Goal: Task Accomplishment & Management: Manage account settings

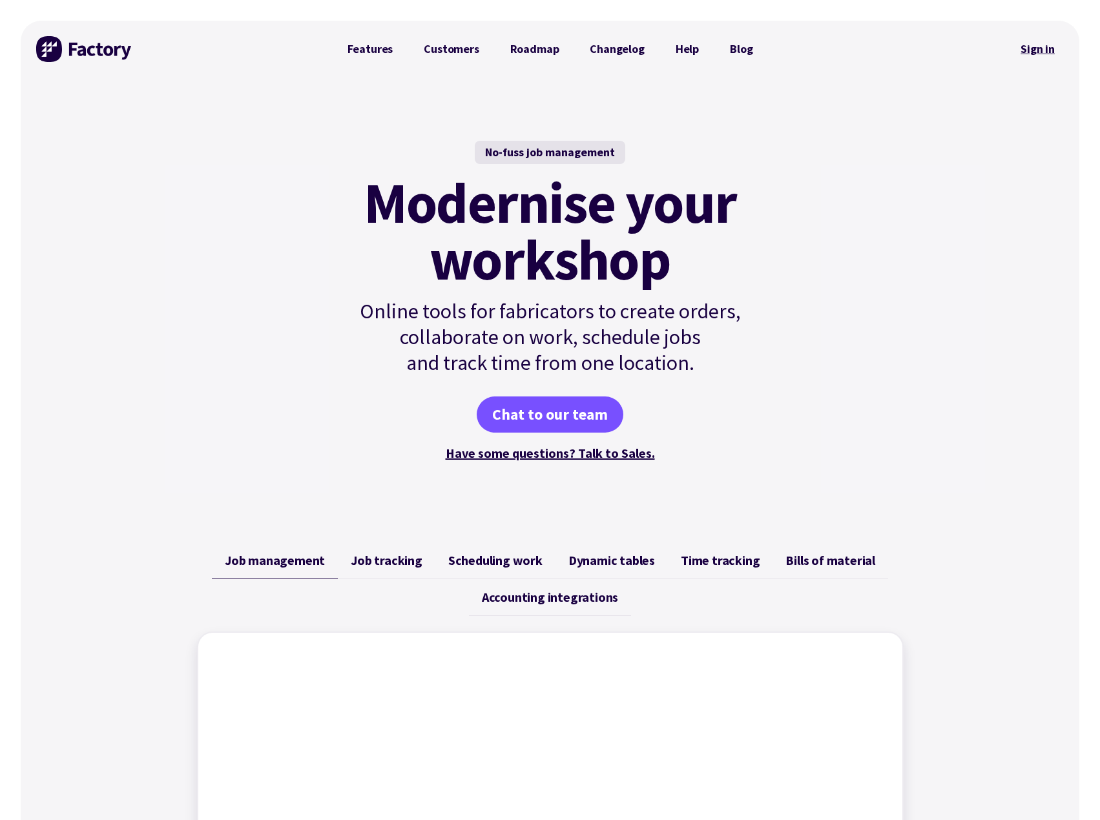
click at [1025, 45] on link "Sign in" at bounding box center [1037, 49] width 52 height 30
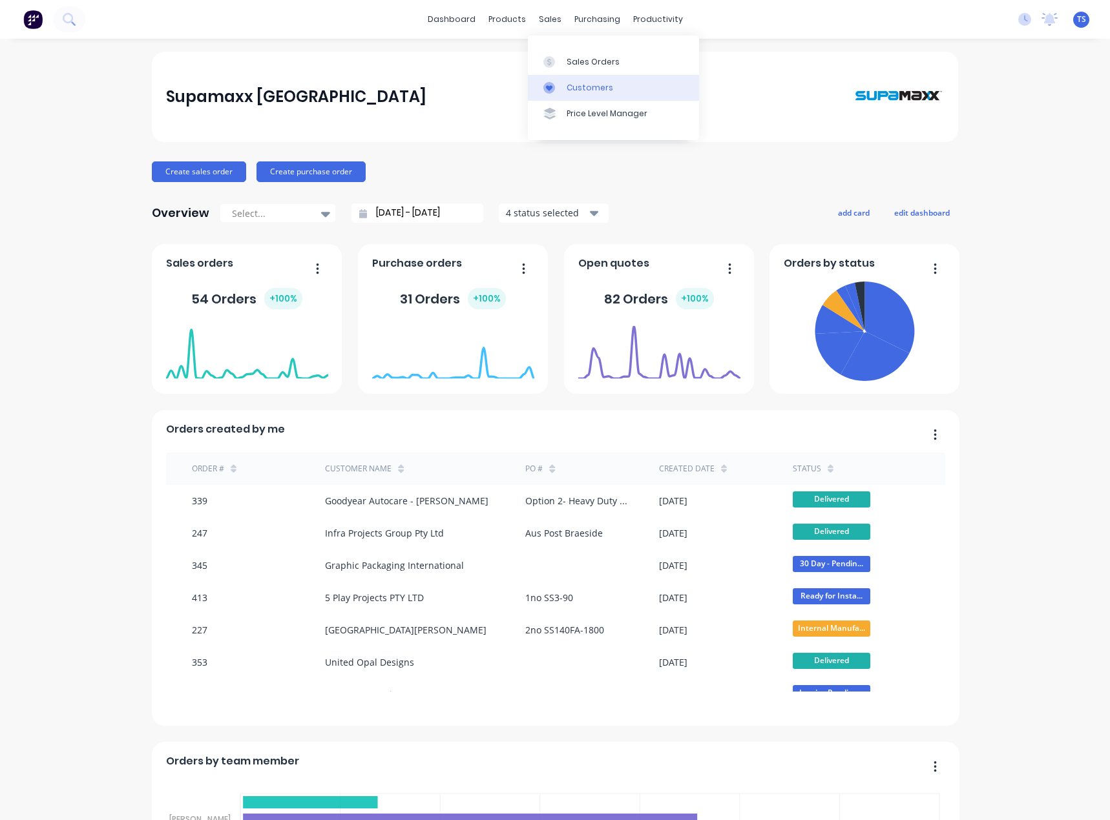
click at [568, 92] on div "Customers" at bounding box center [589, 88] width 47 height 12
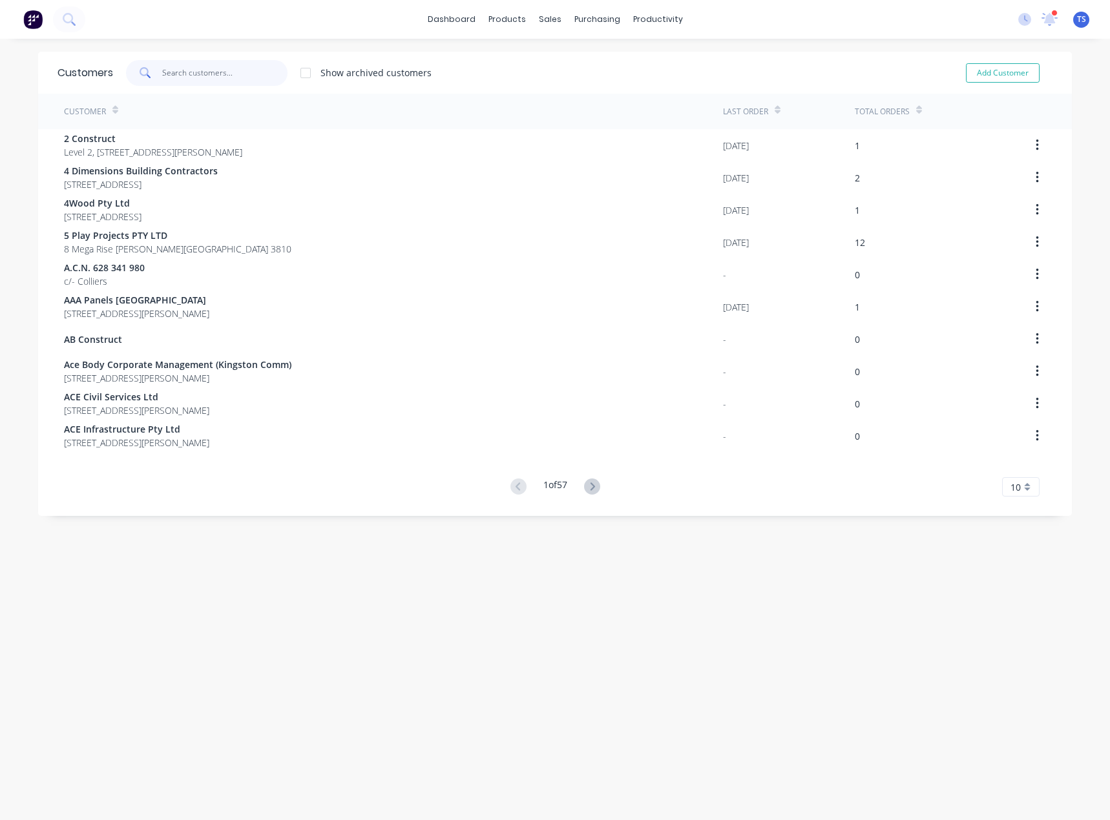
click at [178, 77] on input "text" at bounding box center [225, 73] width 126 height 26
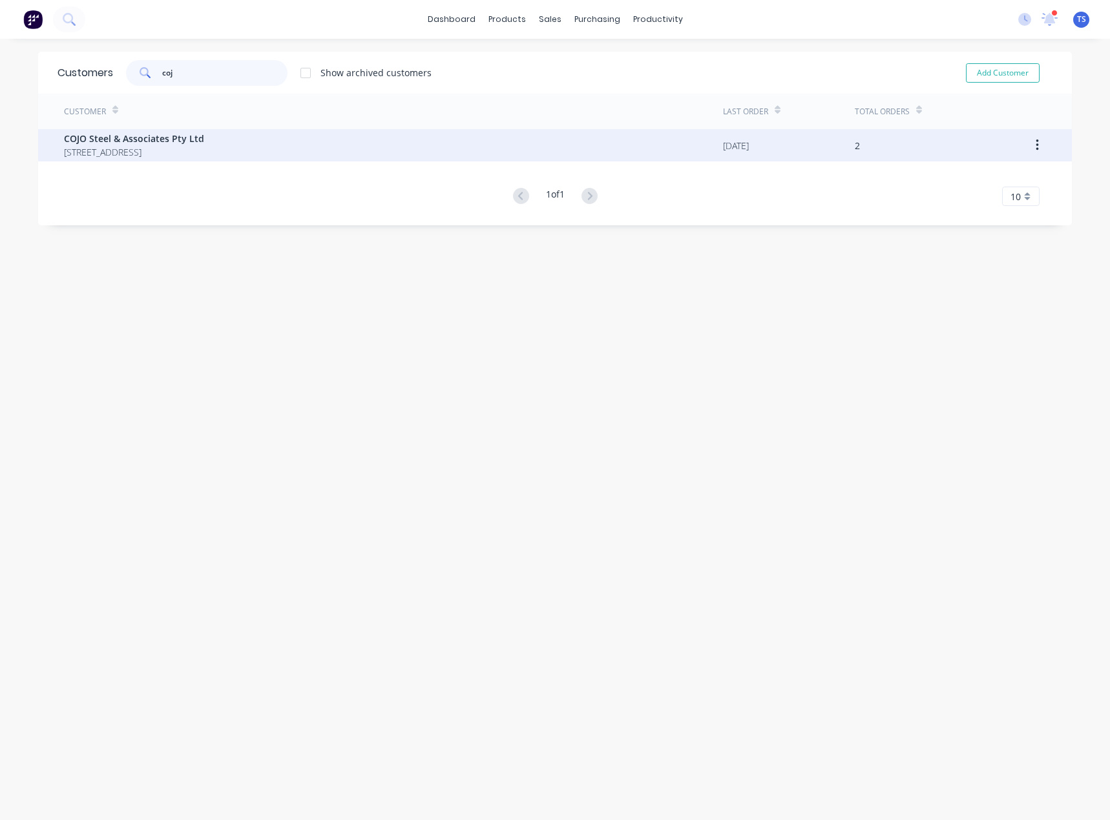
type input "coj"
click at [139, 139] on span "COJO Steel & Associates Pty Ltd" at bounding box center [134, 139] width 140 height 14
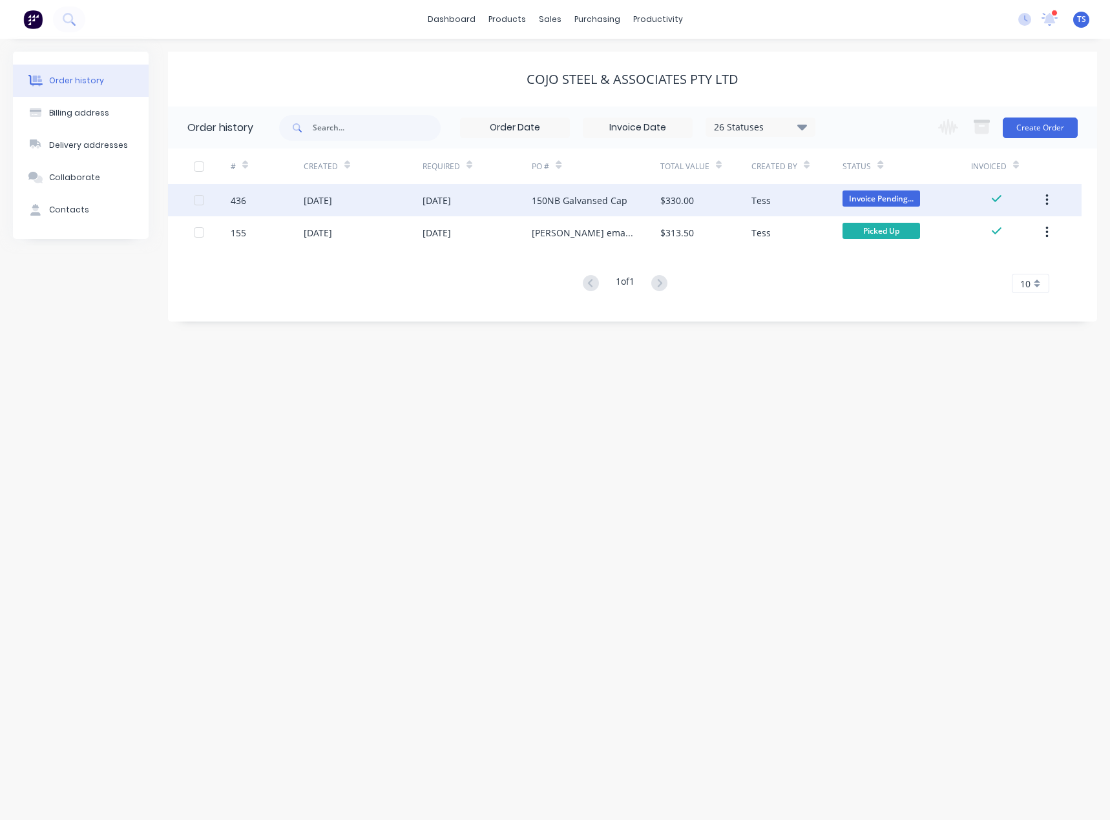
click at [692, 207] on div "$330.00" at bounding box center [677, 201] width 34 height 14
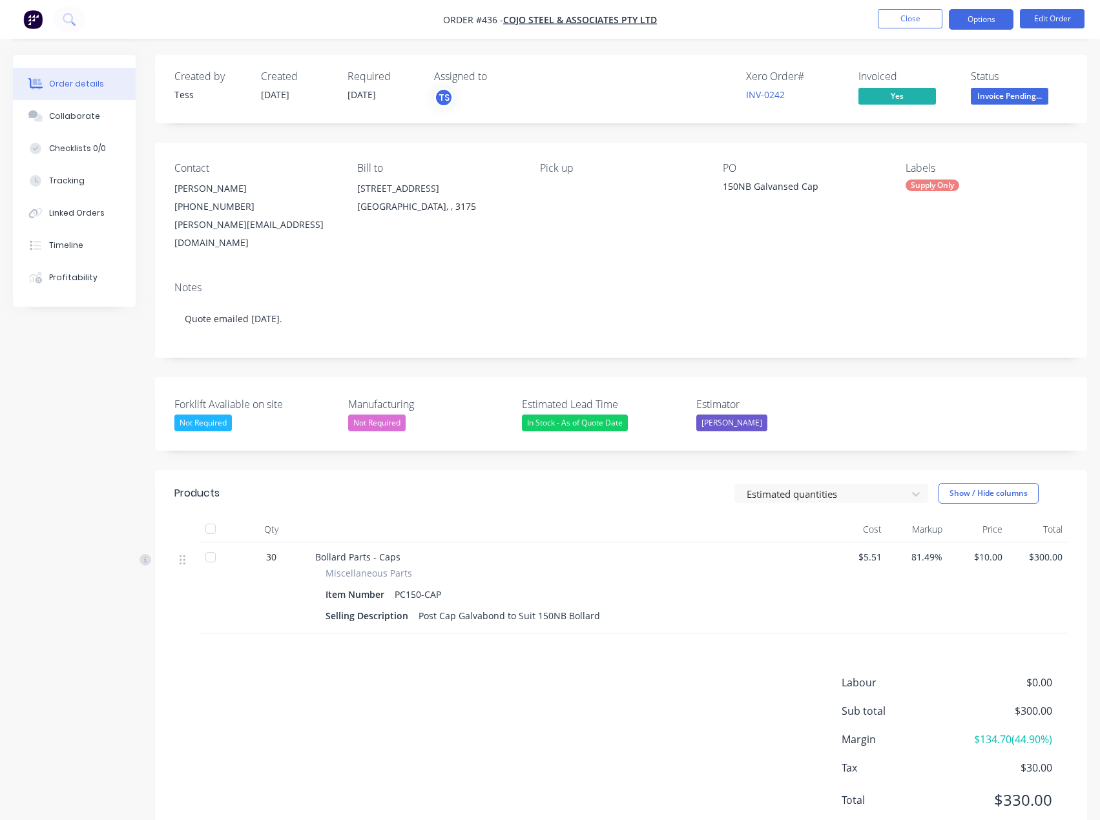
click at [990, 16] on button "Options" at bounding box center [981, 19] width 65 height 21
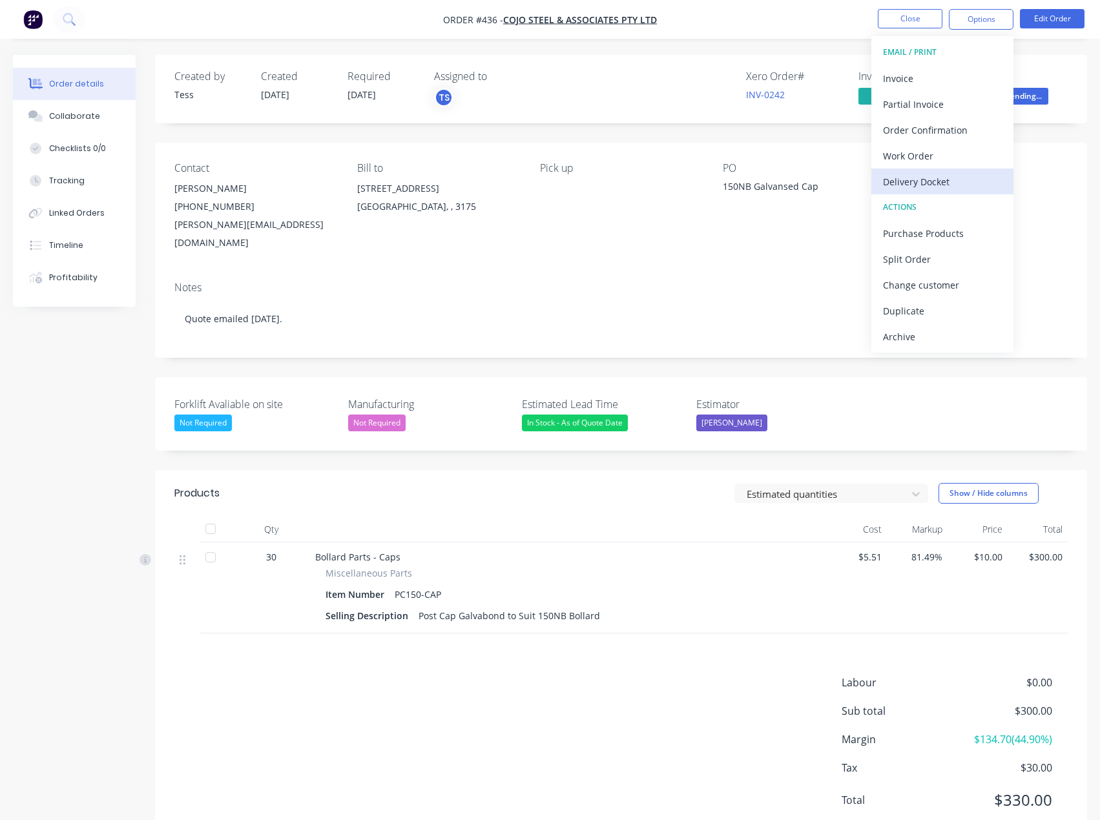
click at [928, 180] on div "Delivery Docket" at bounding box center [942, 181] width 119 height 19
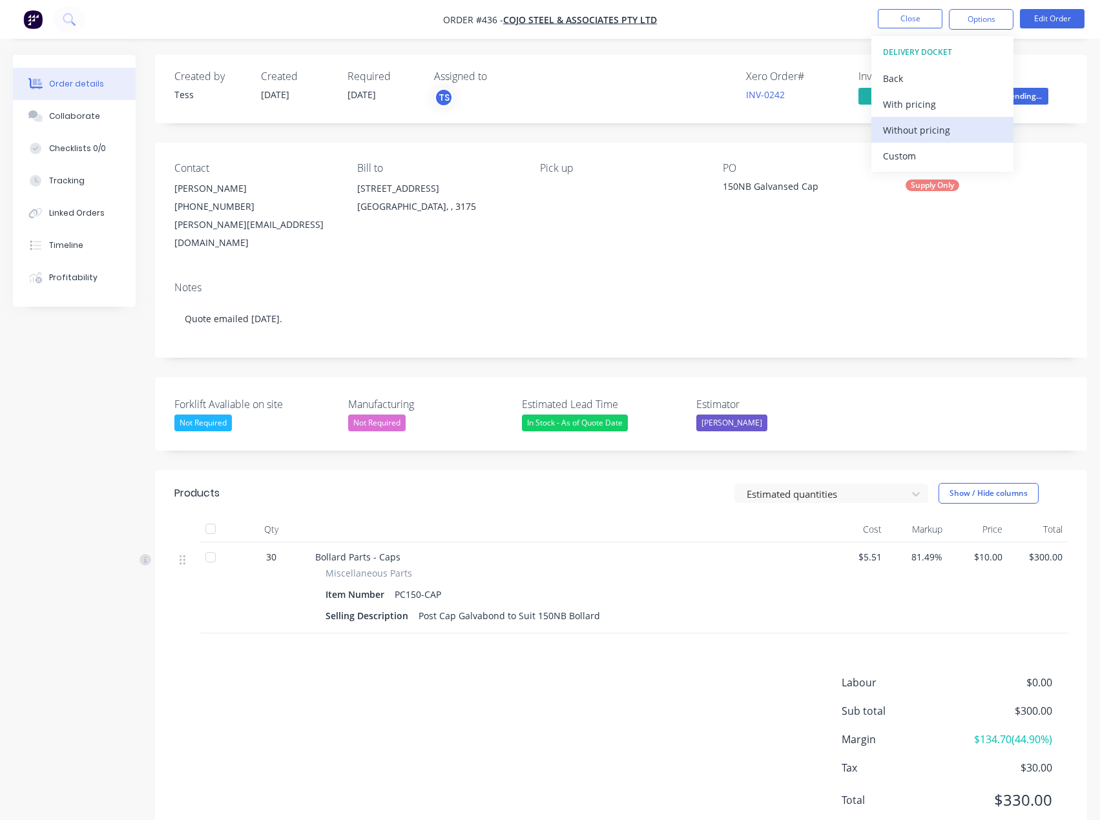
click at [911, 128] on div "Without pricing" at bounding box center [942, 130] width 119 height 19
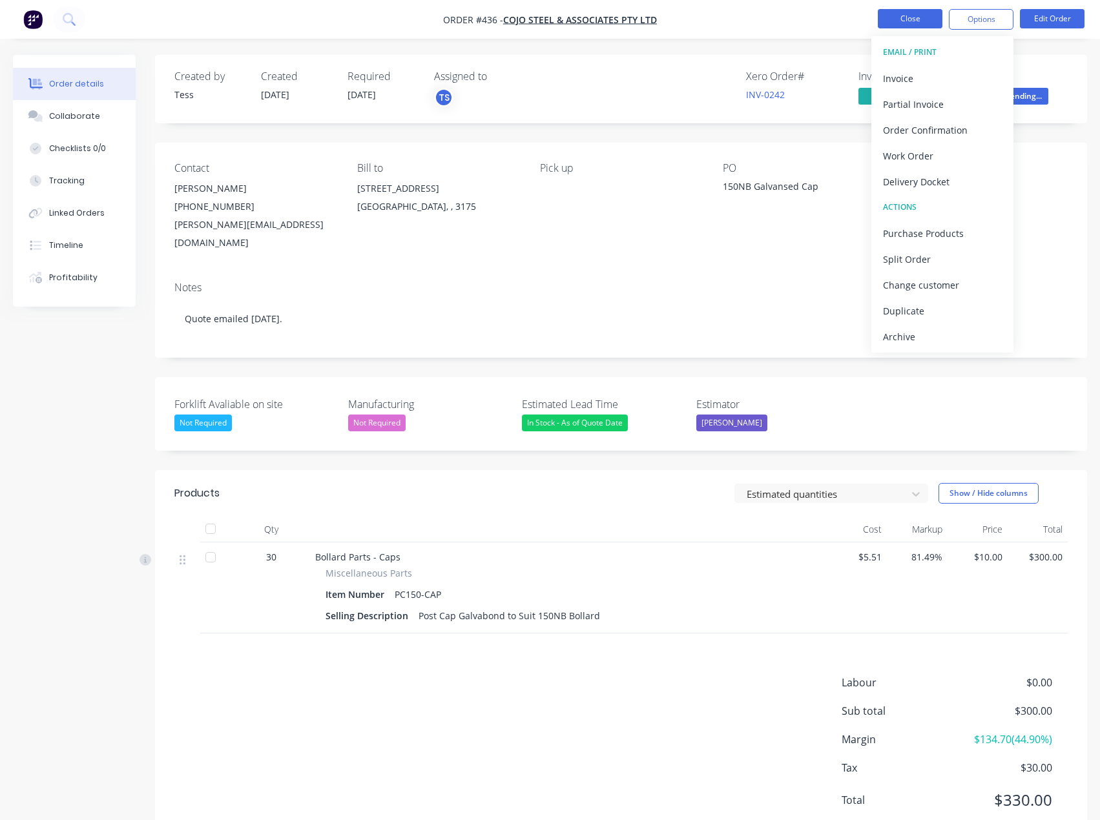
click at [918, 21] on button "Close" at bounding box center [910, 18] width 65 height 19
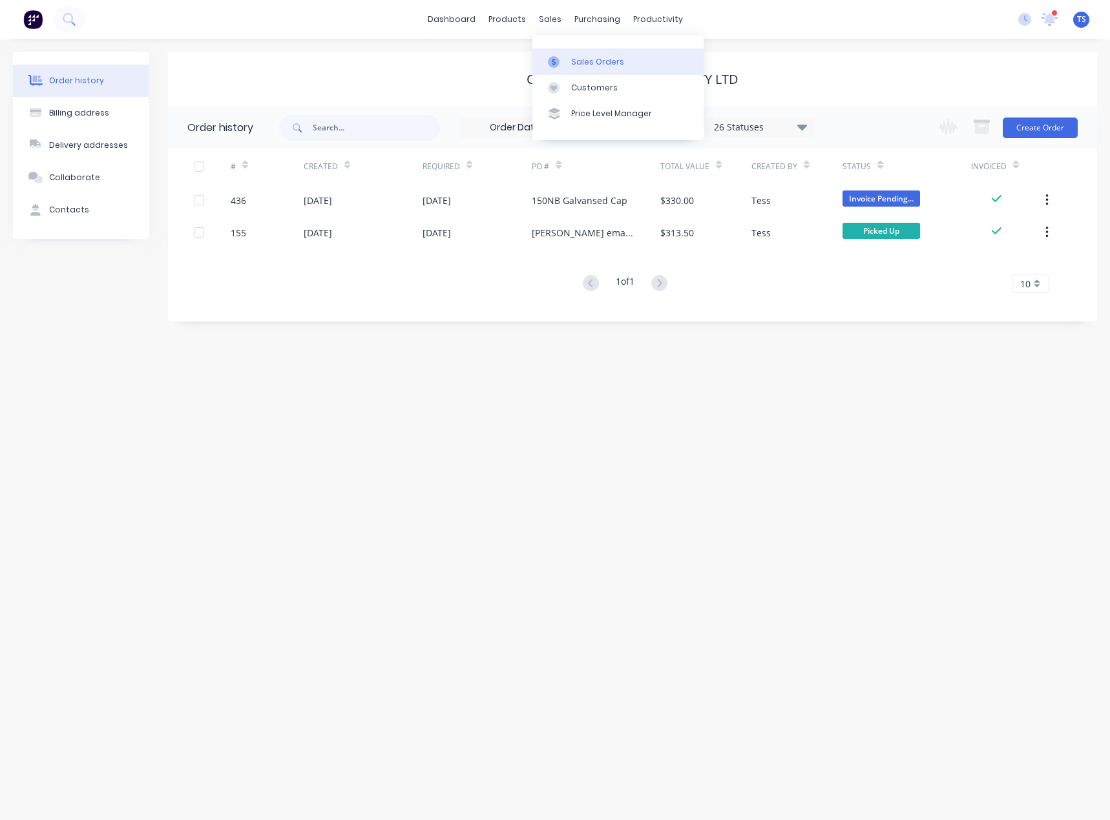
click at [562, 60] on div at bounding box center [557, 62] width 19 height 12
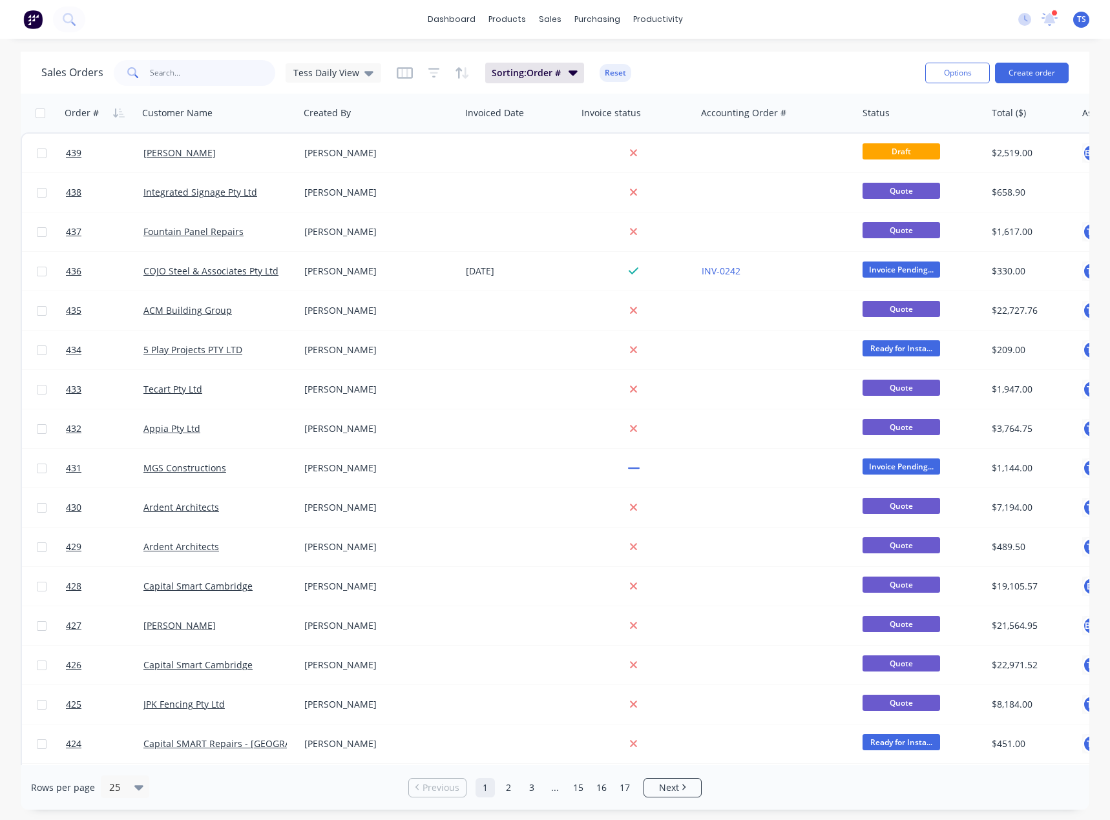
click at [198, 67] on input "text" at bounding box center [213, 73] width 126 height 26
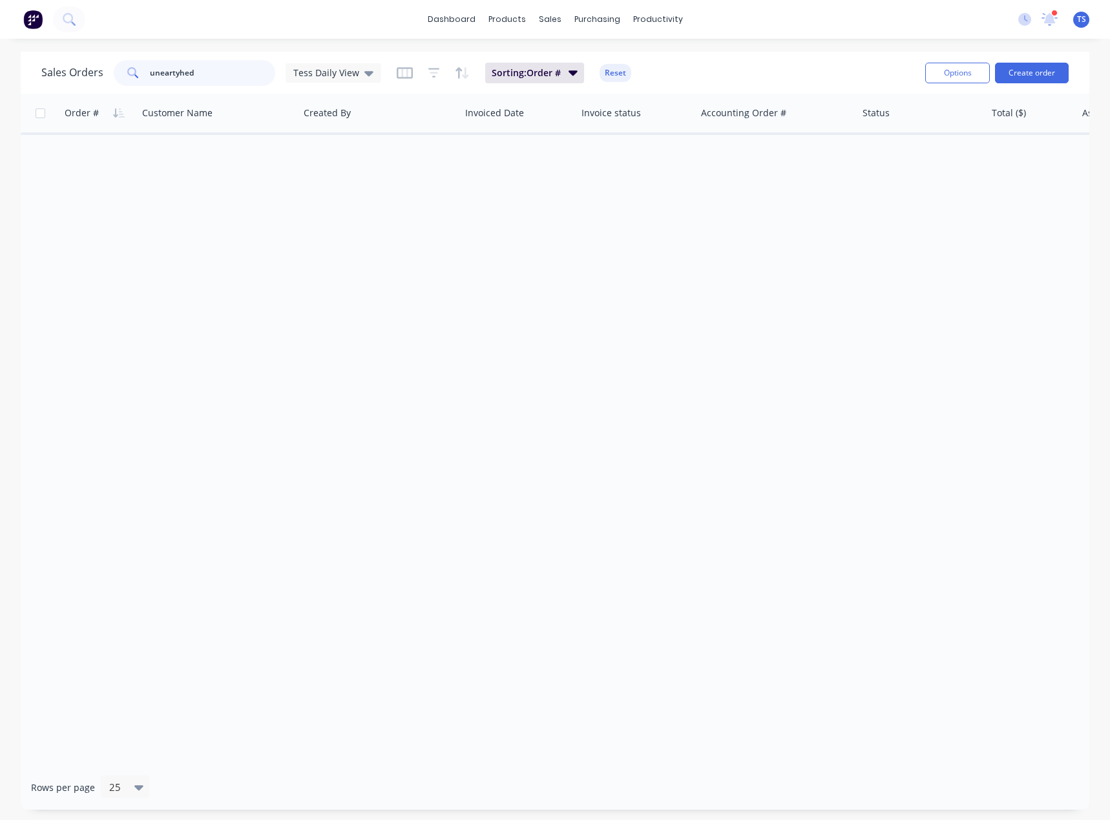
drag, startPoint x: 202, startPoint y: 73, endPoint x: 137, endPoint y: 72, distance: 64.6
click at [137, 72] on div "uneartyhed" at bounding box center [194, 73] width 161 height 26
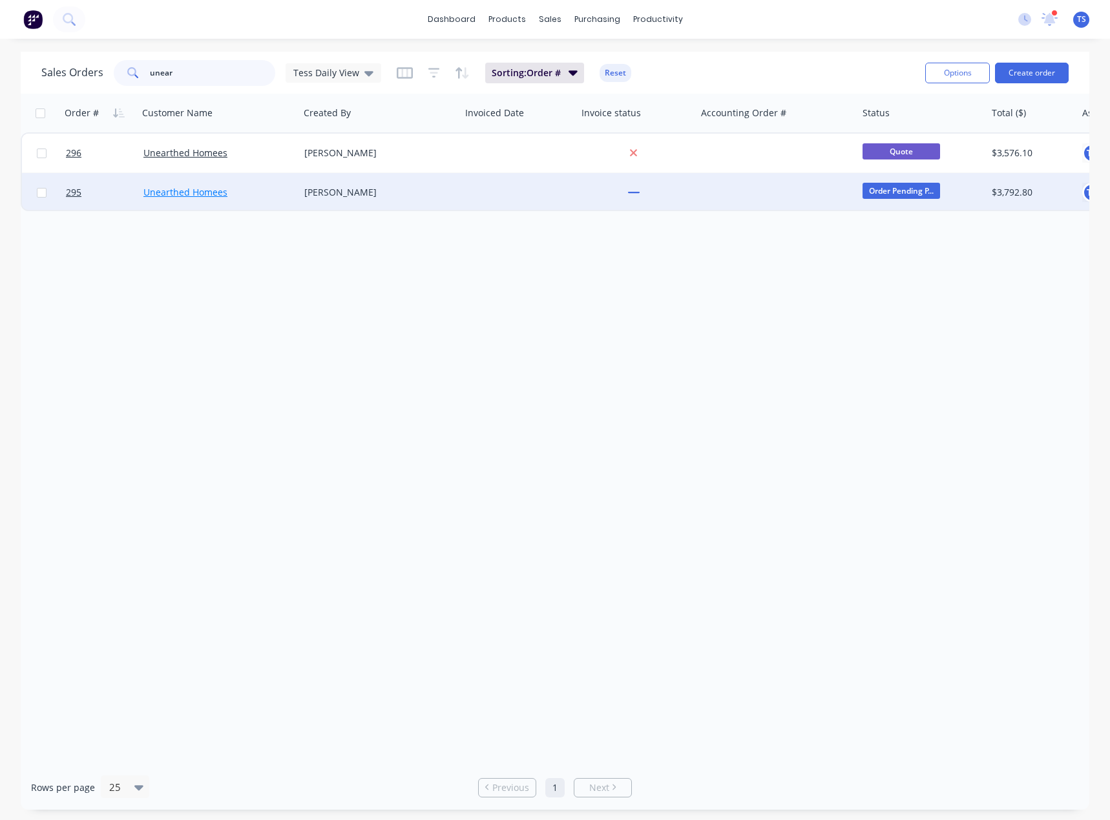
type input "unear"
click at [188, 192] on link "Unearthed Homees" at bounding box center [185, 192] width 84 height 12
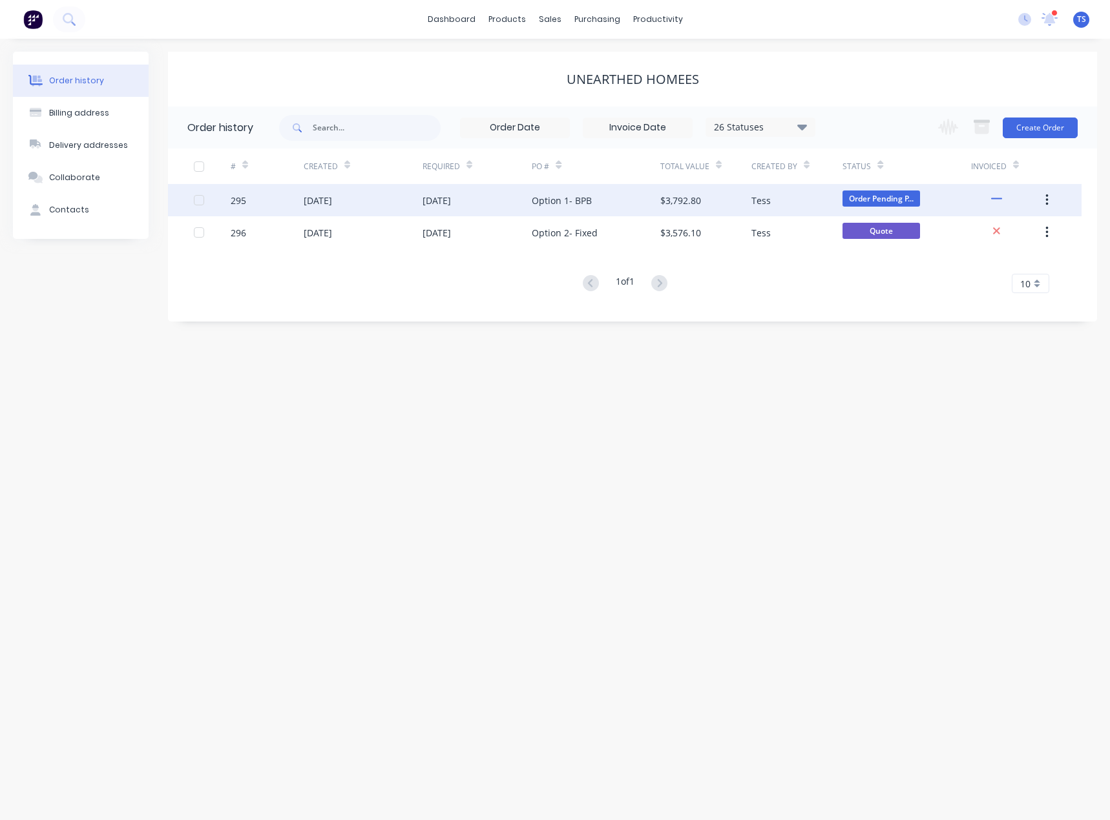
click at [692, 202] on div "$3,792.80" at bounding box center [680, 201] width 41 height 14
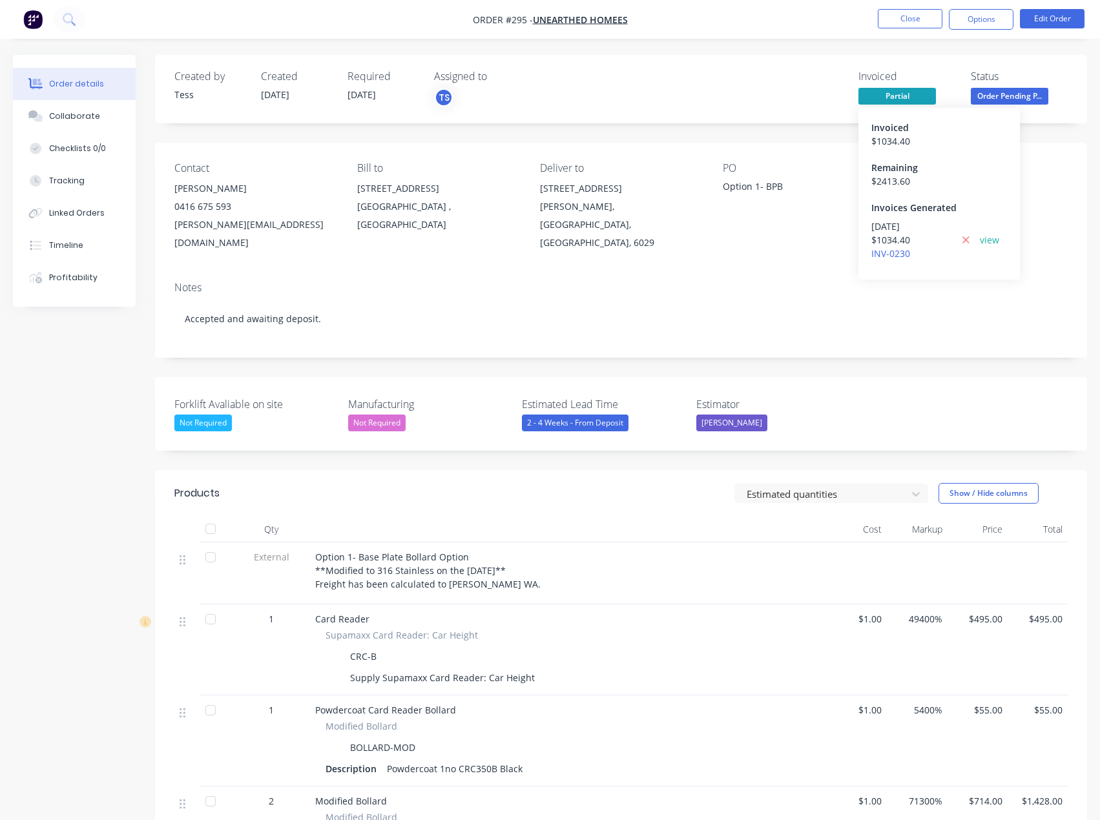
click at [913, 95] on span "Partial" at bounding box center [897, 96] width 78 height 16
click at [881, 253] on link "INV-0230" at bounding box center [890, 253] width 39 height 12
click at [77, 114] on div "Collaborate" at bounding box center [74, 116] width 51 height 12
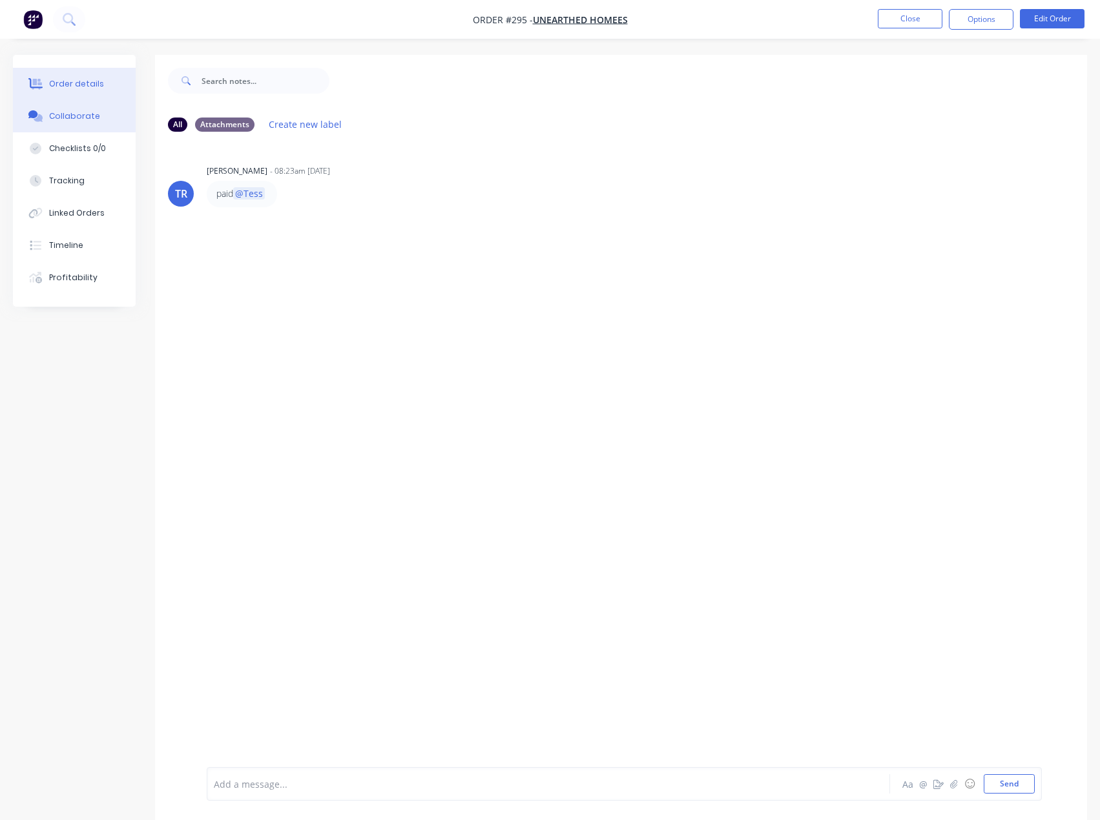
click at [78, 89] on div "Order details" at bounding box center [76, 84] width 55 height 12
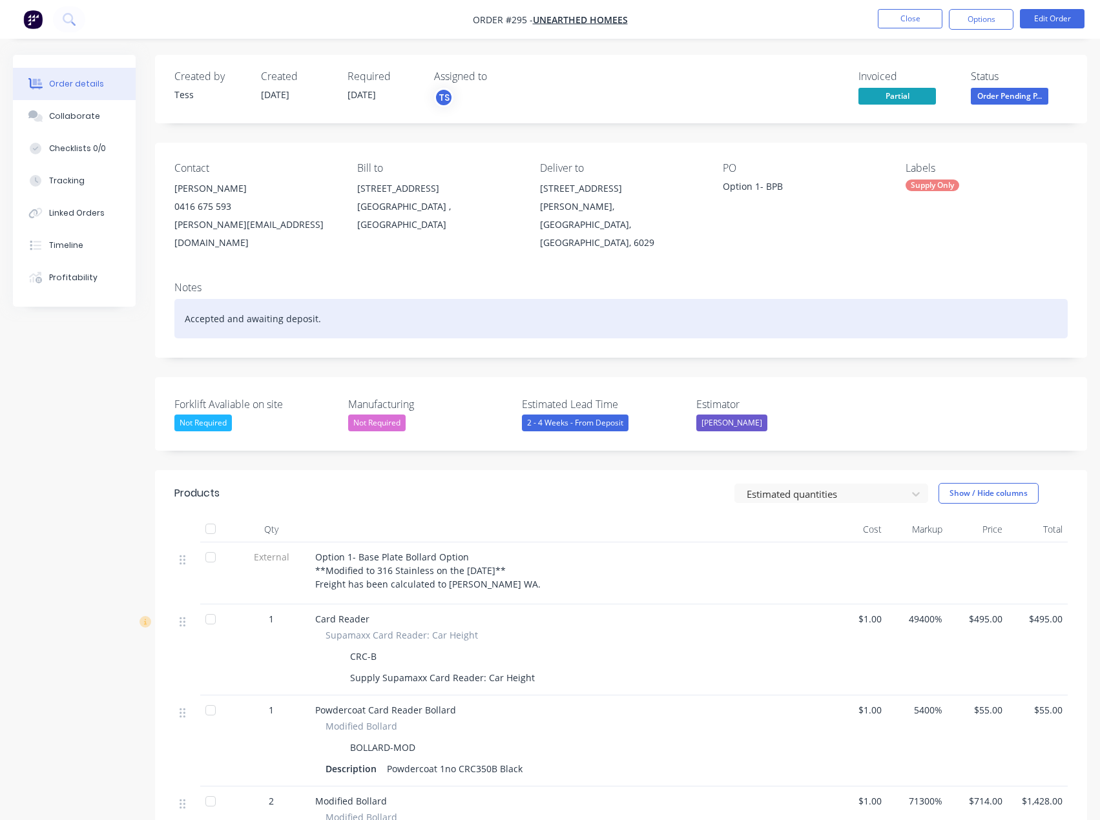
drag, startPoint x: 327, startPoint y: 304, endPoint x: 181, endPoint y: 291, distance: 146.0
click at [181, 299] on div "Accepted and awaiting deposit." at bounding box center [620, 318] width 893 height 39
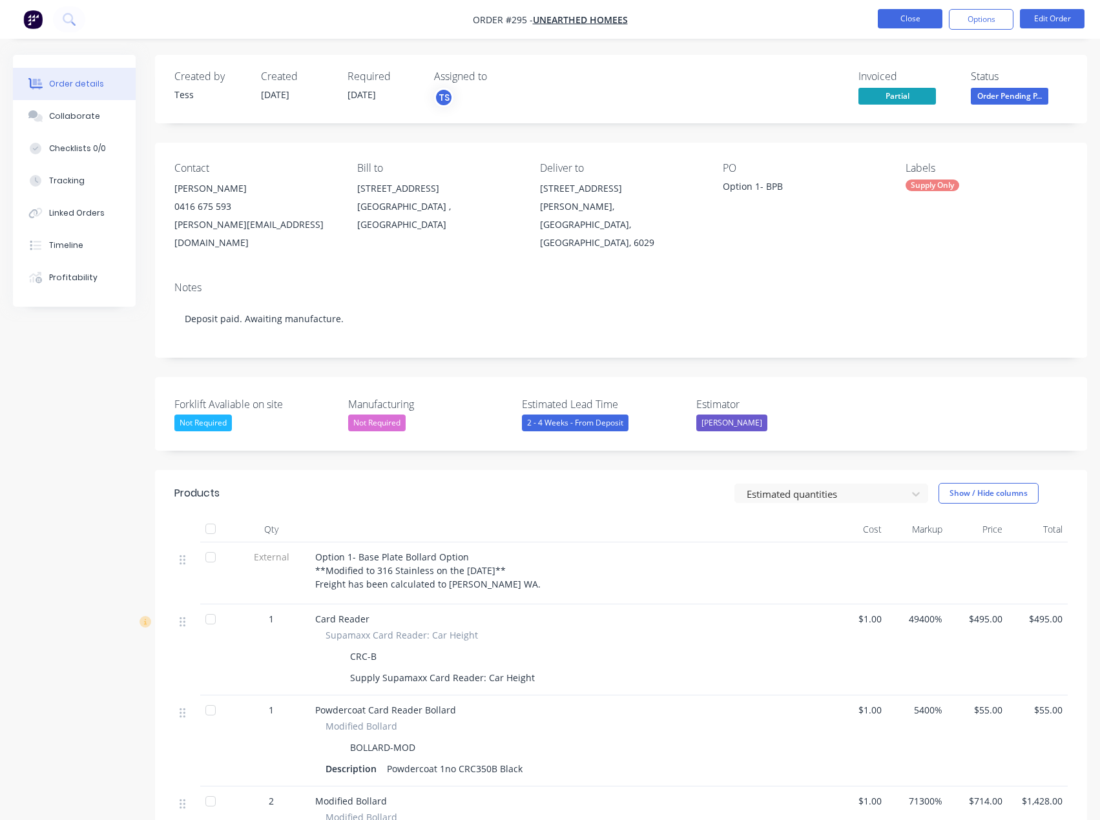
click at [913, 14] on button "Close" at bounding box center [910, 18] width 65 height 19
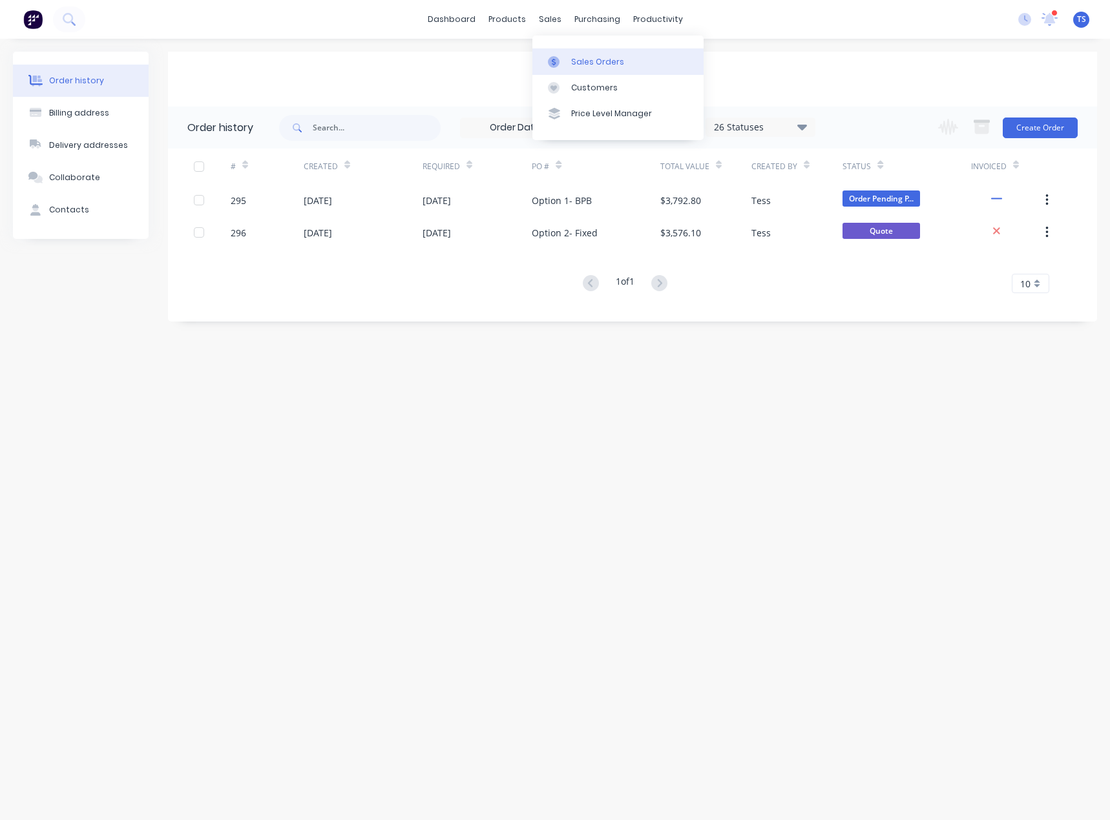
click at [586, 74] on link "Sales Orders" at bounding box center [617, 61] width 171 height 26
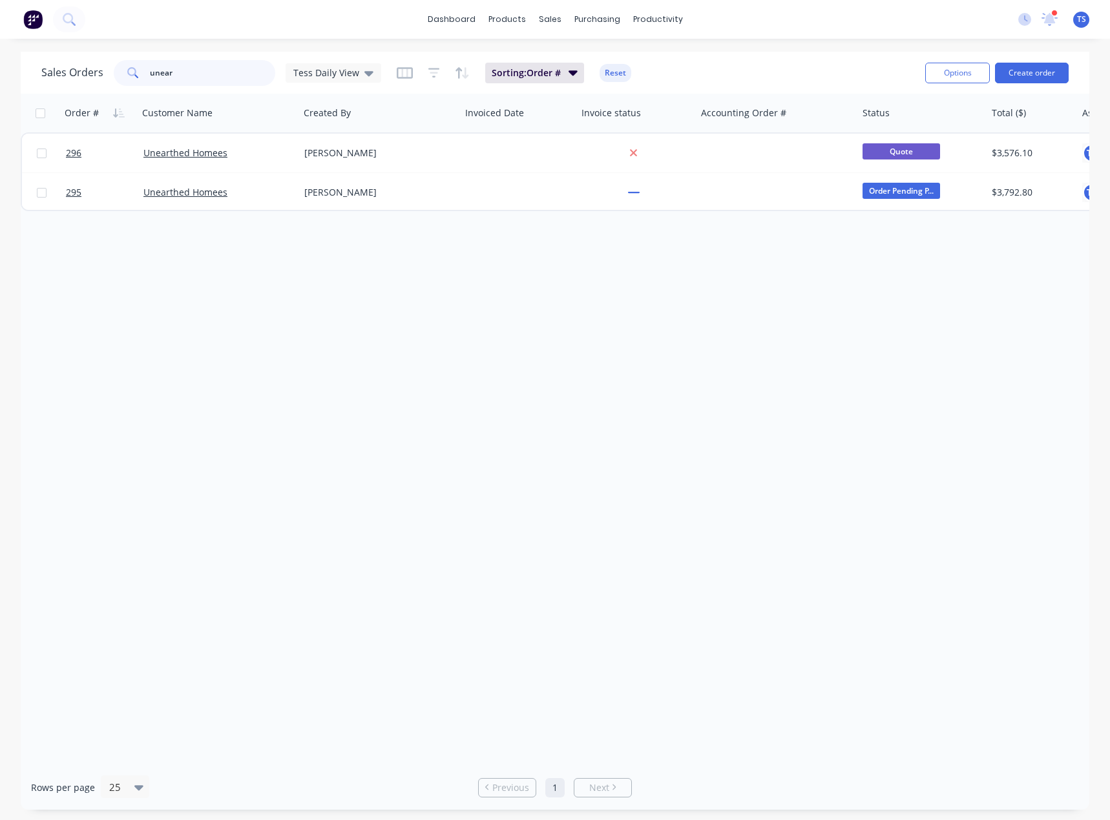
drag, startPoint x: 217, startPoint y: 75, endPoint x: 107, endPoint y: 82, distance: 110.0
click at [107, 82] on div "Sales Orders unear Tess Daily View" at bounding box center [211, 73] width 340 height 26
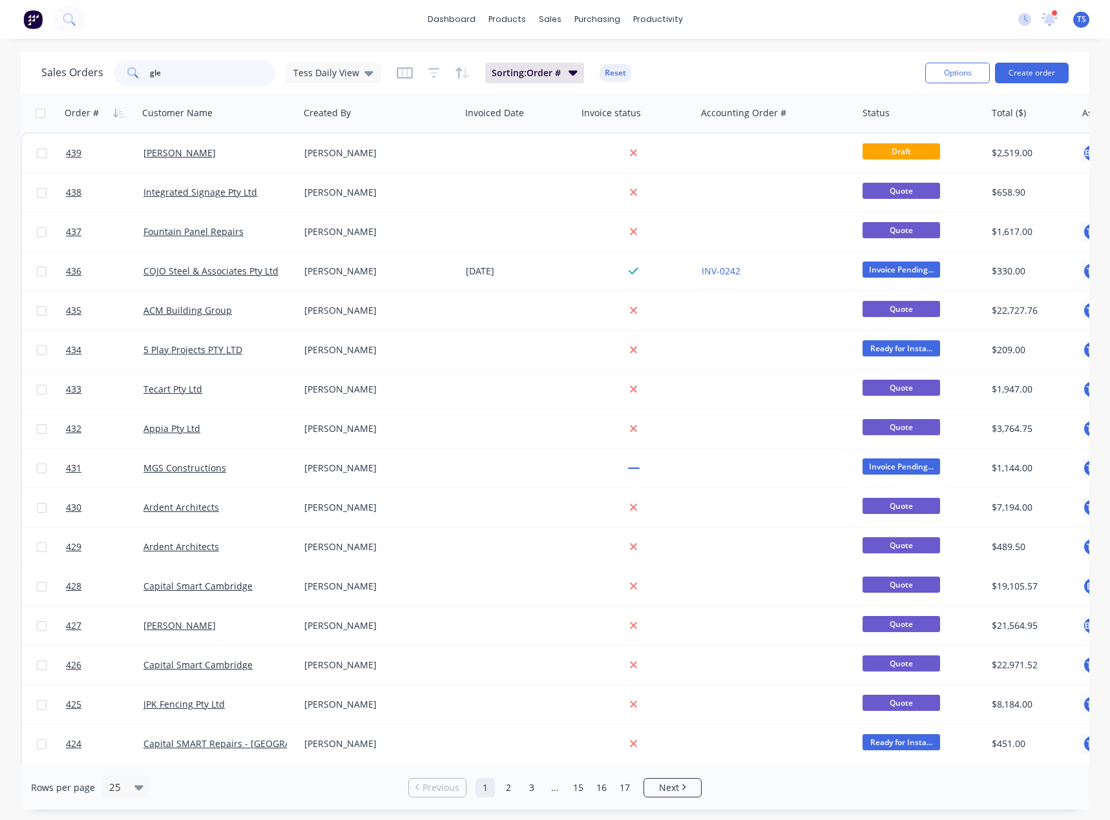
type input "[PERSON_NAME]"
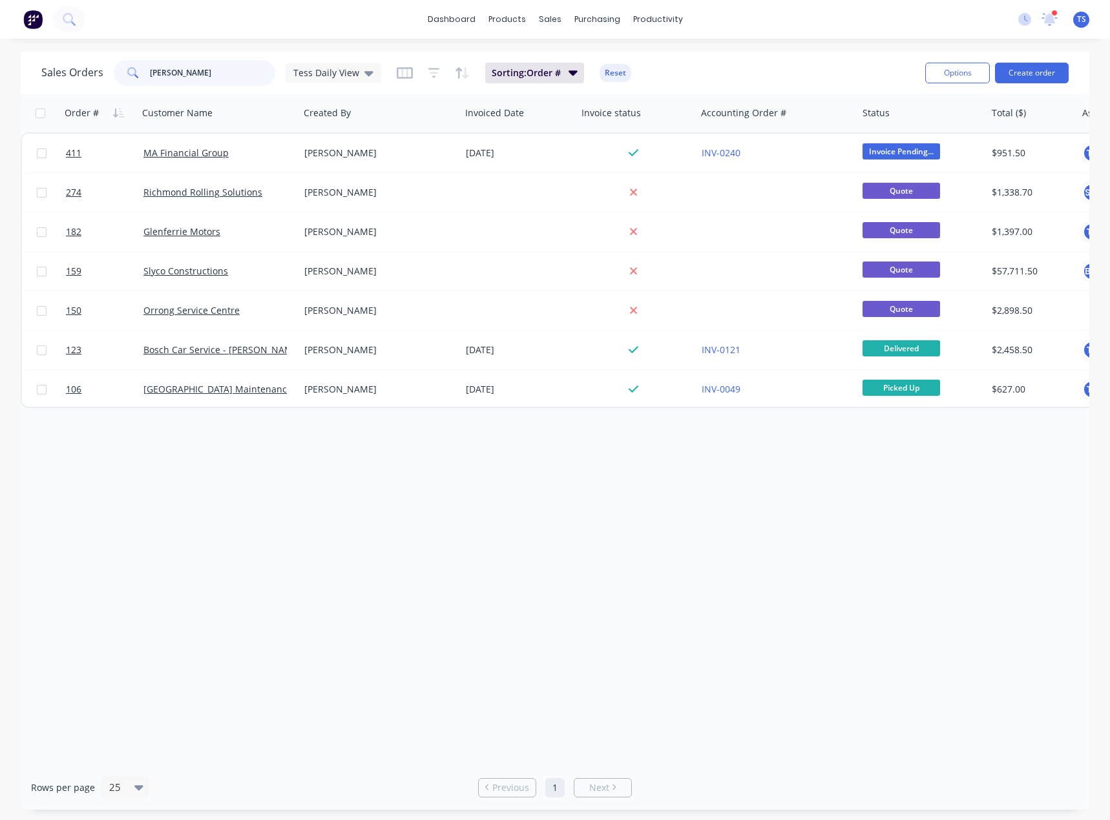
drag, startPoint x: 196, startPoint y: 76, endPoint x: 131, endPoint y: 75, distance: 64.6
click at [131, 75] on div "[PERSON_NAME]" at bounding box center [194, 73] width 161 height 26
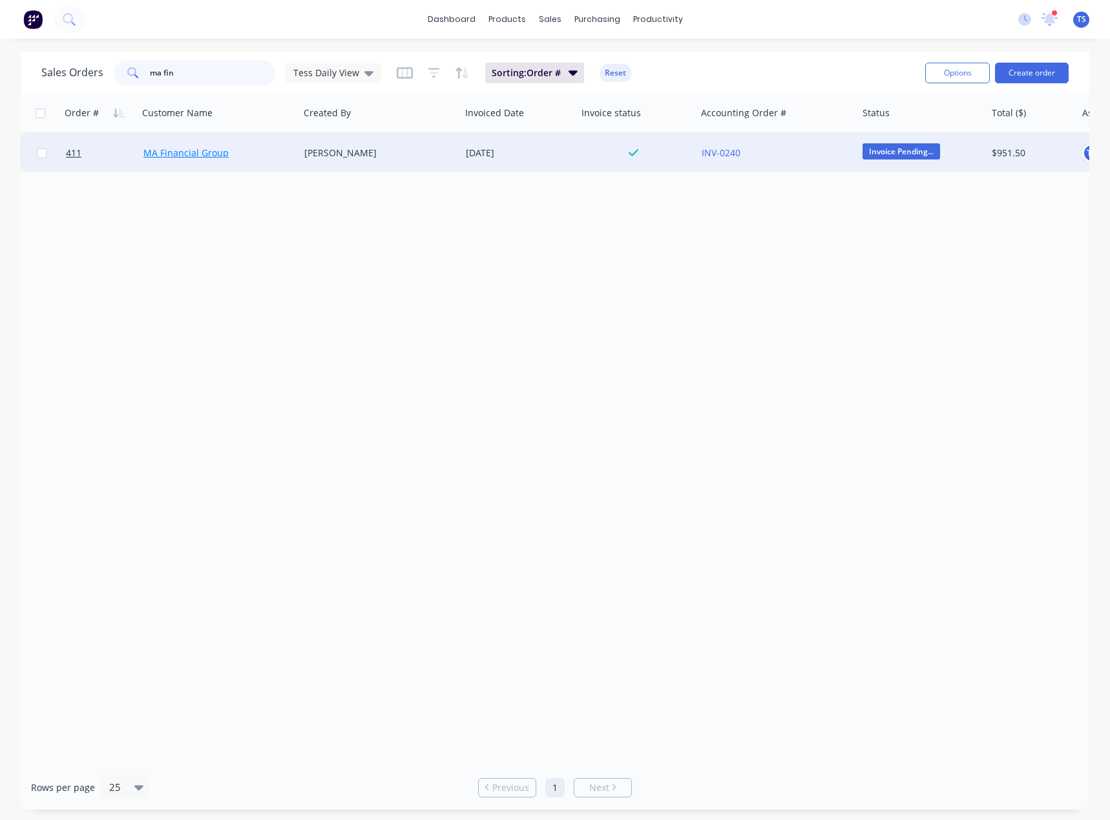
type input "ma fin"
click at [186, 154] on link "MA Financial Group" at bounding box center [185, 153] width 85 height 12
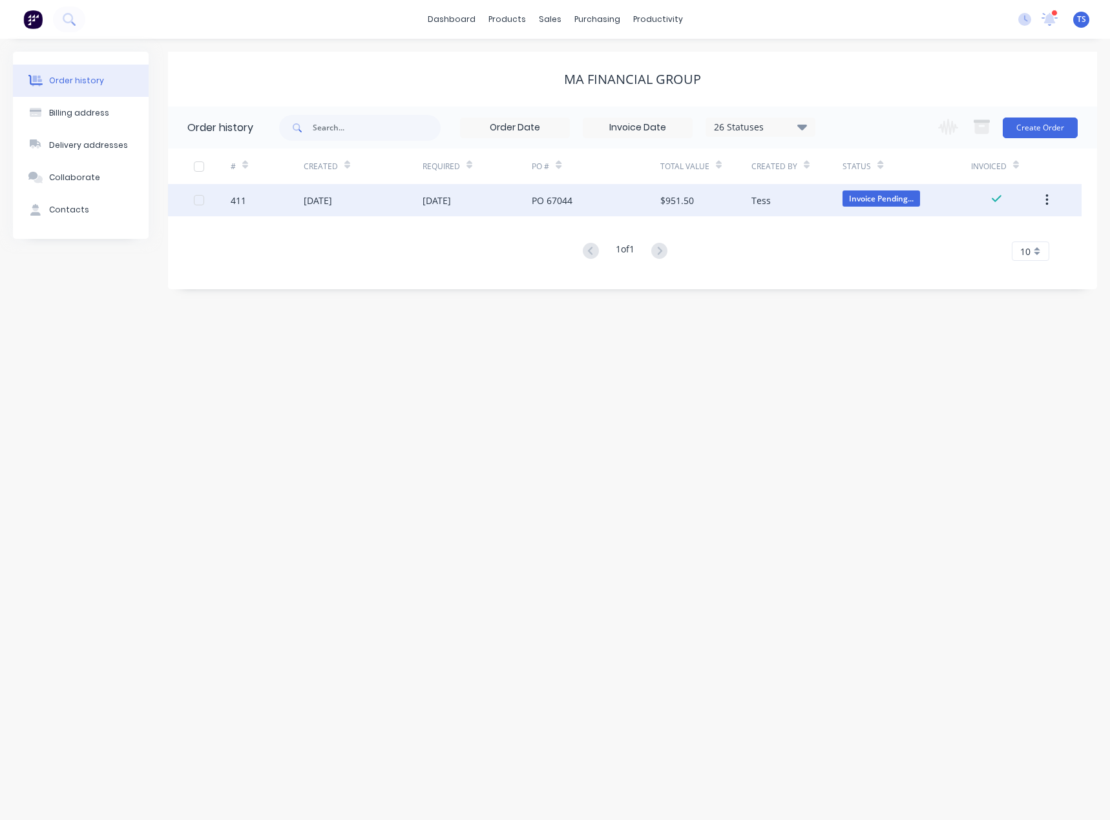
click at [557, 201] on div "PO 67044" at bounding box center [552, 201] width 41 height 14
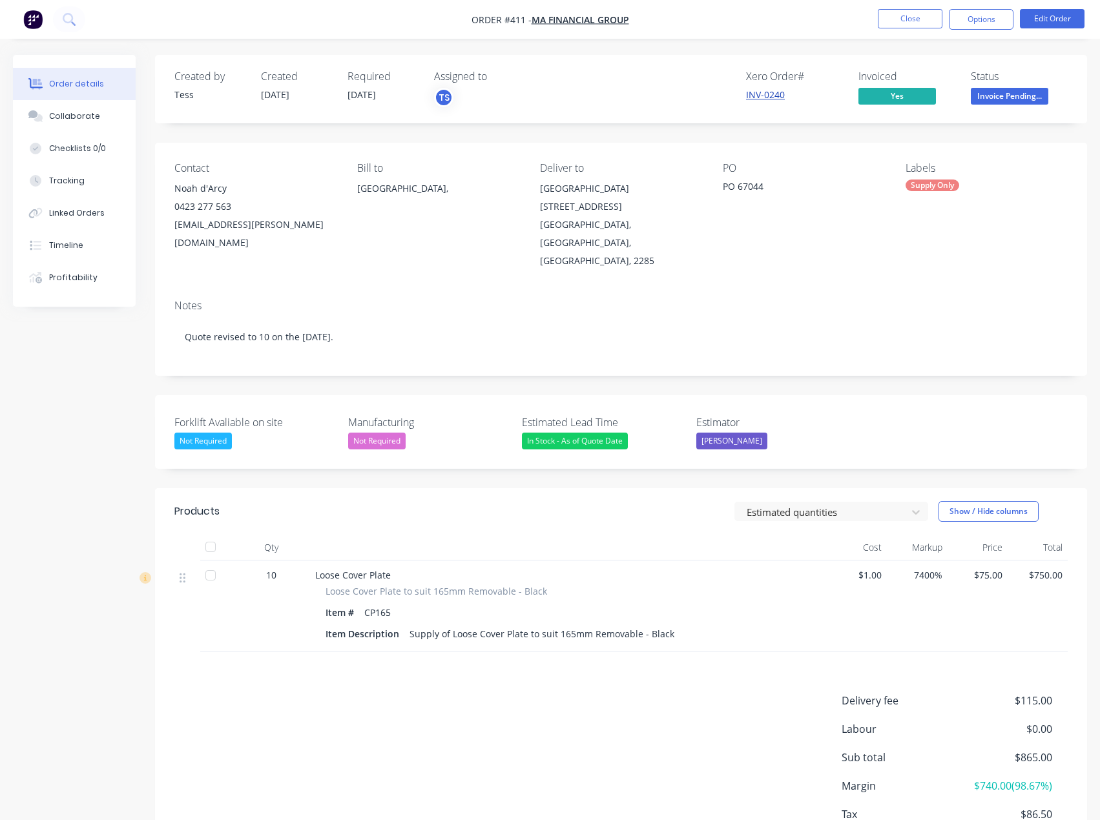
click at [772, 92] on link "INV-0240" at bounding box center [765, 94] width 39 height 12
click at [907, 10] on button "Close" at bounding box center [910, 18] width 65 height 19
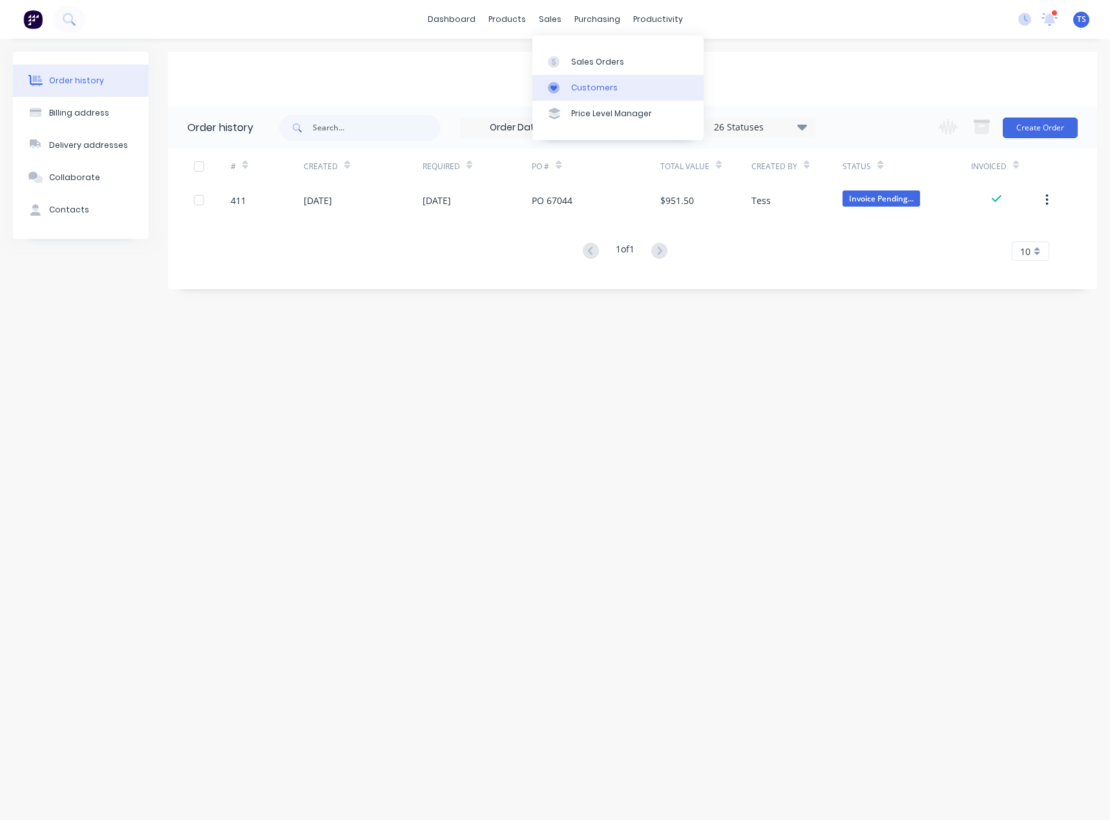
click at [586, 94] on link "Customers" at bounding box center [617, 88] width 171 height 26
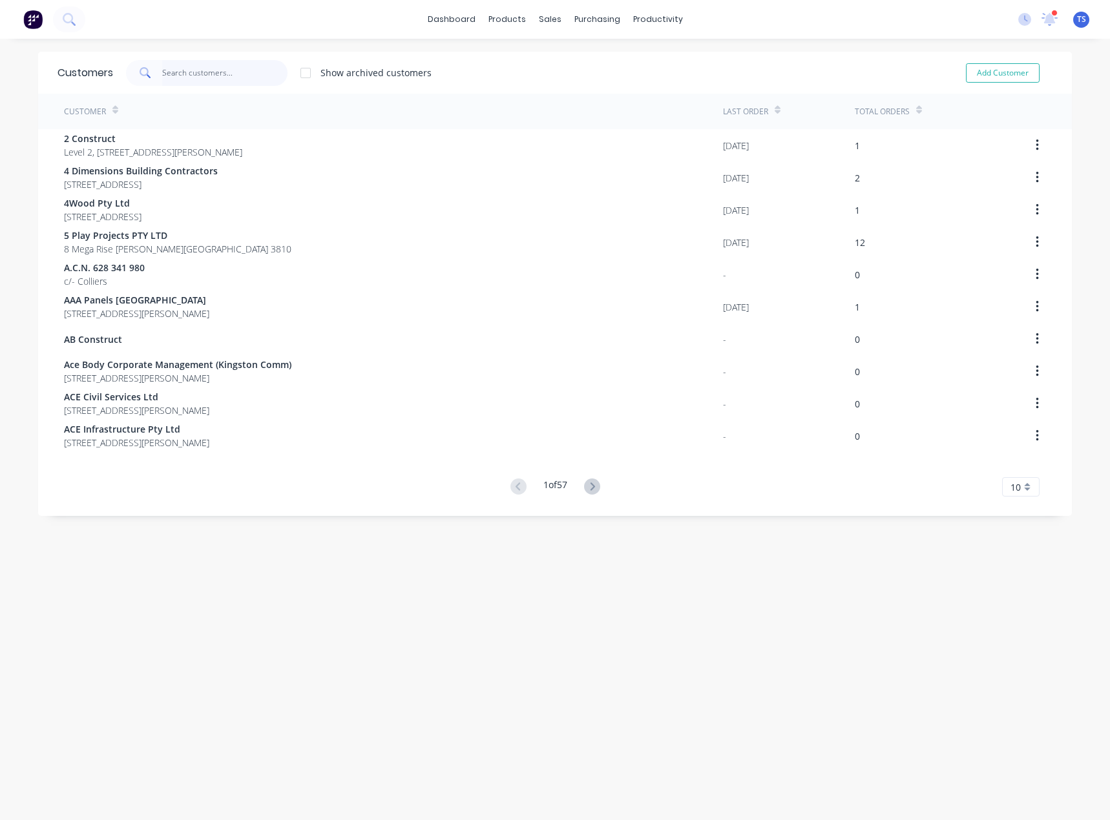
click at [214, 74] on input "text" at bounding box center [225, 73] width 126 height 26
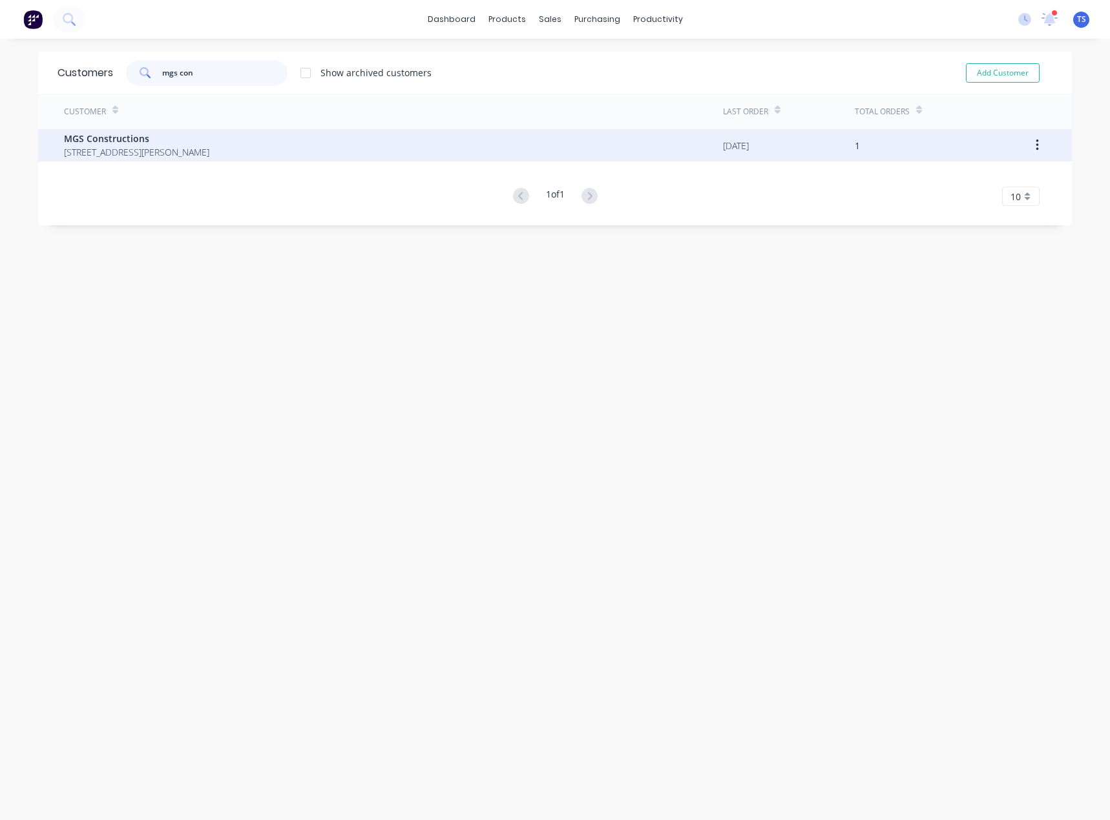
type input "mgs con"
click at [175, 147] on span "[STREET_ADDRESS][PERSON_NAME]" at bounding box center [136, 152] width 145 height 14
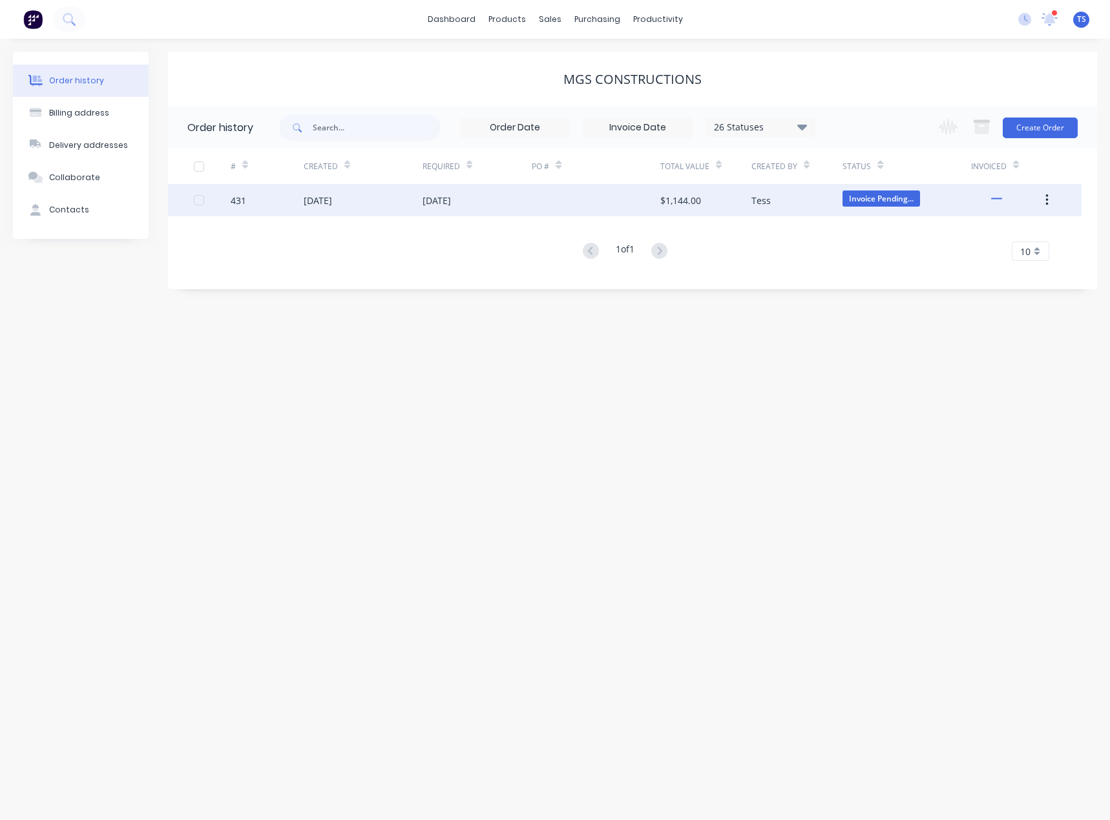
click at [637, 205] on div at bounding box center [596, 200] width 128 height 32
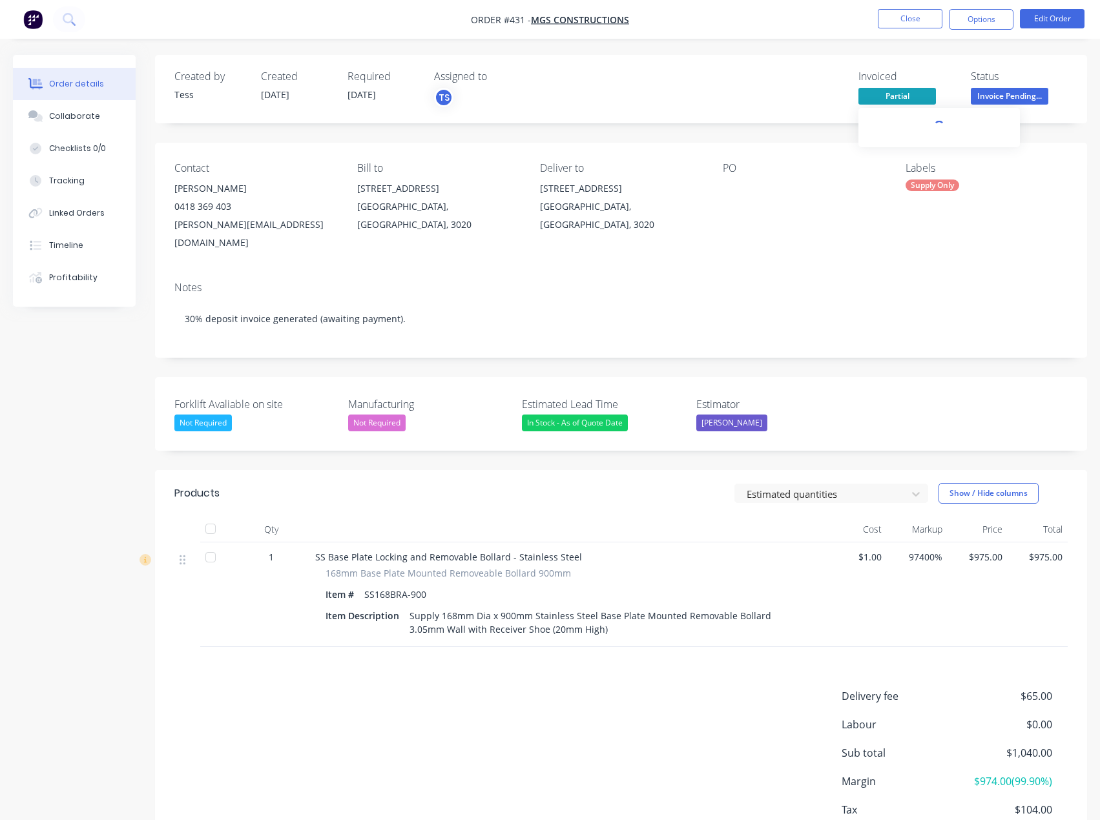
click at [912, 97] on span "Partial" at bounding box center [897, 96] width 78 height 16
click at [891, 253] on link "INV-0236" at bounding box center [890, 253] width 39 height 12
click at [911, 11] on button "Close" at bounding box center [910, 18] width 65 height 19
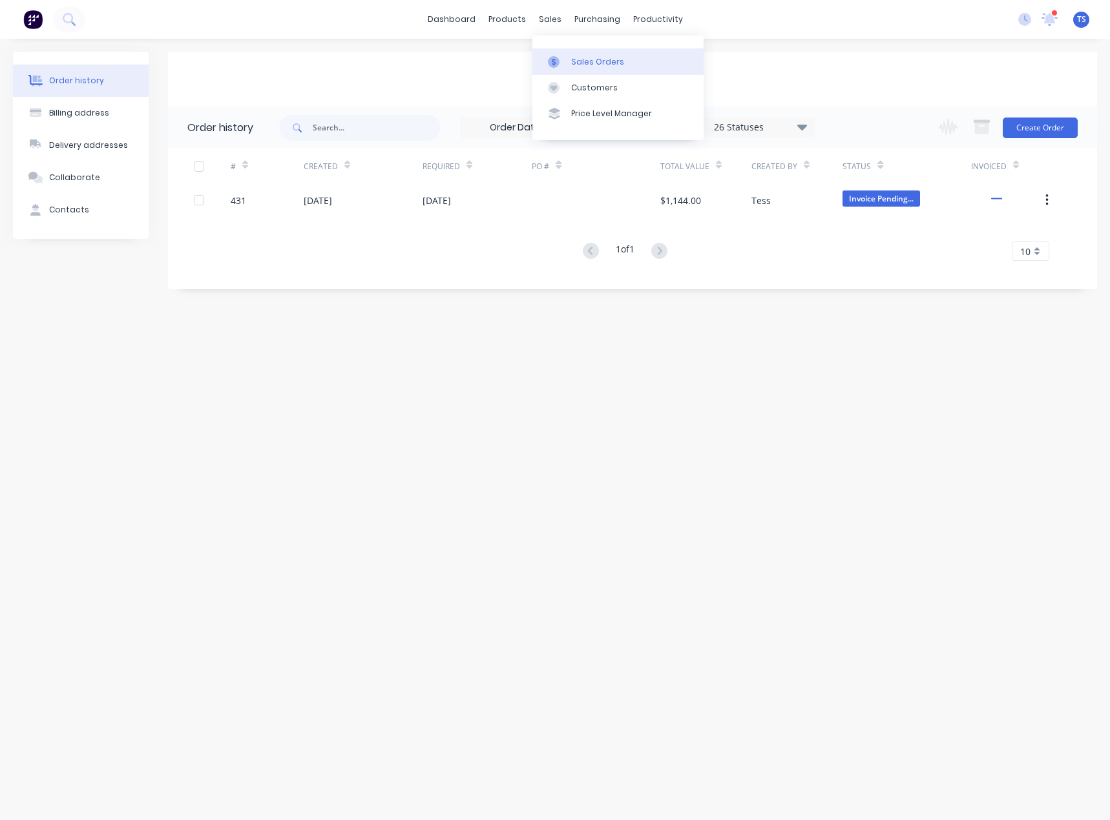
click at [572, 67] on div "Sales Orders" at bounding box center [597, 62] width 53 height 12
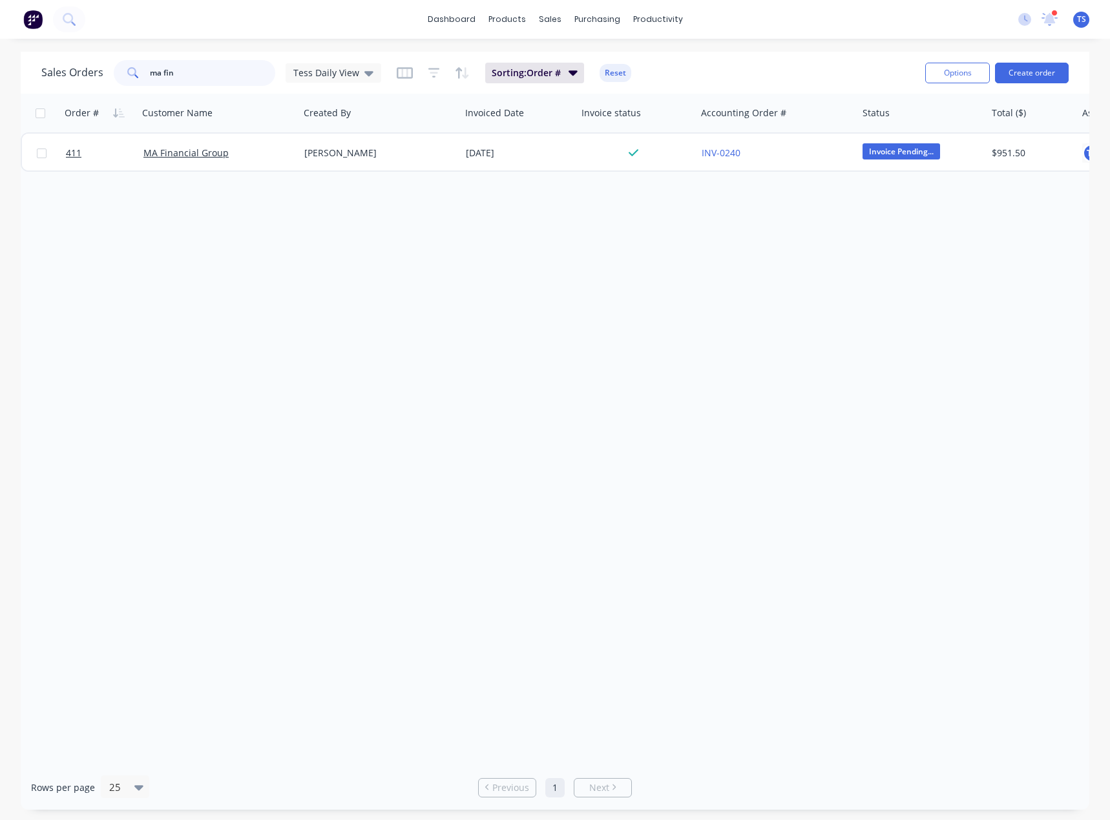
drag, startPoint x: 220, startPoint y: 70, endPoint x: 118, endPoint y: 88, distance: 103.0
click at [118, 88] on div "Sales Orders ma fin Tess Daily View Sorting: Order # Reset Options Create order" at bounding box center [555, 73] width 1068 height 42
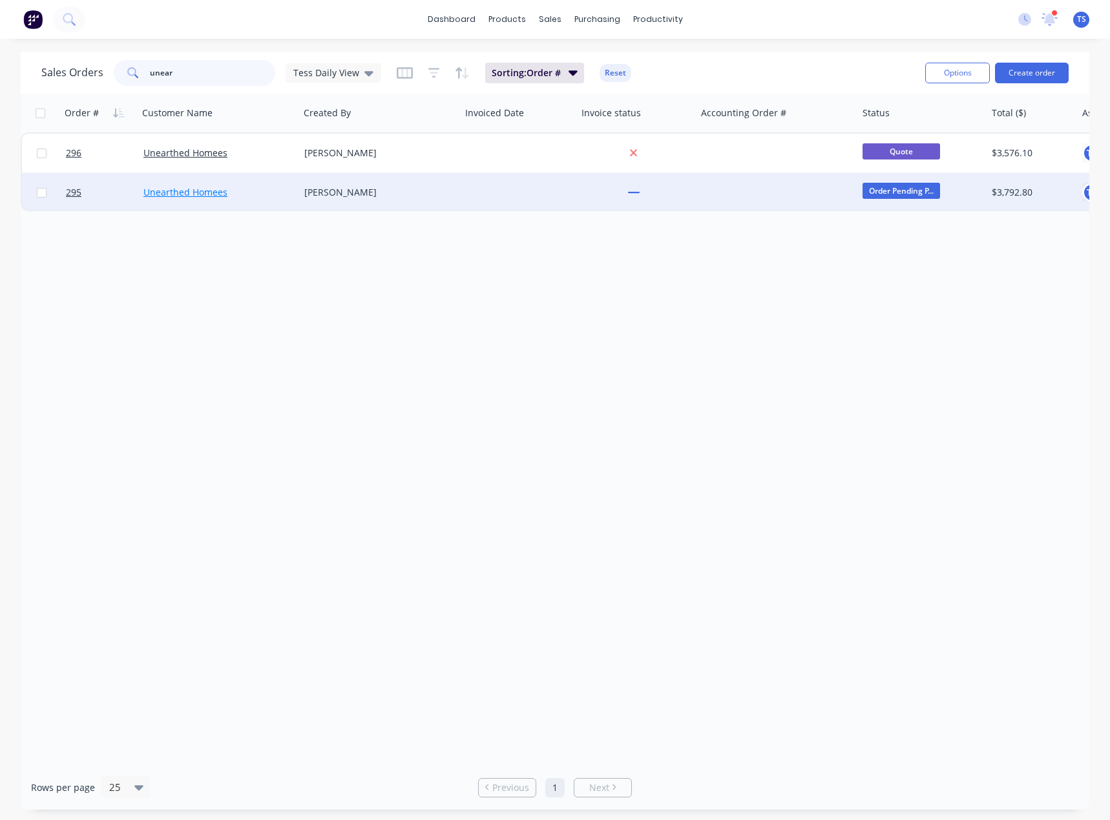
type input "unear"
click at [178, 191] on link "Unearthed Homees" at bounding box center [185, 192] width 84 height 12
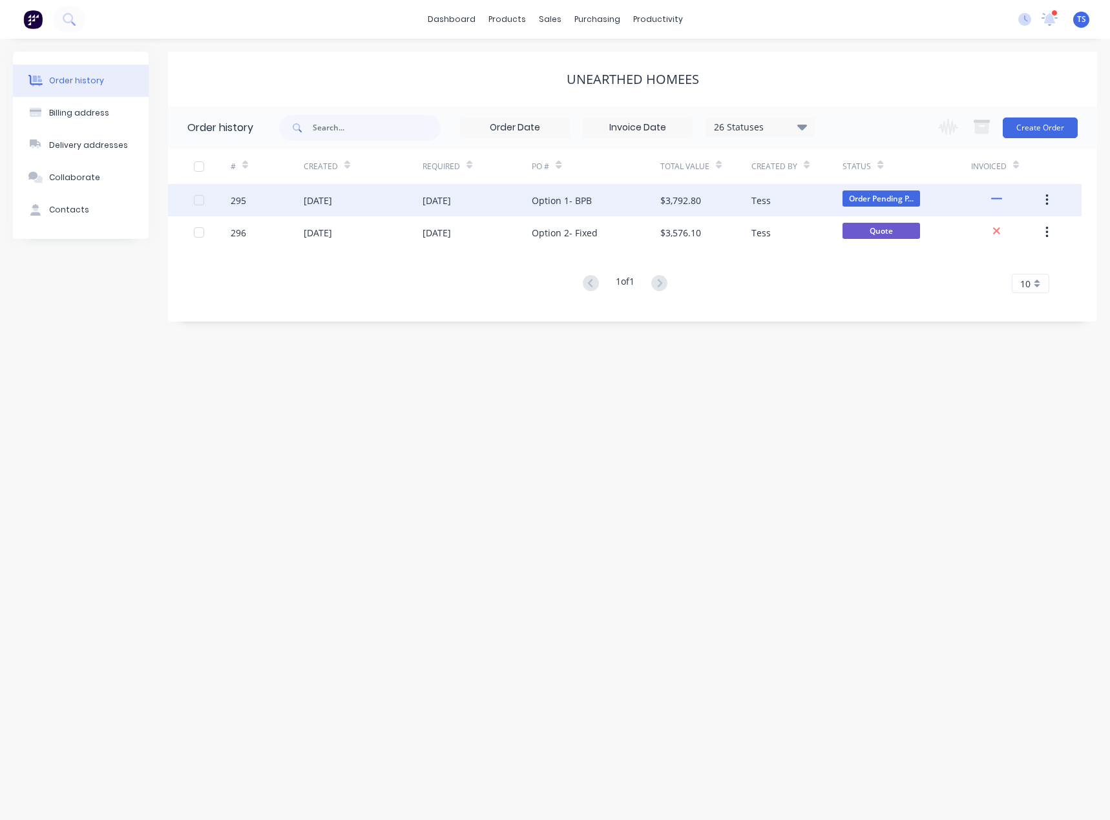
click at [570, 201] on div "Option 1- BPB" at bounding box center [562, 201] width 60 height 14
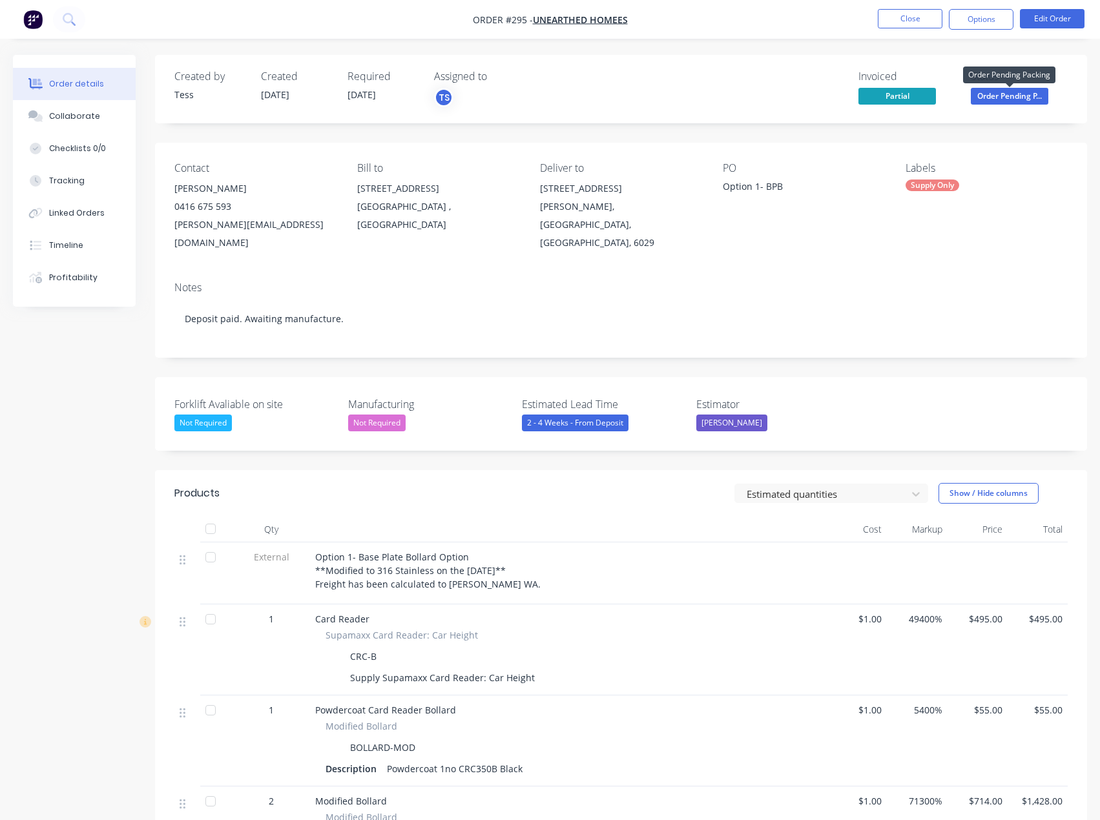
click at [1020, 97] on span "Order Pending P..." at bounding box center [1010, 96] width 78 height 16
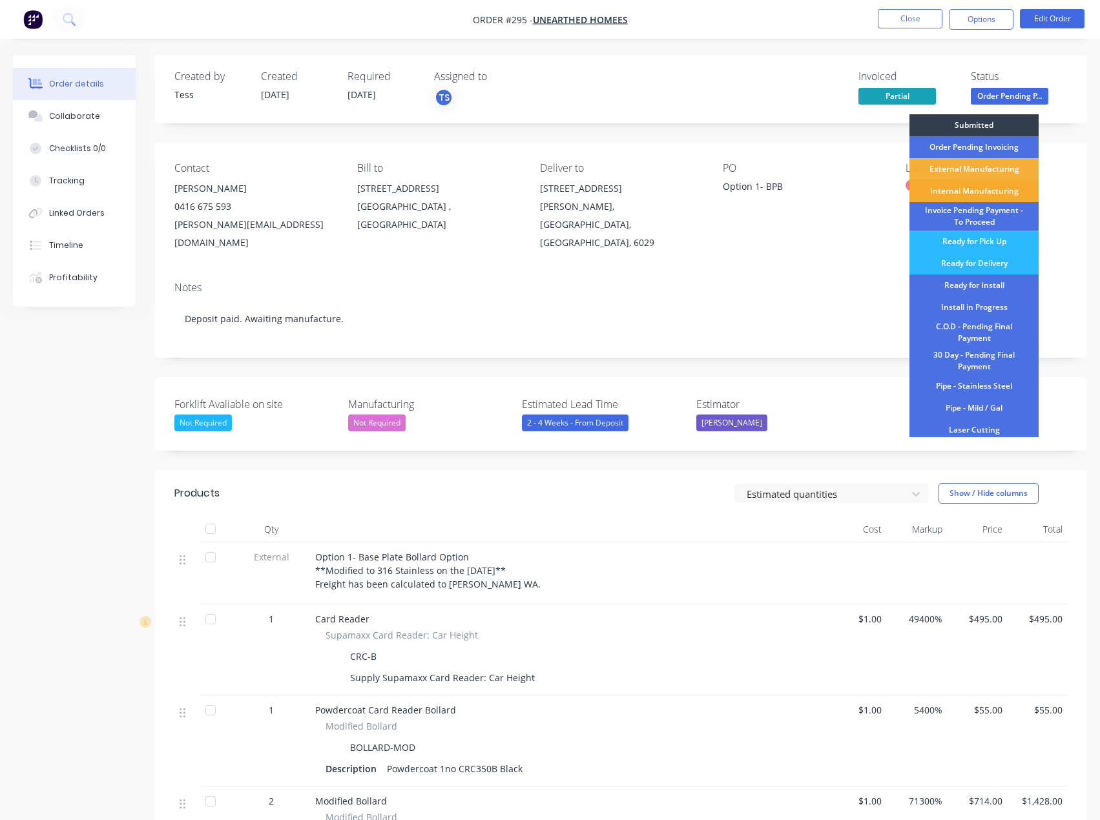
click at [990, 191] on div "Internal Manufacturing" at bounding box center [973, 191] width 129 height 22
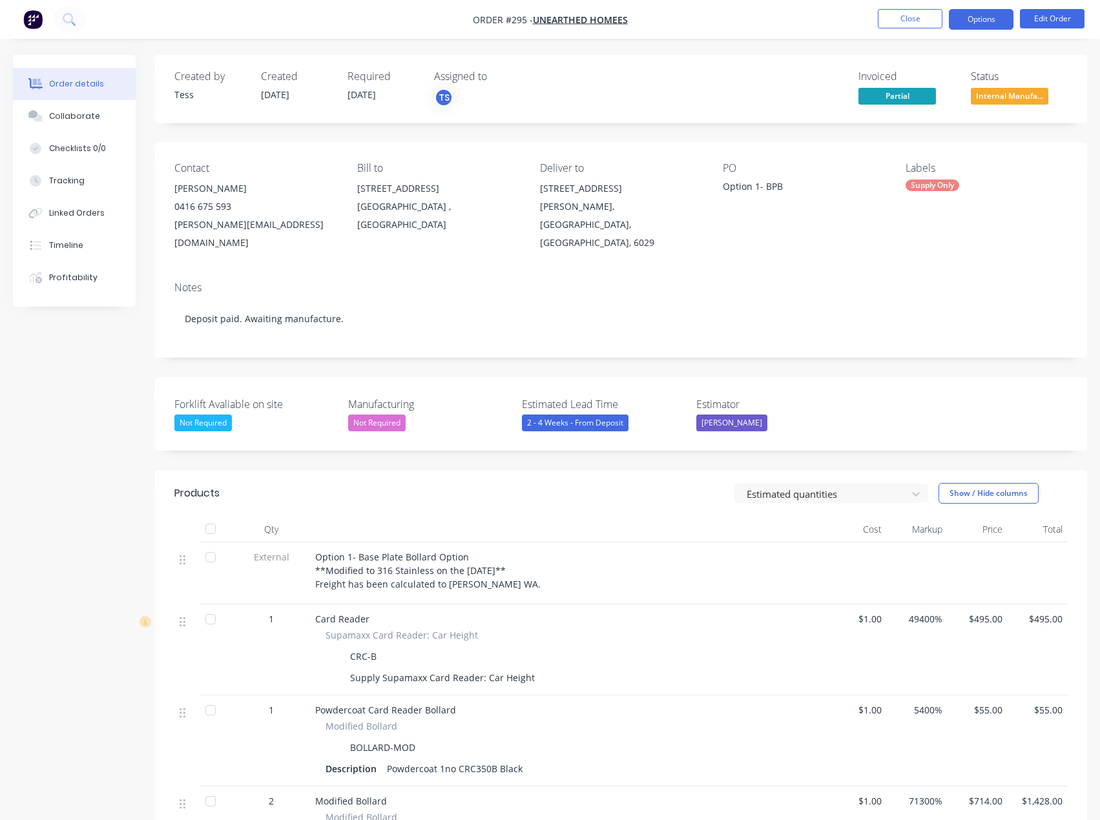
click at [975, 22] on button "Options" at bounding box center [981, 19] width 65 height 21
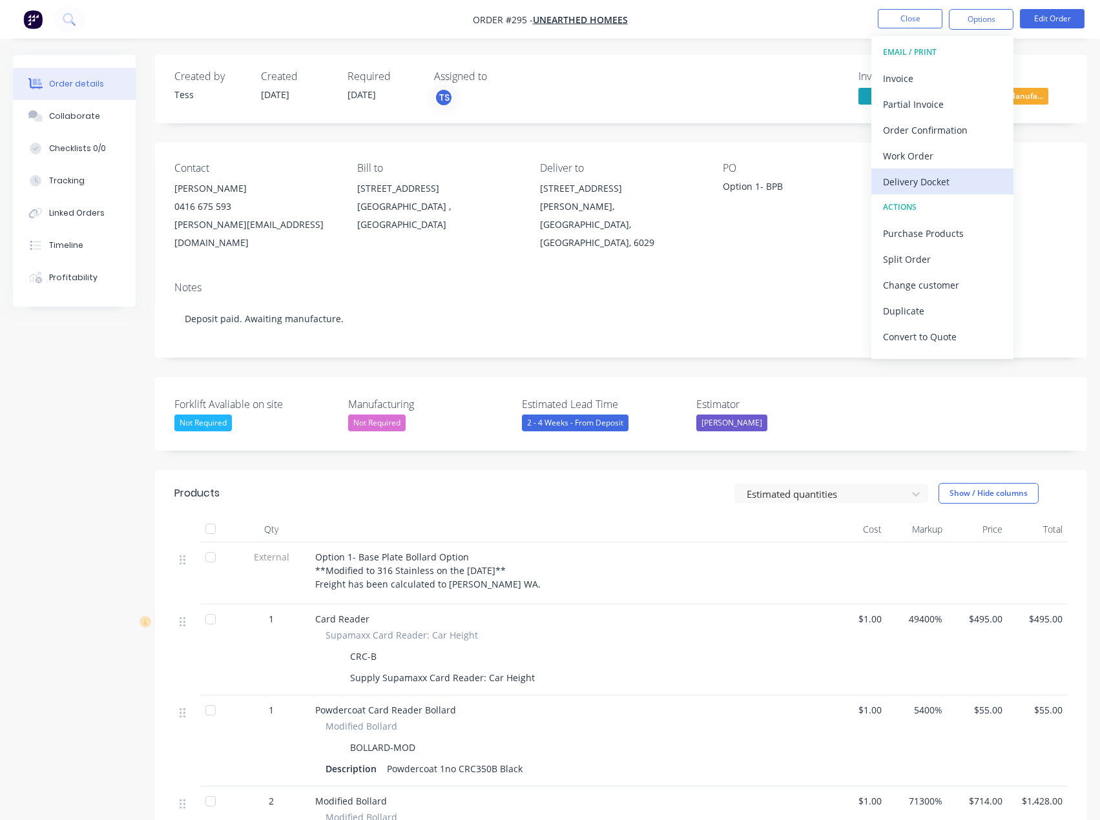
click at [922, 179] on div "Delivery Docket" at bounding box center [942, 181] width 119 height 19
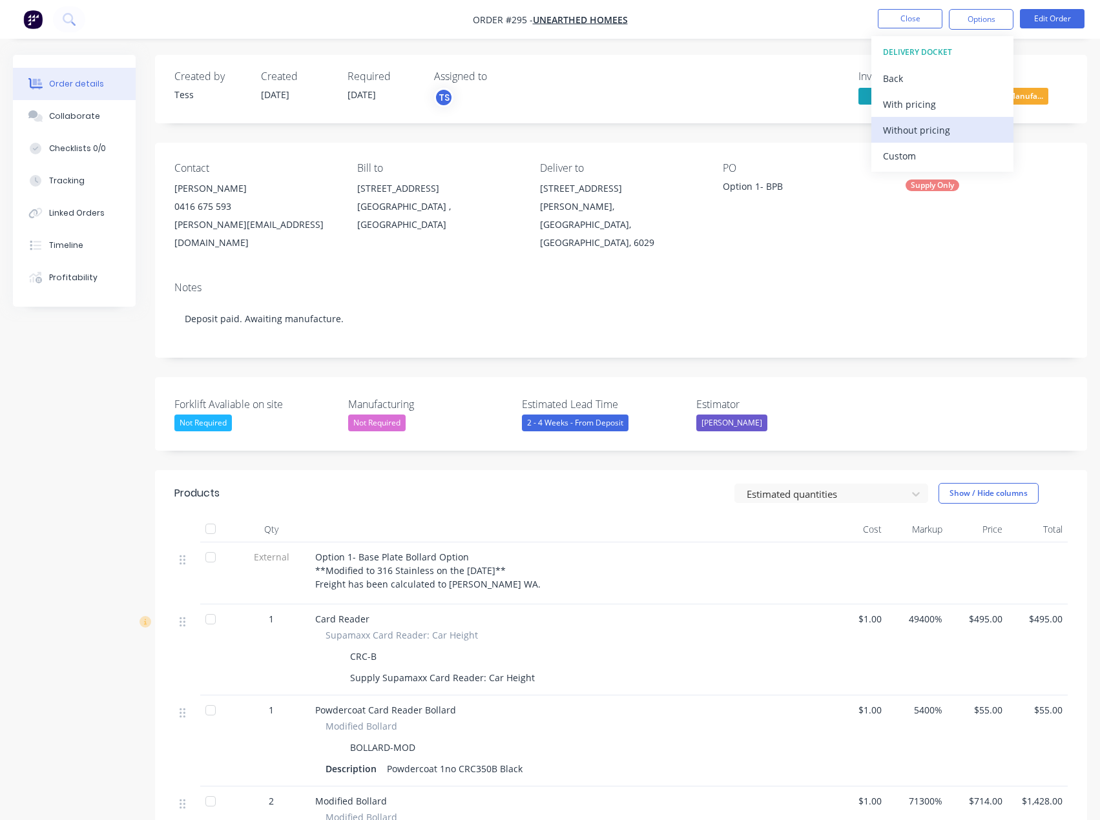
click at [905, 125] on div "Without pricing" at bounding box center [942, 130] width 119 height 19
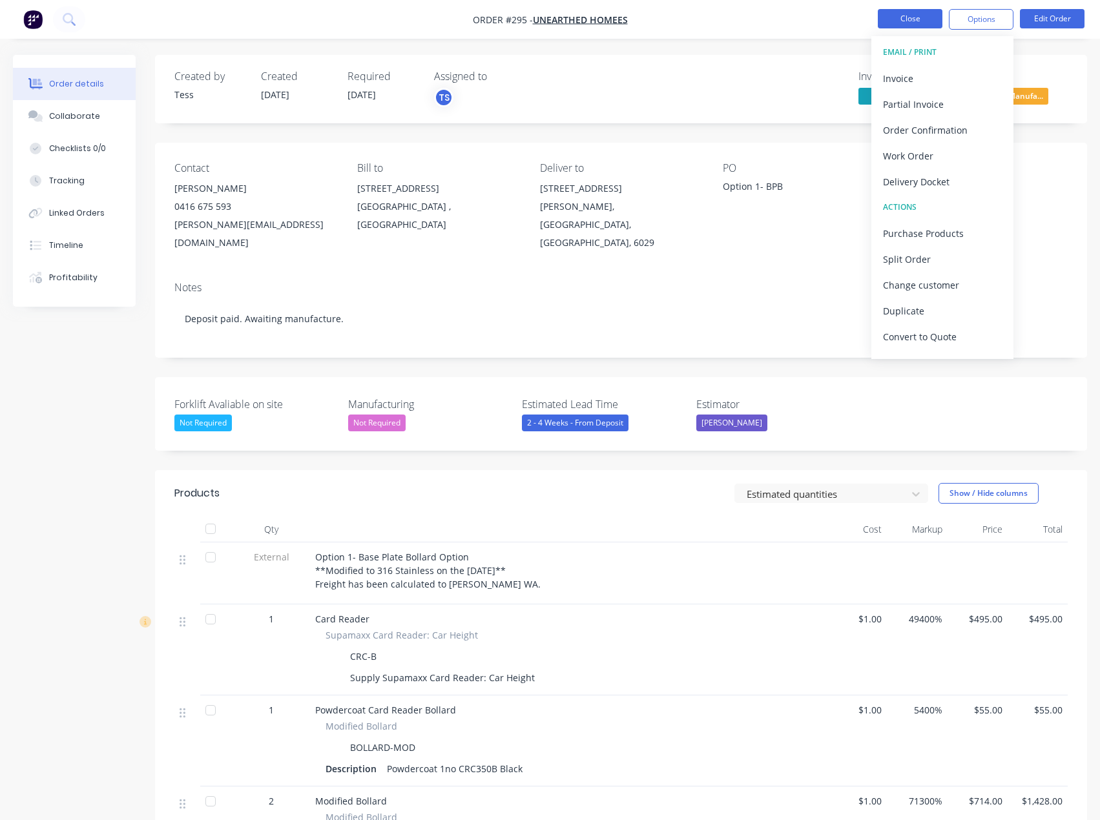
click at [909, 19] on button "Close" at bounding box center [910, 18] width 65 height 19
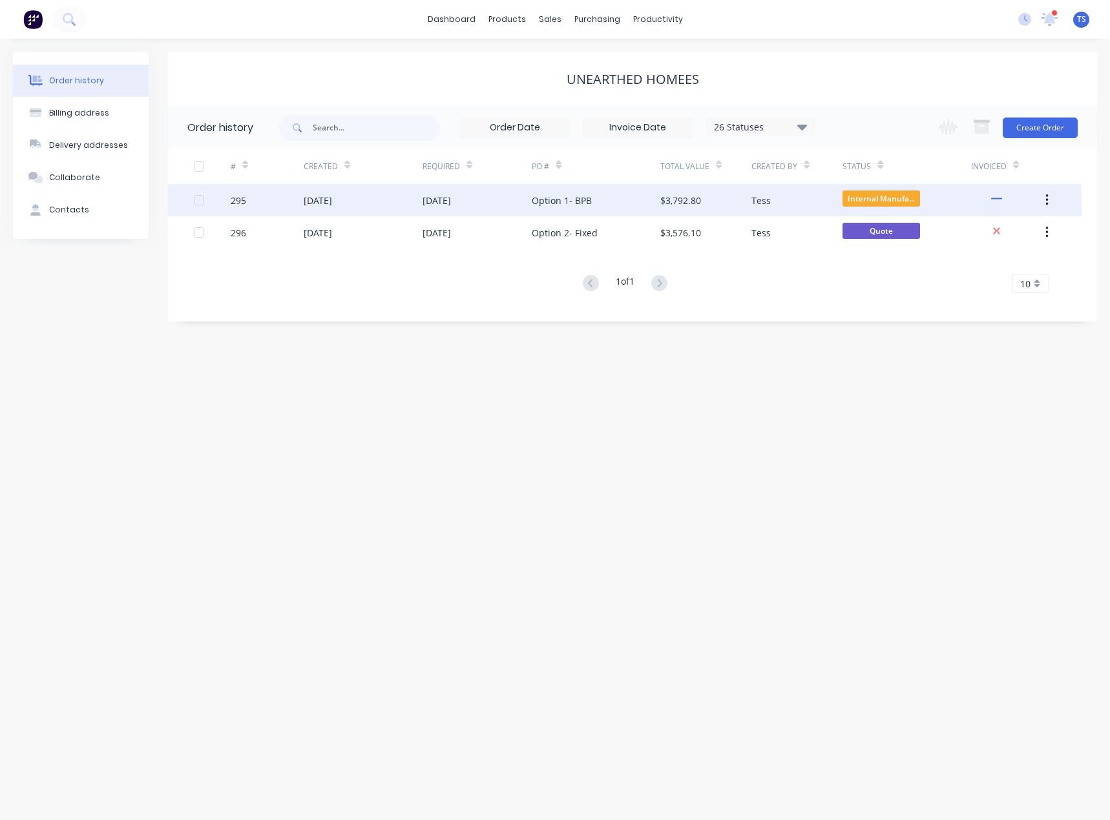
click at [546, 197] on div "Option 1- BPB" at bounding box center [562, 201] width 60 height 14
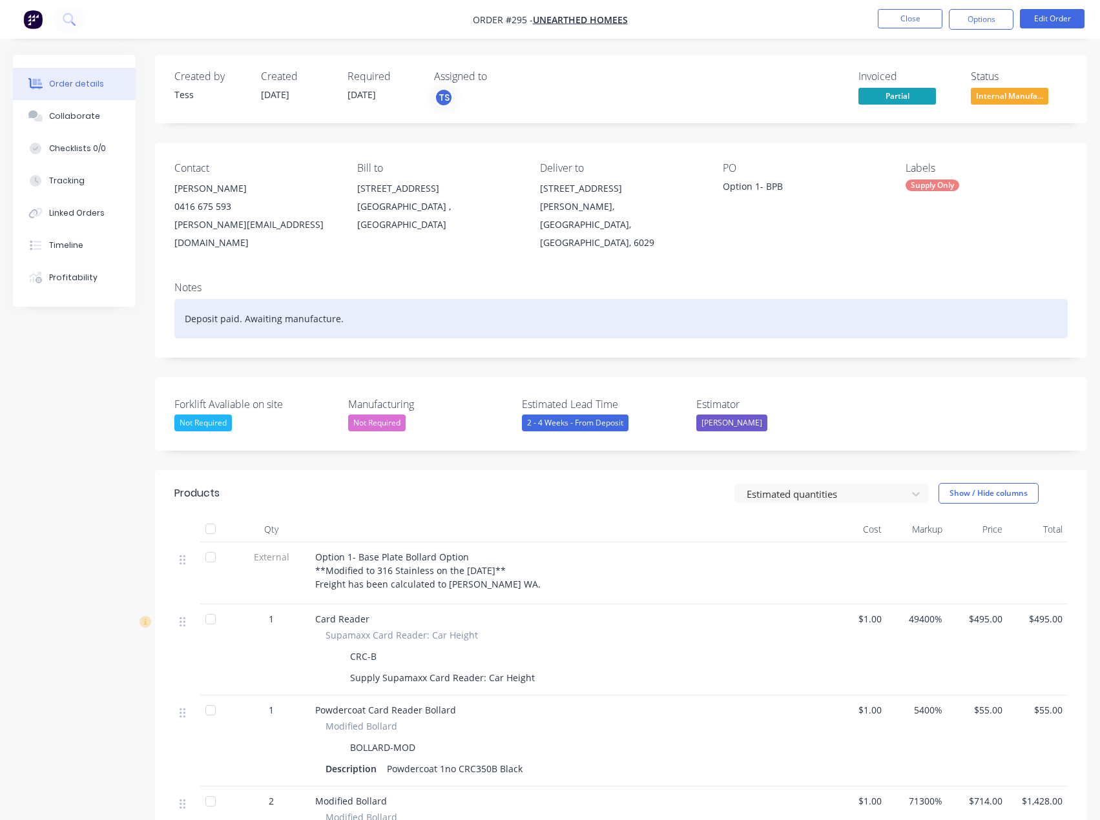
click at [320, 300] on div "Deposit paid. Awaiting manufacture." at bounding box center [620, 318] width 893 height 39
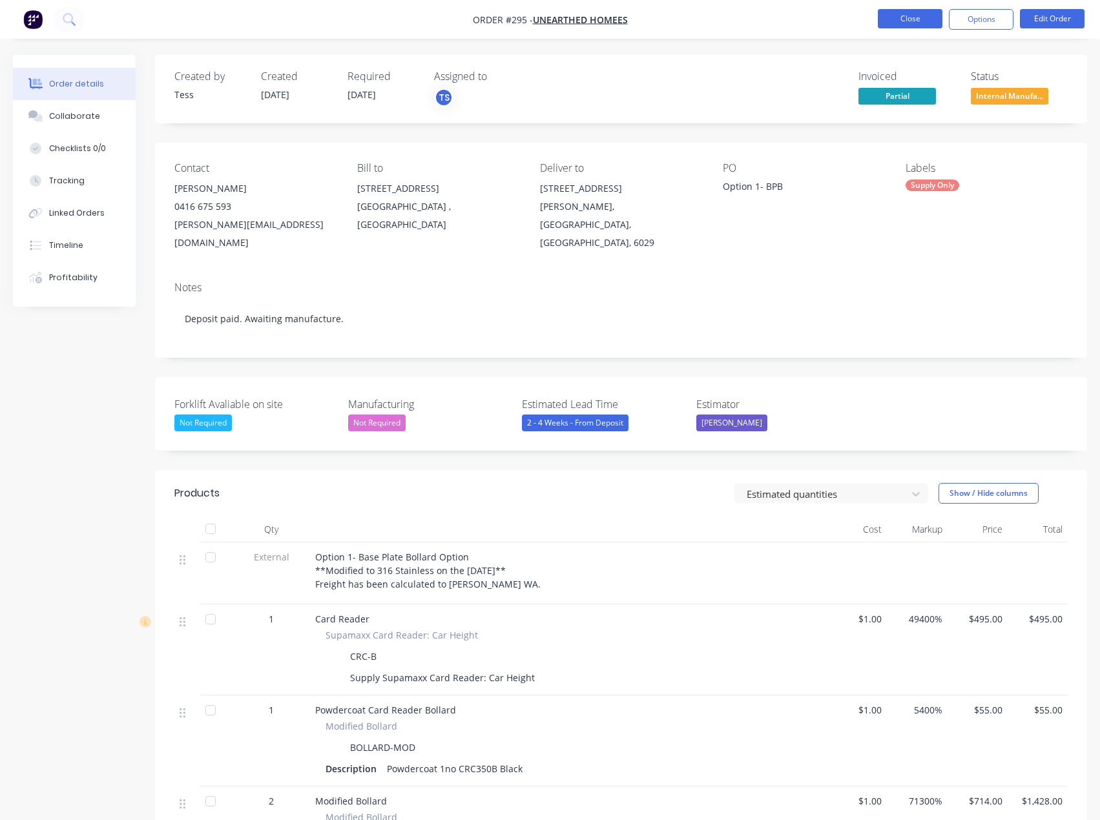
click at [911, 21] on button "Close" at bounding box center [910, 18] width 65 height 19
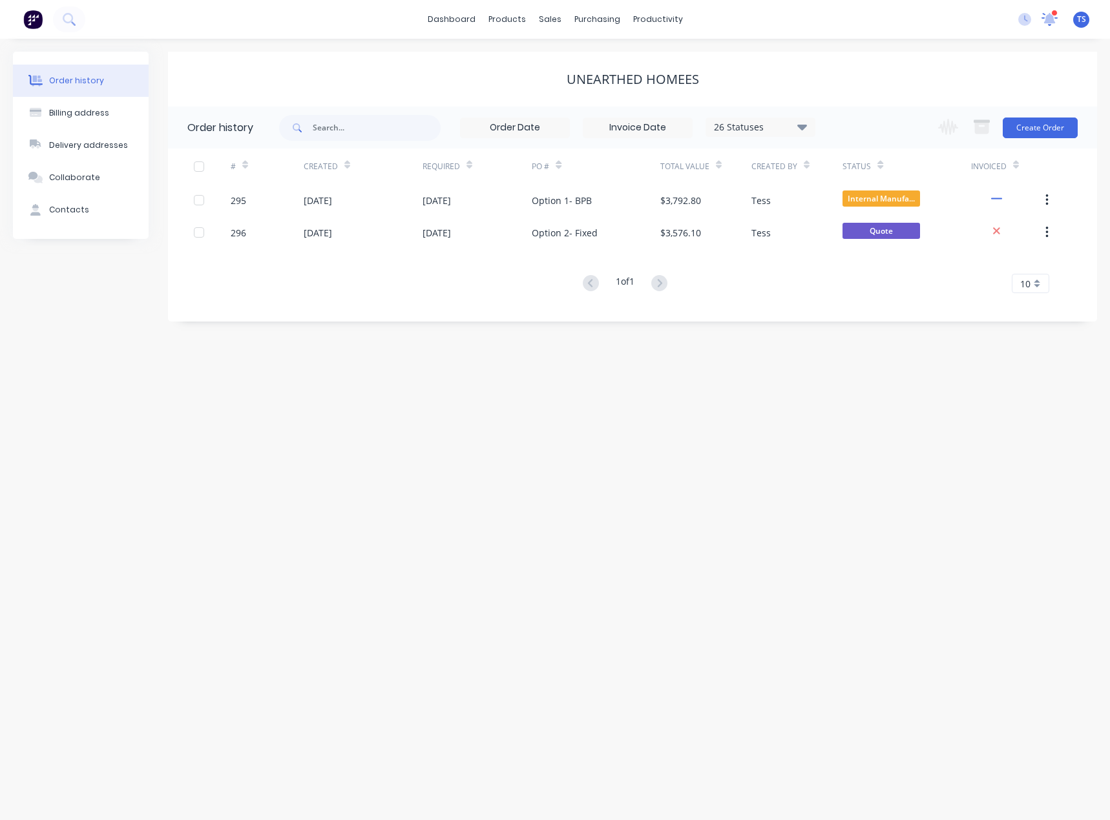
click at [1050, 24] on icon at bounding box center [1049, 19] width 17 height 15
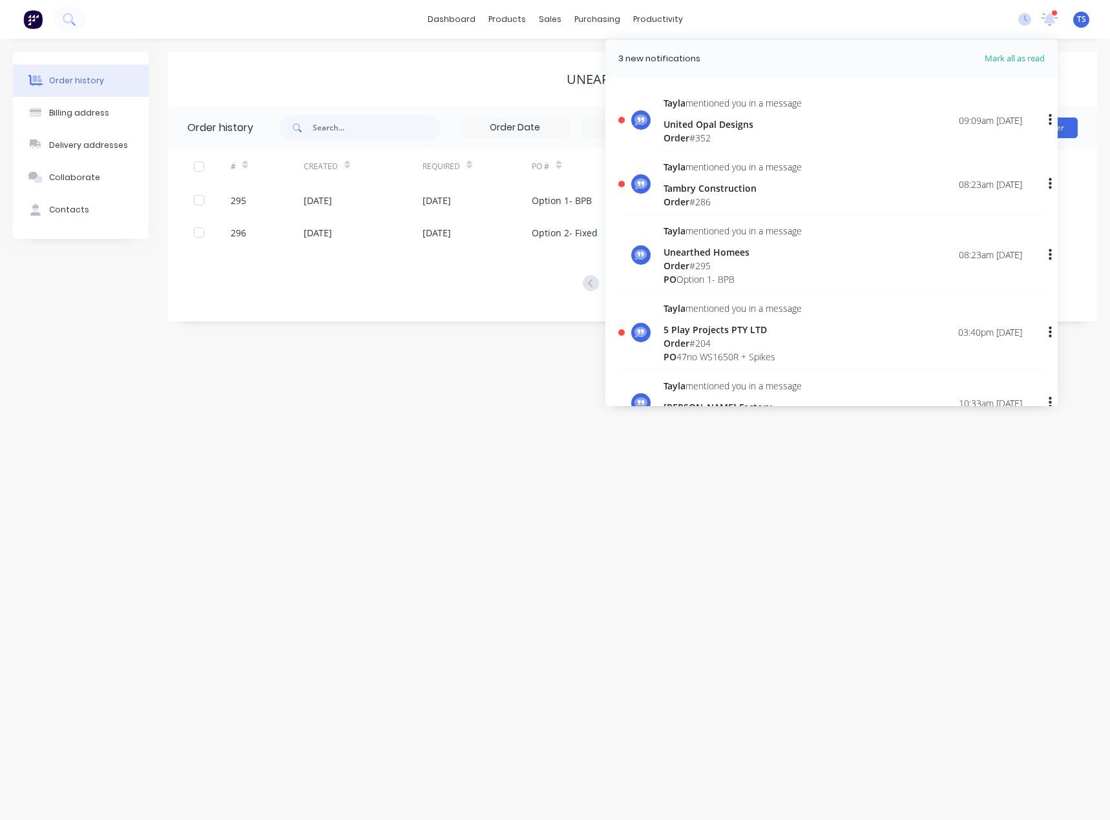
click at [707, 123] on div "United Opal Designs" at bounding box center [732, 125] width 138 height 14
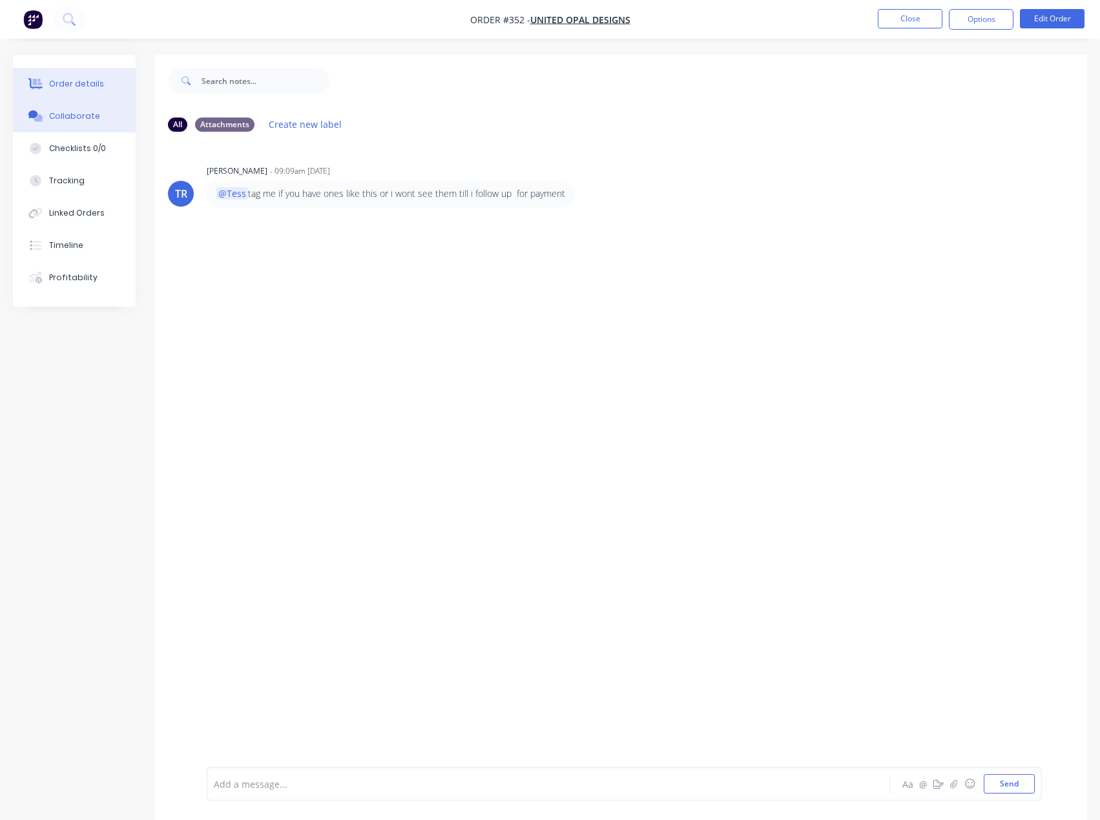
click at [67, 88] on div "Order details" at bounding box center [76, 84] width 55 height 12
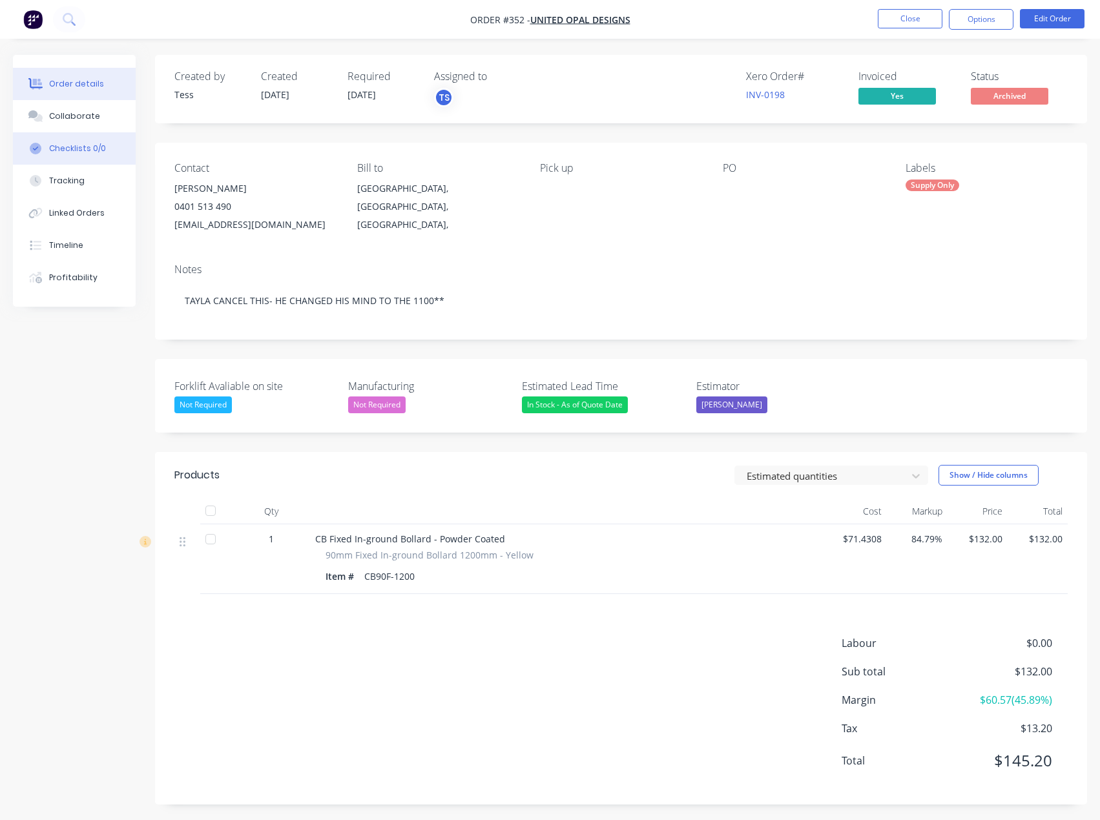
click at [60, 147] on div "Checklists 0/0" at bounding box center [77, 149] width 57 height 12
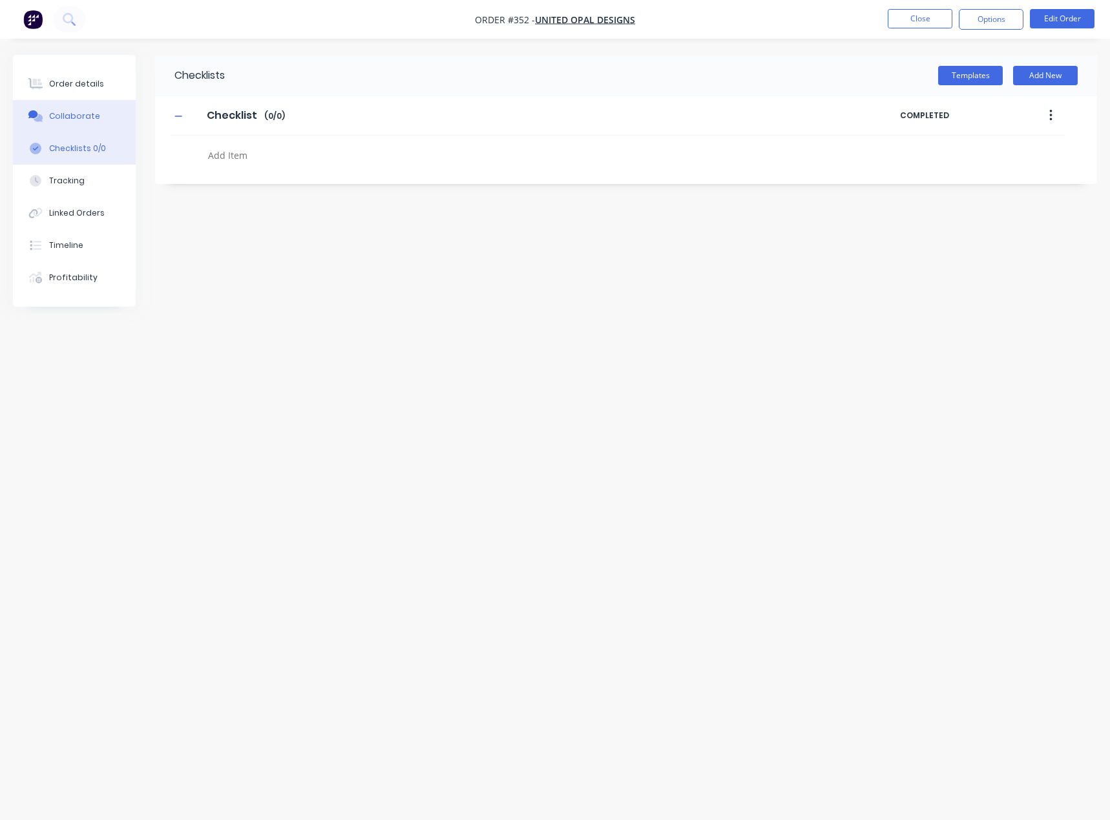
click at [70, 118] on div "Collaborate" at bounding box center [74, 116] width 51 height 12
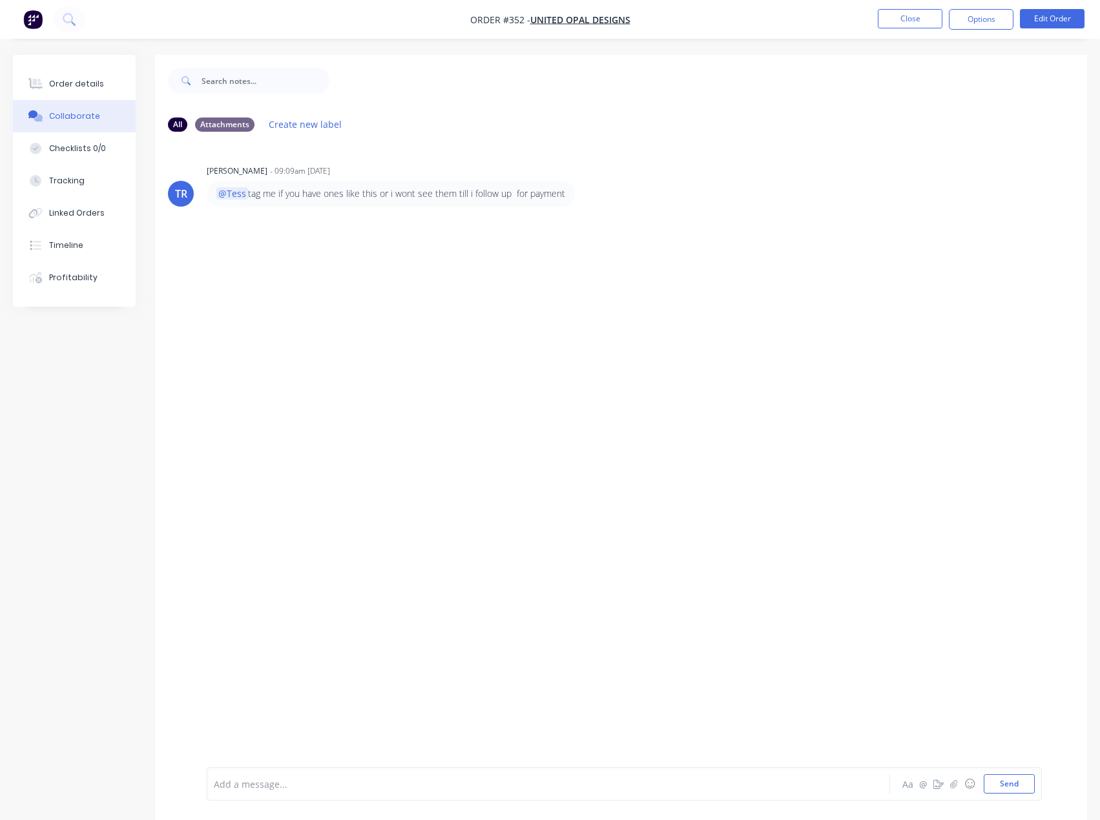
click at [253, 782] on div at bounding box center [521, 785] width 615 height 14
drag, startPoint x: 280, startPoint y: 783, endPoint x: 84, endPoint y: 791, distance: 195.8
click at [85, 791] on div "All Attachments Create new label TR [PERSON_NAME] - 09:09am [DATE] @Tess tag me…" at bounding box center [550, 447] width 1074 height 785
click at [1011, 778] on button "Send" at bounding box center [1009, 783] width 51 height 19
click at [82, 83] on div "Order details" at bounding box center [76, 84] width 55 height 12
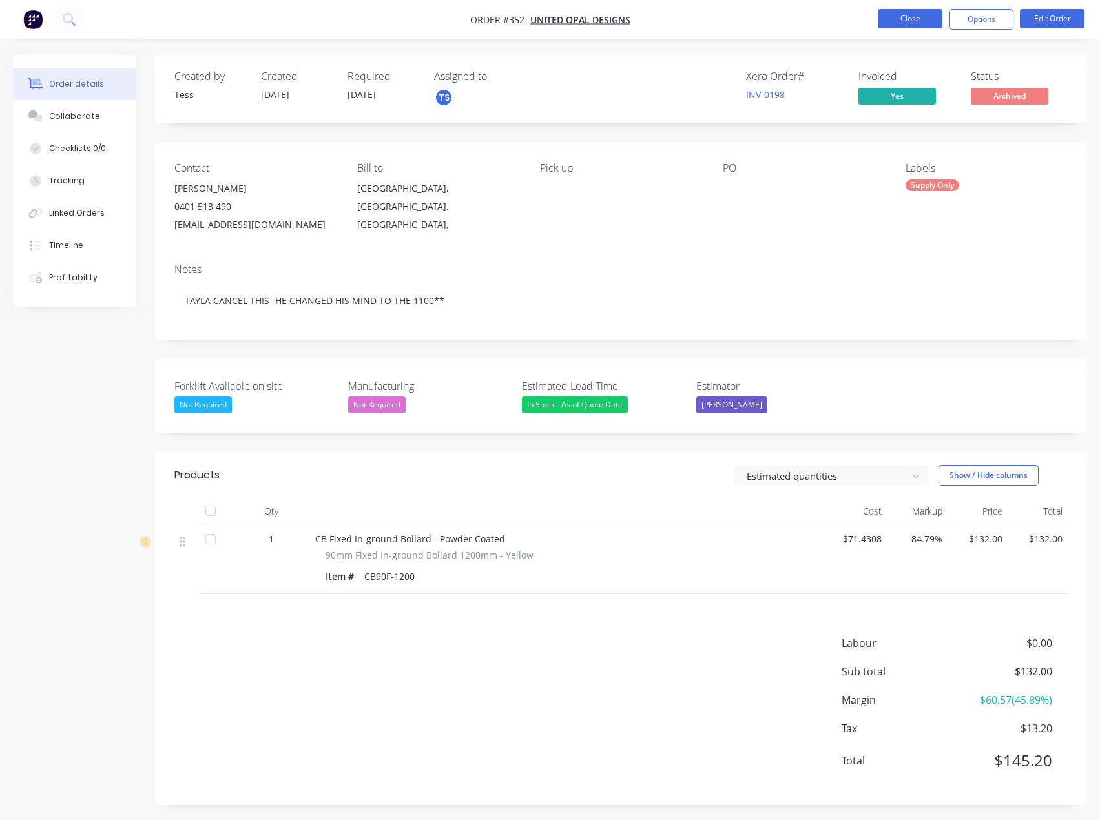
click at [924, 21] on button "Close" at bounding box center [910, 18] width 65 height 19
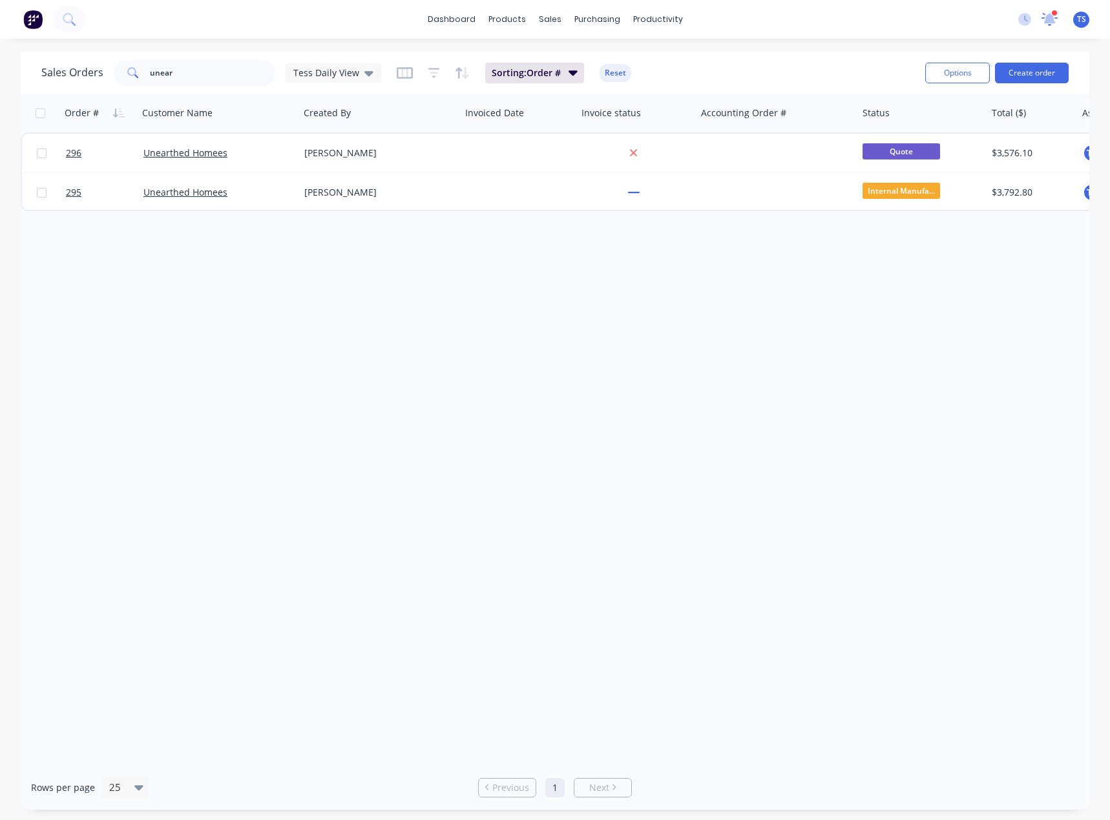
click at [1048, 14] on icon at bounding box center [1049, 19] width 17 height 14
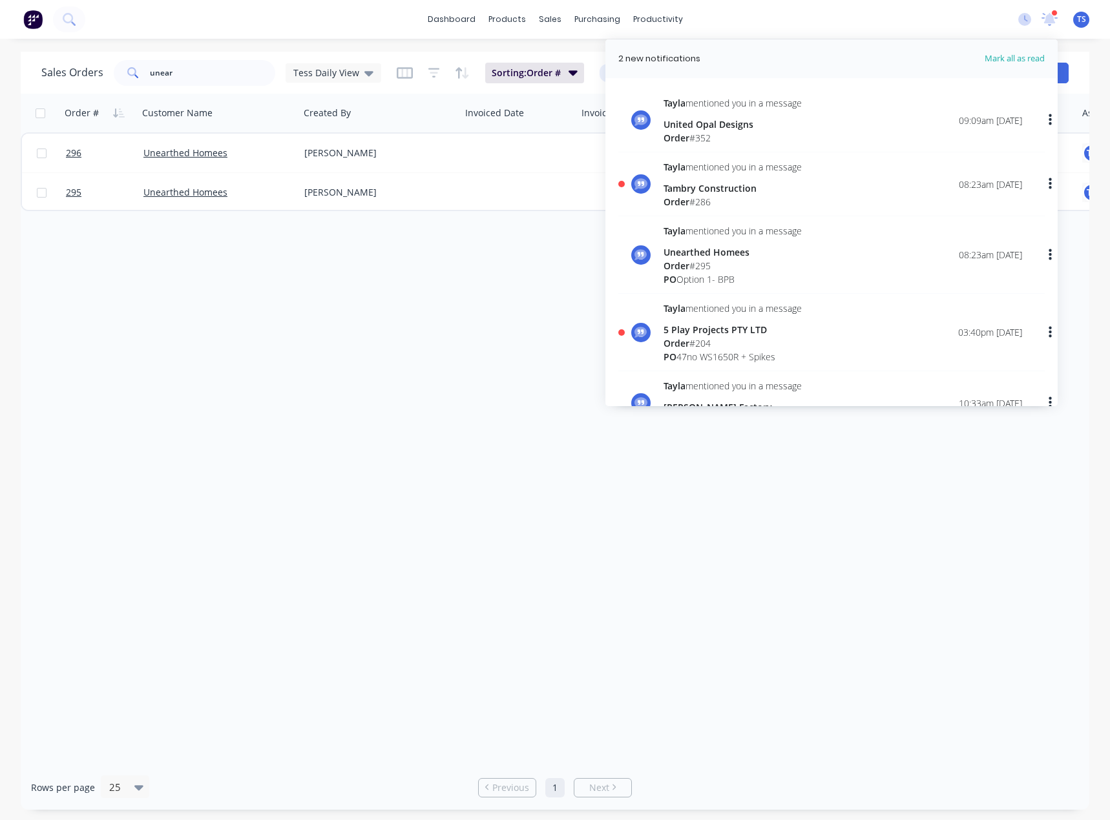
click at [731, 172] on div "[PERSON_NAME] mentioned you in a message" at bounding box center [732, 167] width 138 height 14
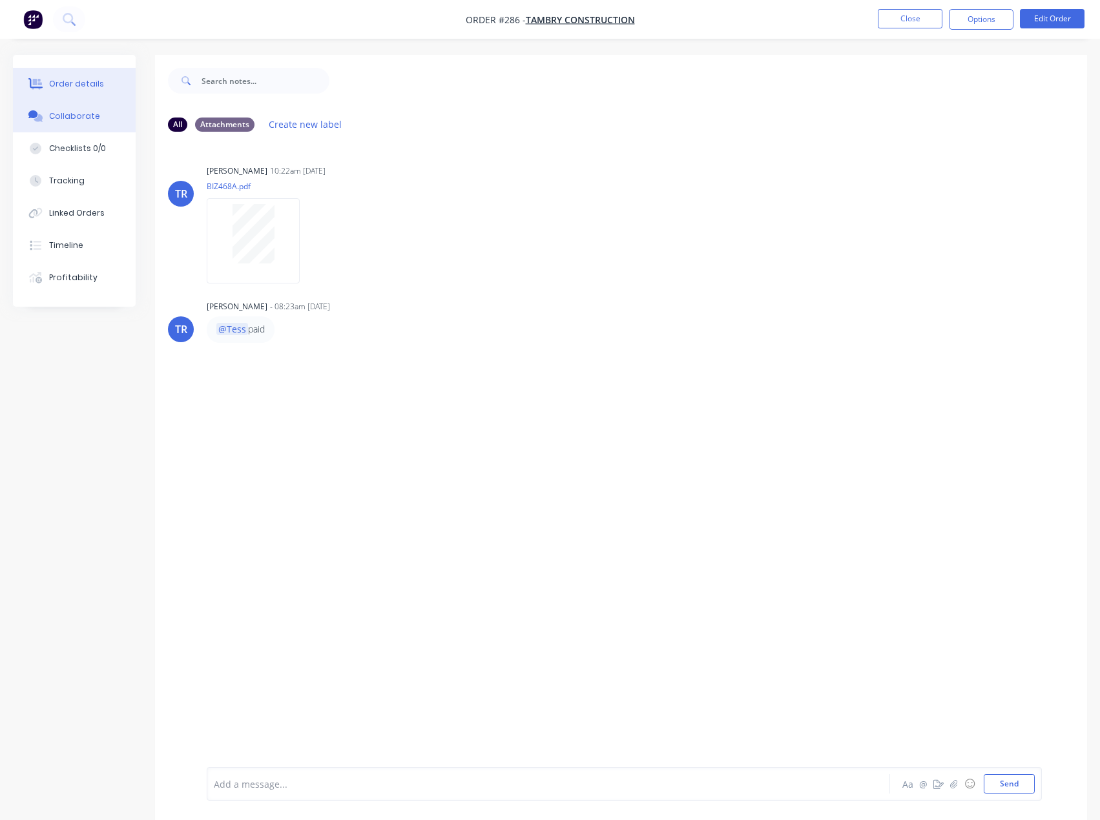
click at [65, 83] on div "Order details" at bounding box center [76, 84] width 55 height 12
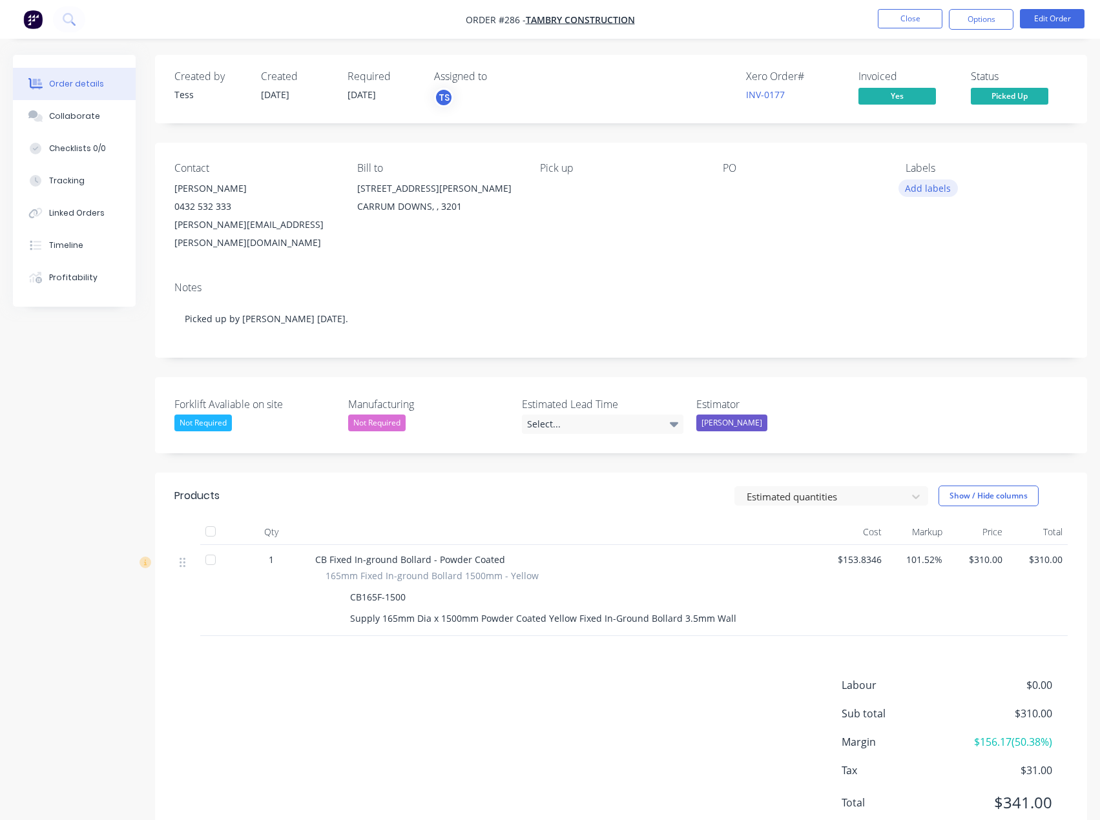
click at [915, 187] on button "Add labels" at bounding box center [927, 188] width 59 height 17
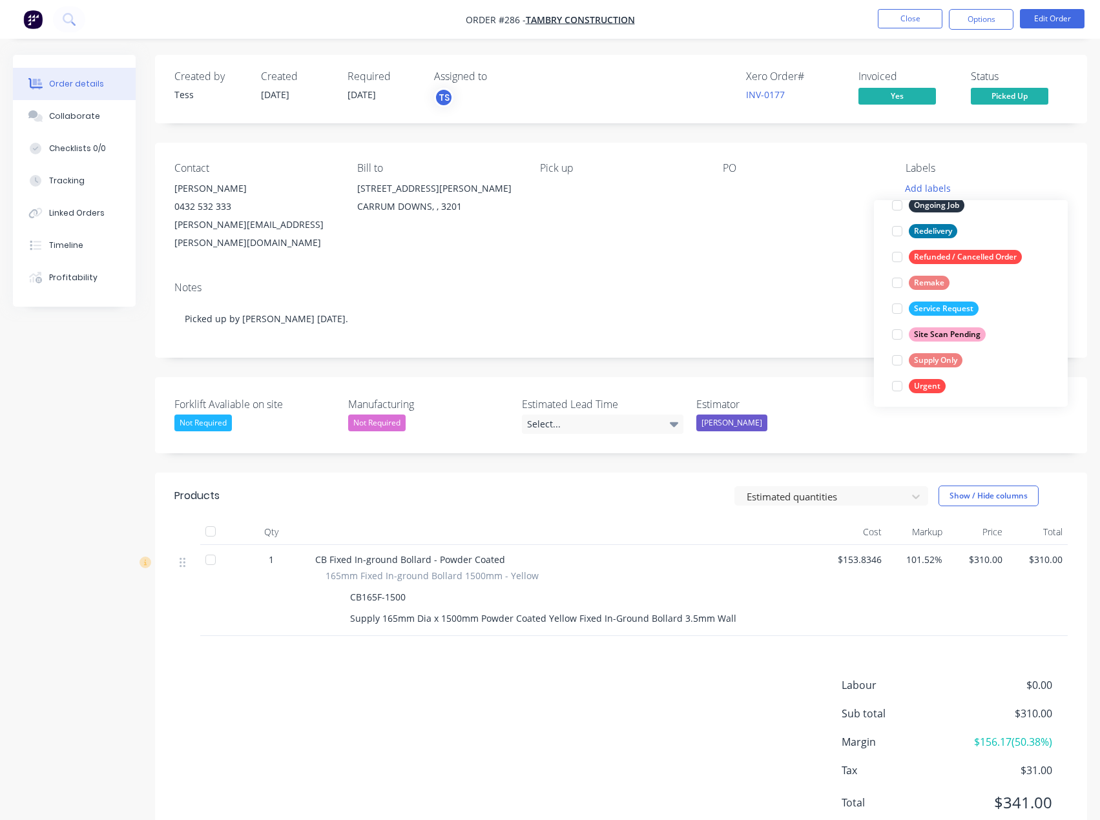
scroll to position [207, 0]
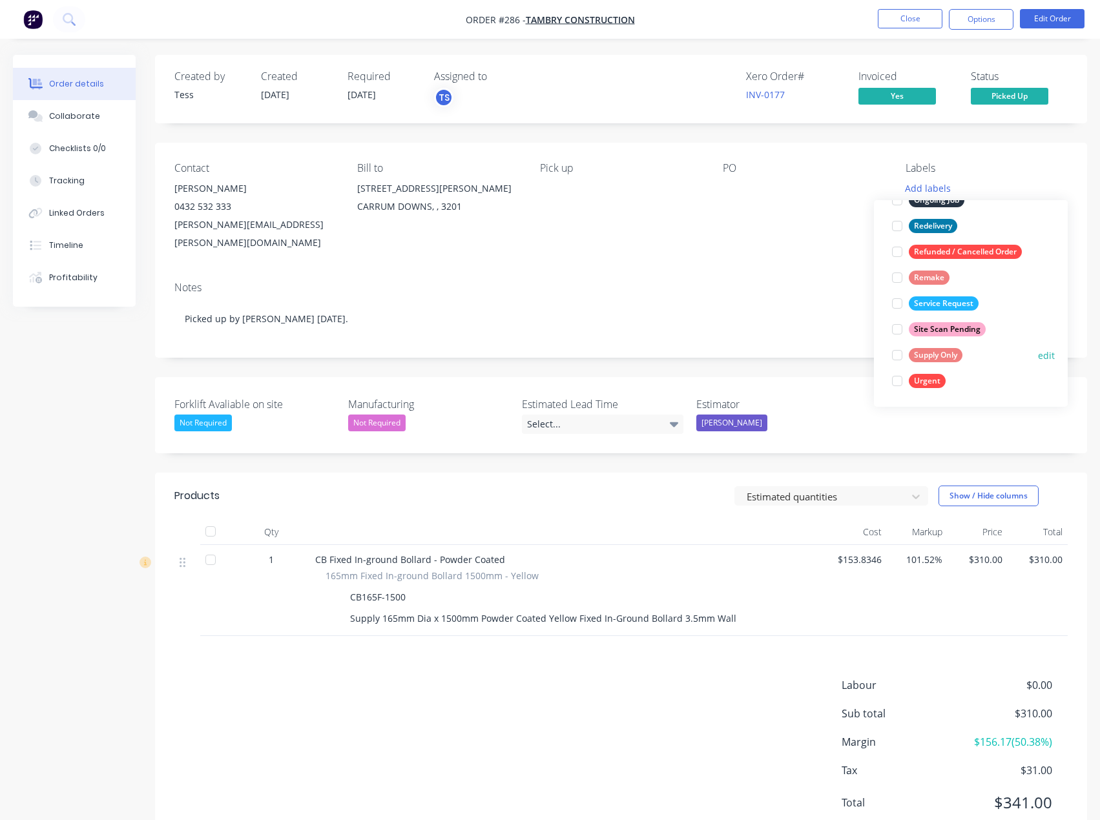
click at [920, 356] on div "Supply Only" at bounding box center [936, 355] width 54 height 14
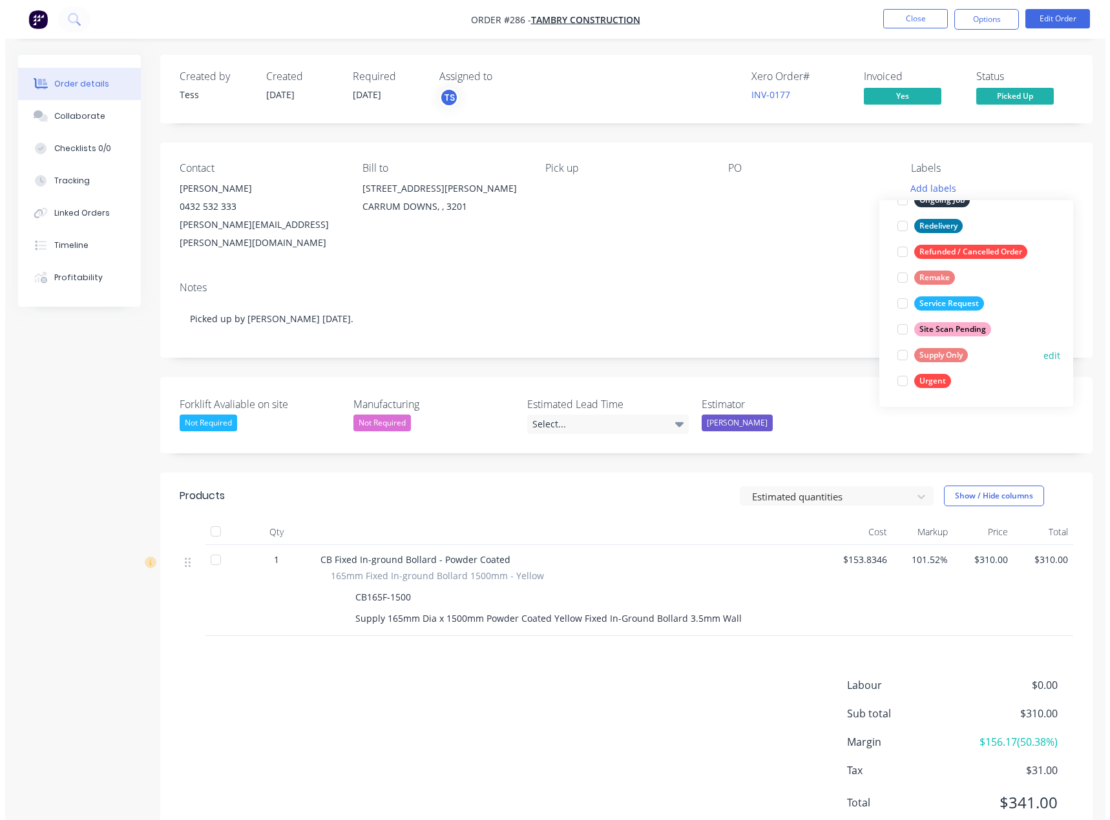
scroll to position [0, 0]
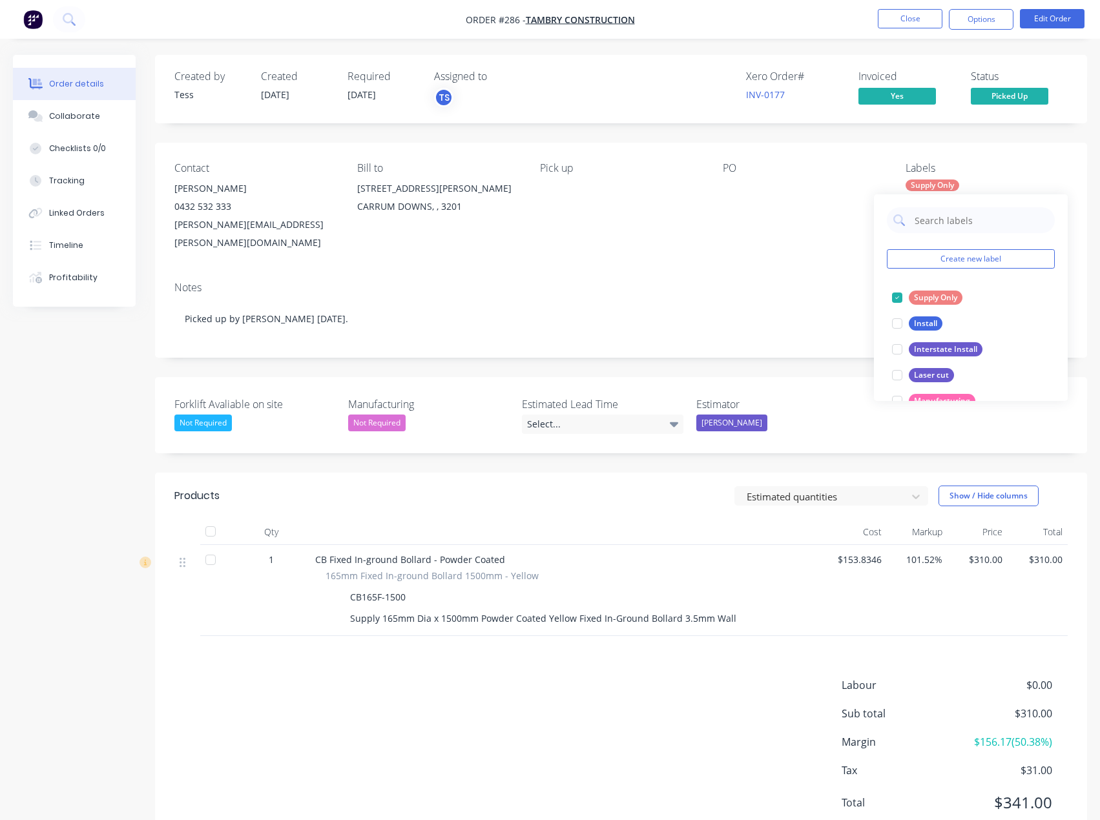
click at [845, 189] on div at bounding box center [803, 189] width 161 height 18
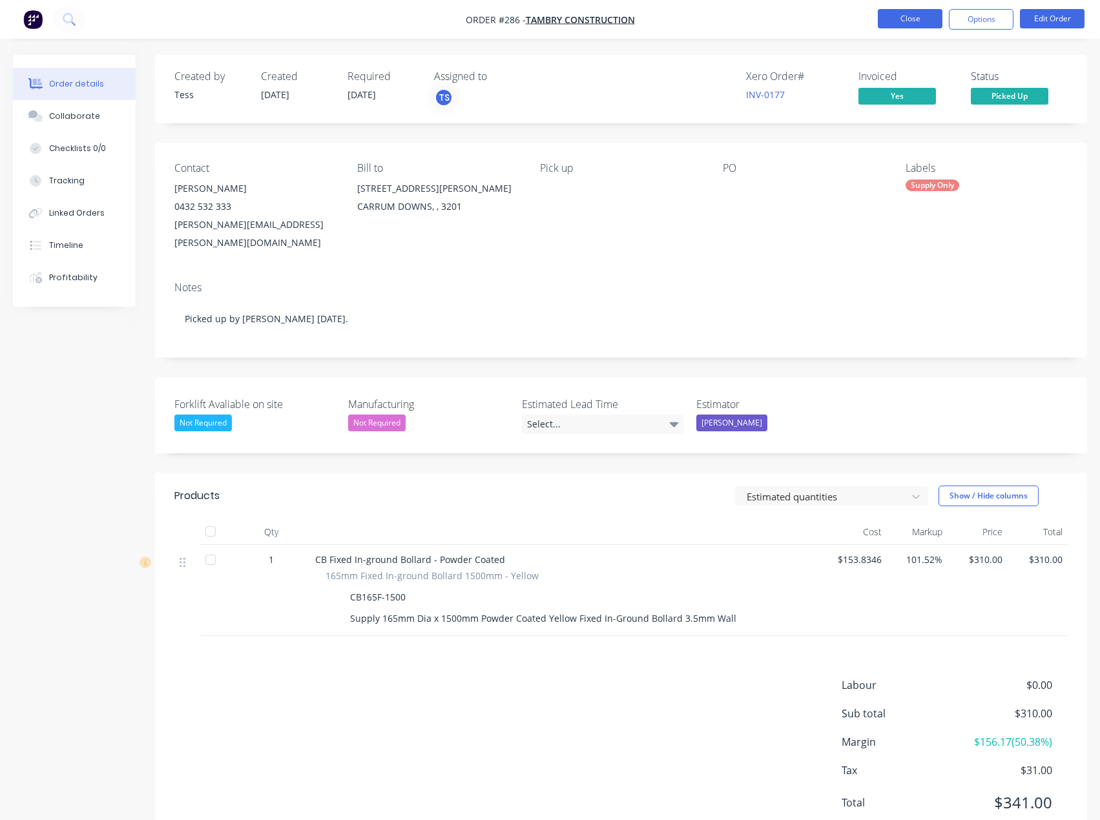
click at [917, 19] on button "Close" at bounding box center [910, 18] width 65 height 19
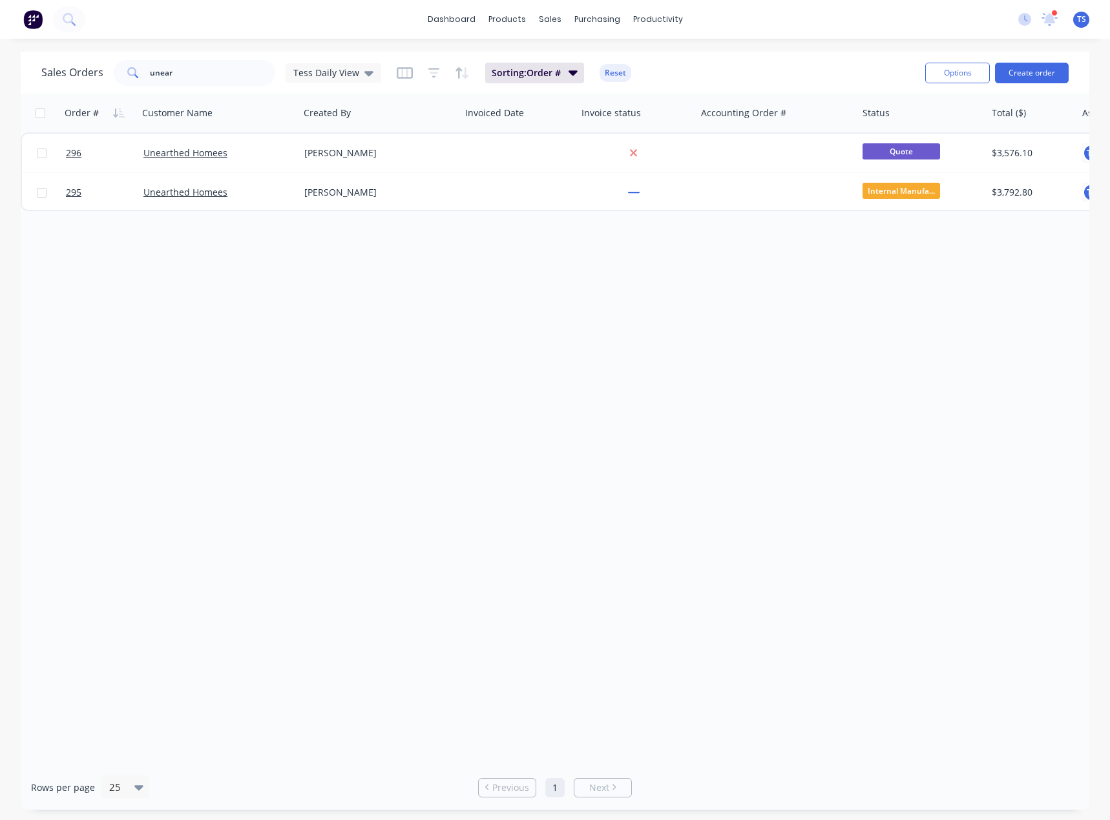
click at [1052, 16] on div at bounding box center [1054, 13] width 6 height 6
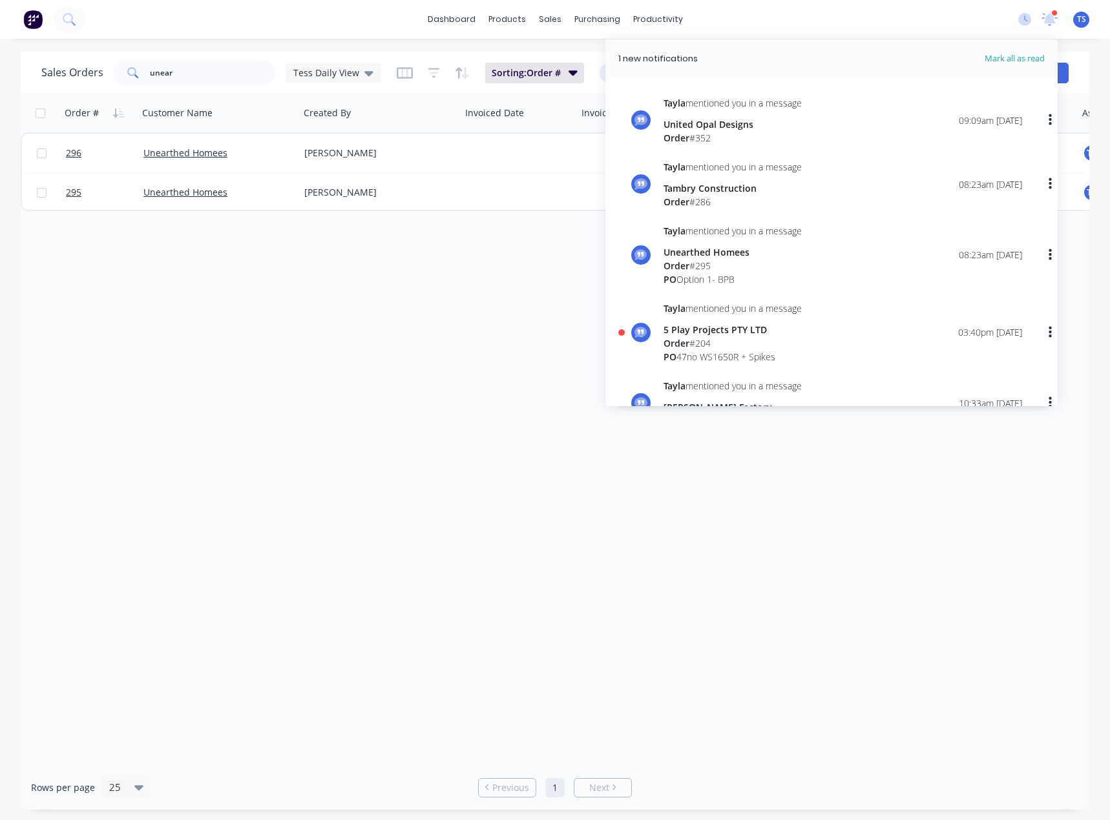
click at [718, 327] on div "5 Play Projects PTY LTD" at bounding box center [732, 330] width 138 height 14
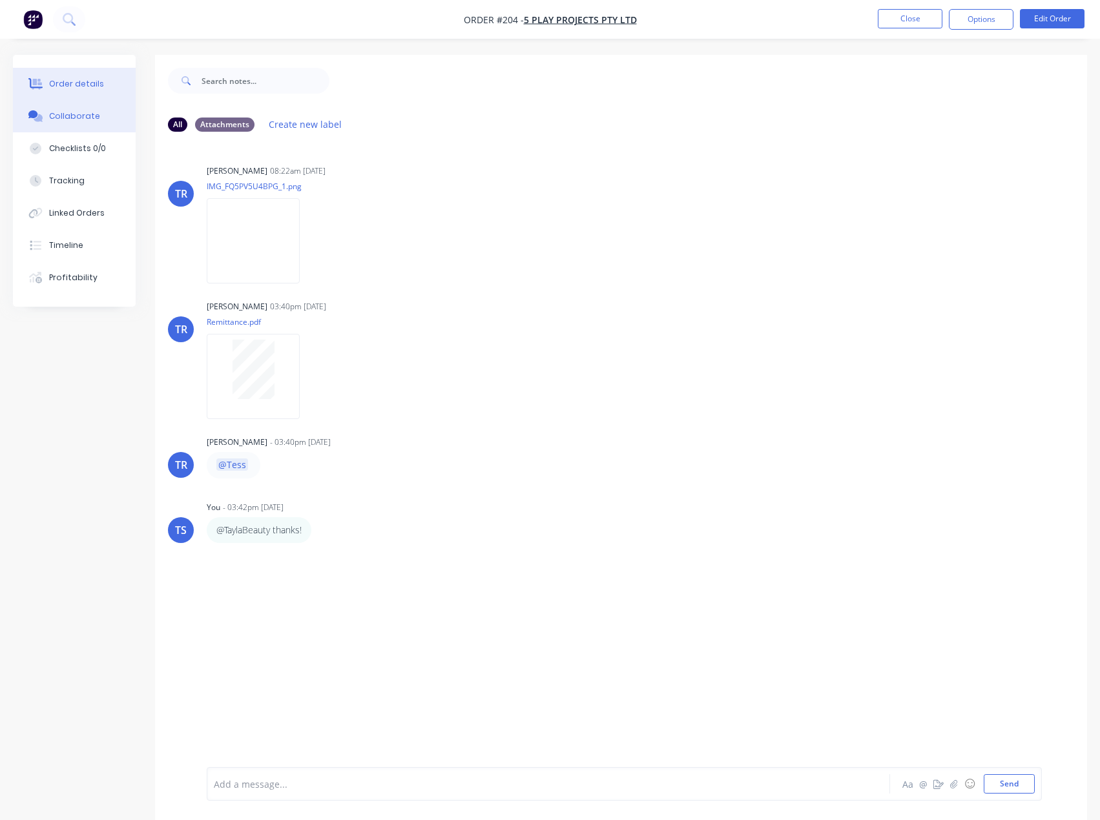
click at [44, 89] on div at bounding box center [35, 84] width 19 height 12
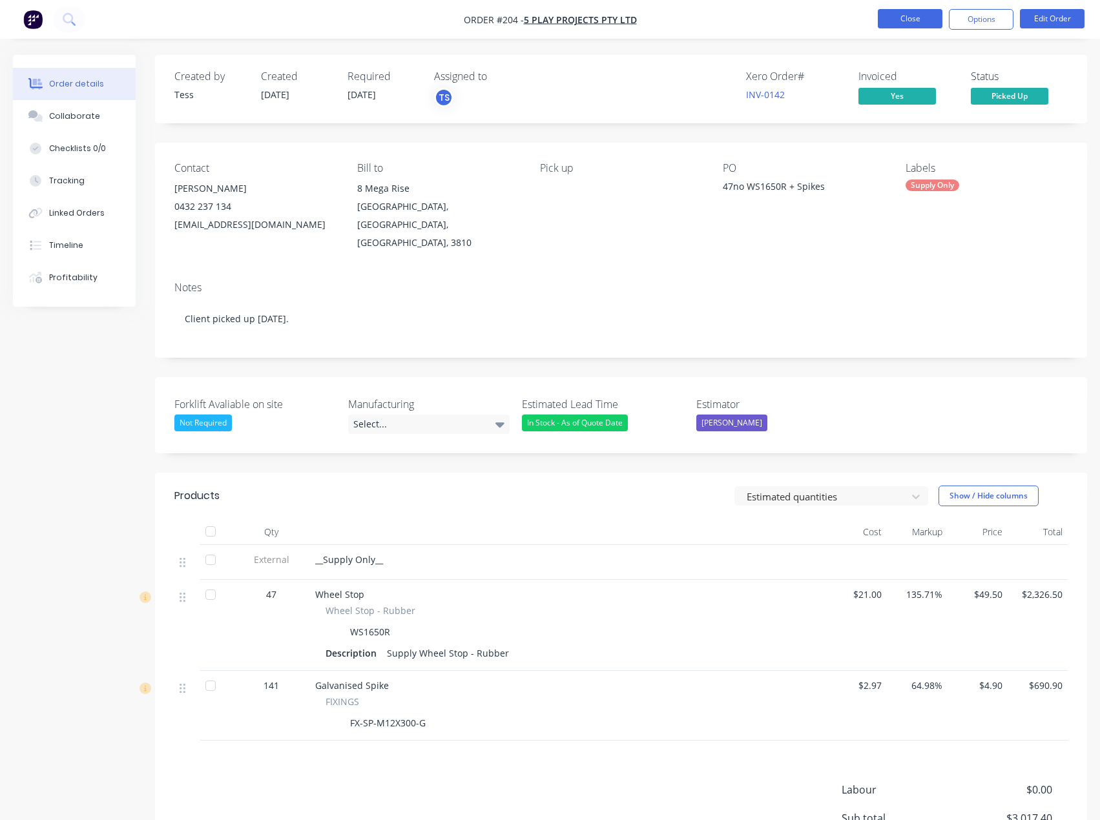
click at [892, 15] on button "Close" at bounding box center [910, 18] width 65 height 19
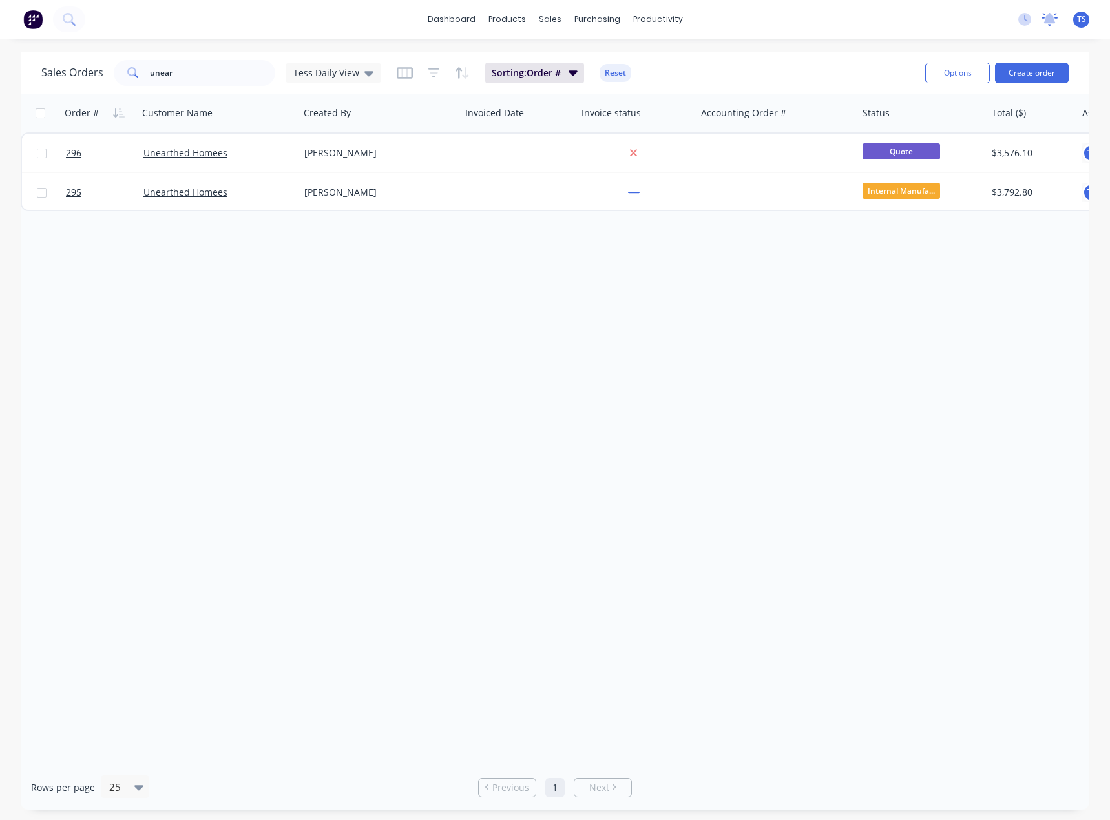
click at [1048, 16] on icon at bounding box center [1050, 18] width 12 height 10
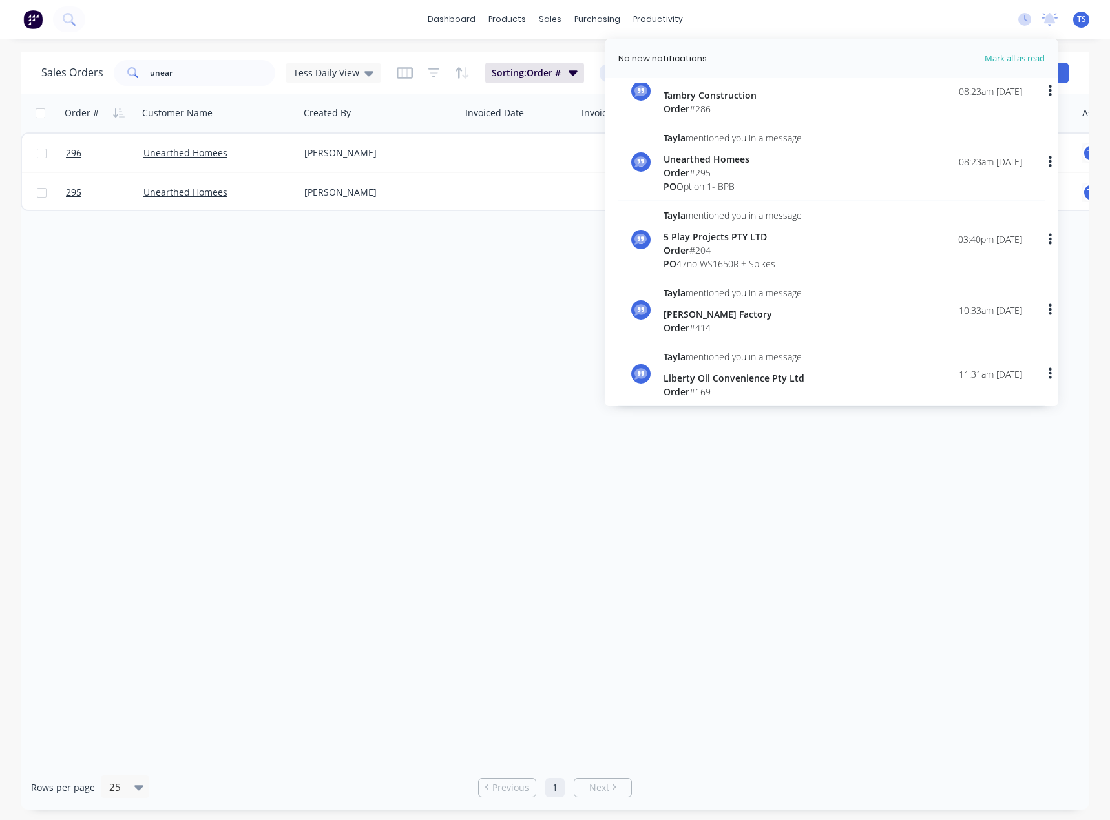
scroll to position [129, 0]
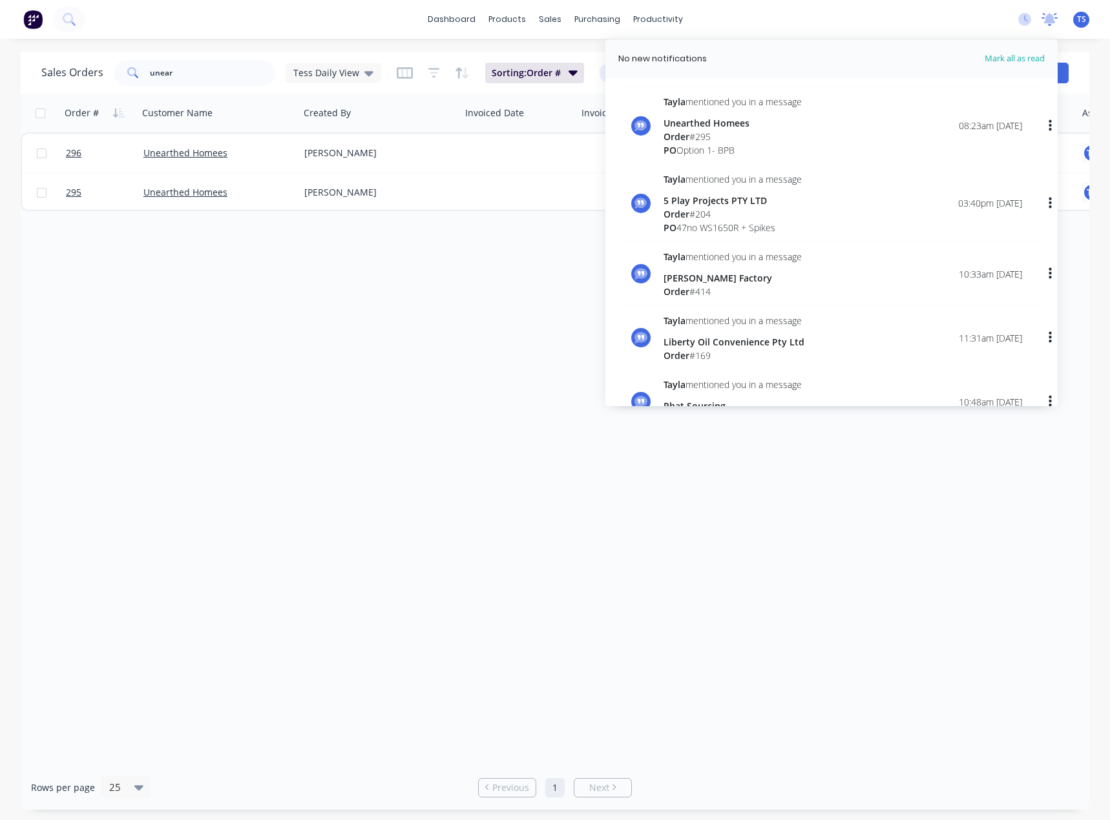
click at [1050, 18] on icon at bounding box center [1050, 18] width 12 height 10
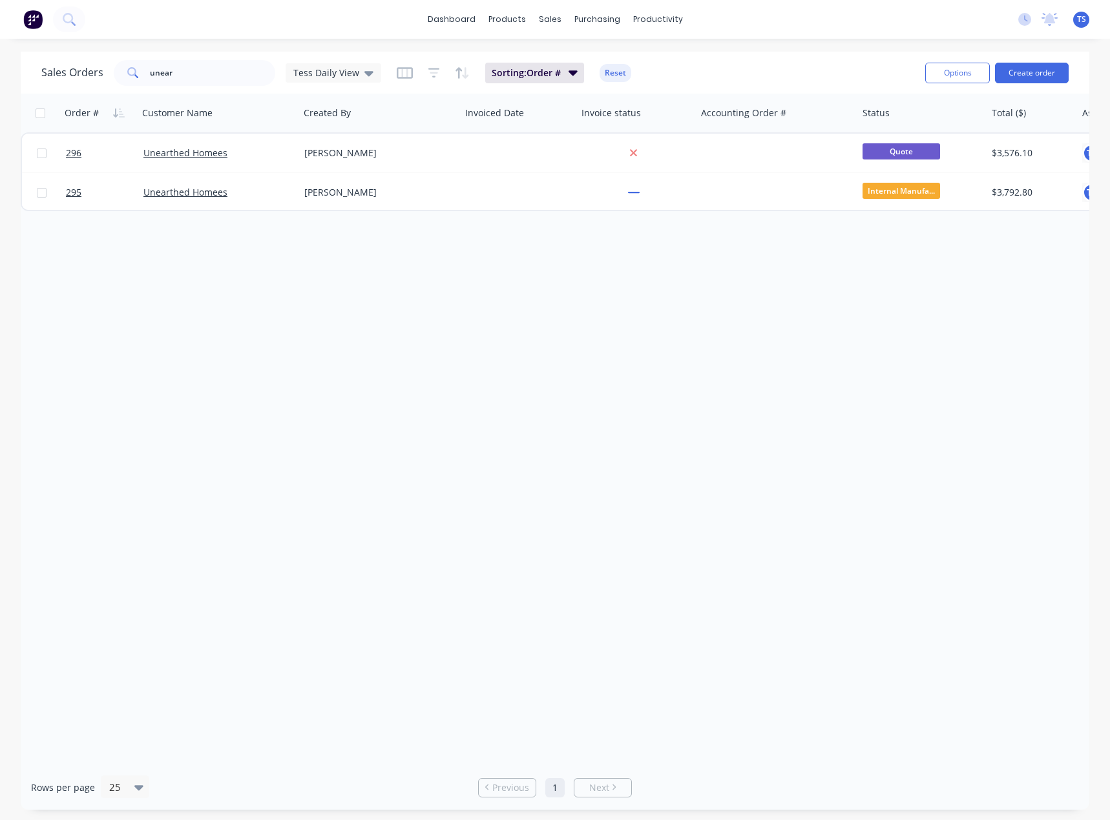
click at [414, 373] on div "Order # Customer Name Created By Invoiced Date Invoice status Accounting Order …" at bounding box center [555, 430] width 1068 height 672
click at [580, 86] on div "Customers" at bounding box center [594, 88] width 47 height 12
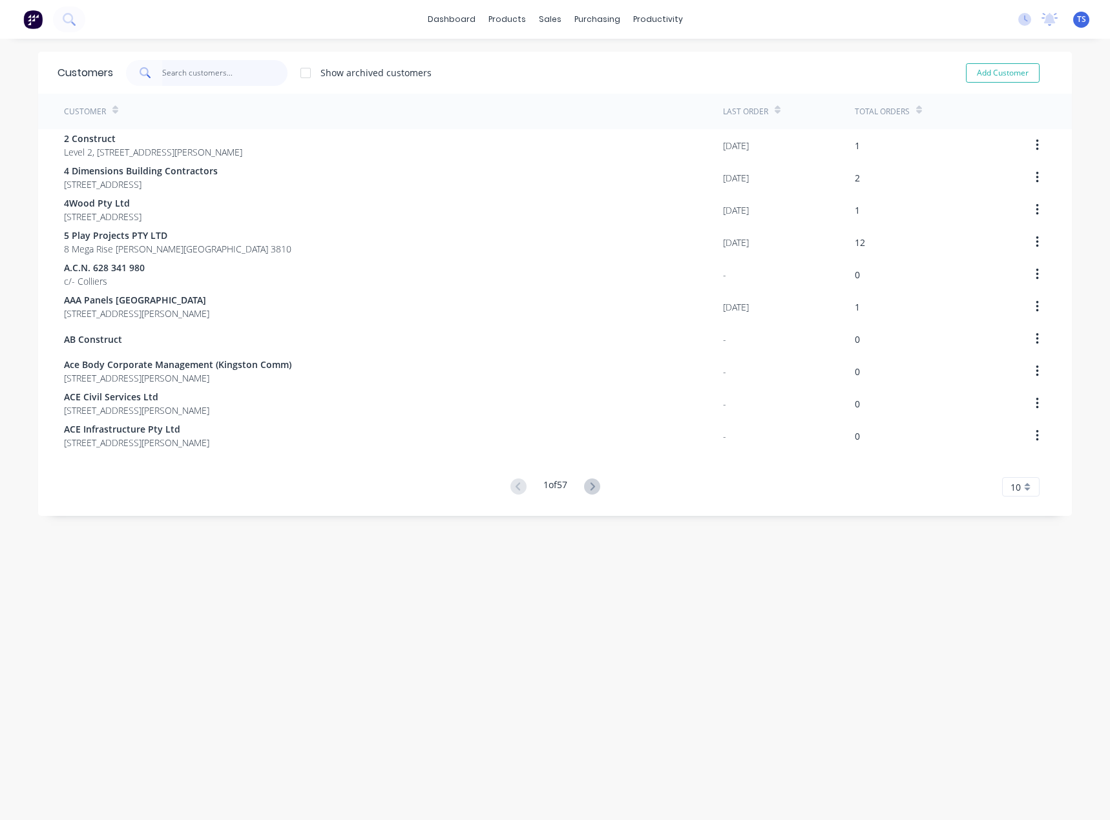
click at [216, 69] on input "text" at bounding box center [225, 73] width 126 height 26
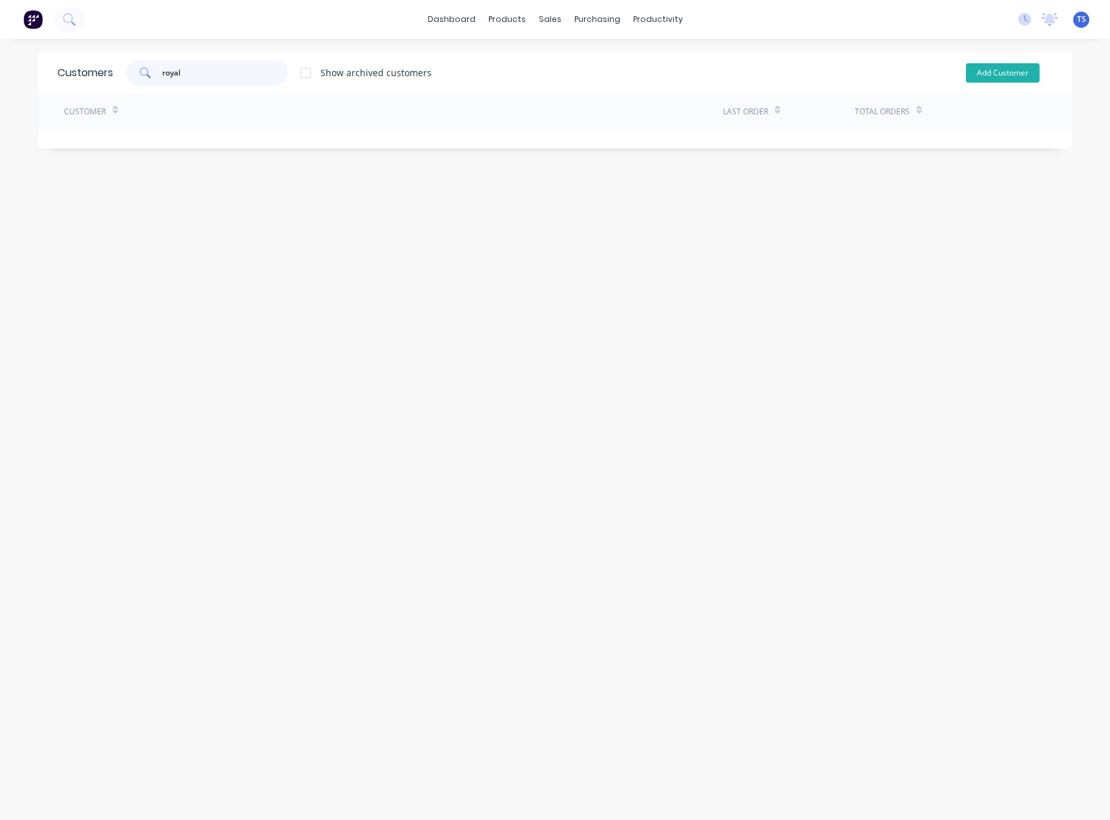
type input "royal"
click at [1010, 76] on button "Add Customer" at bounding box center [1003, 72] width 74 height 19
select select "AU"
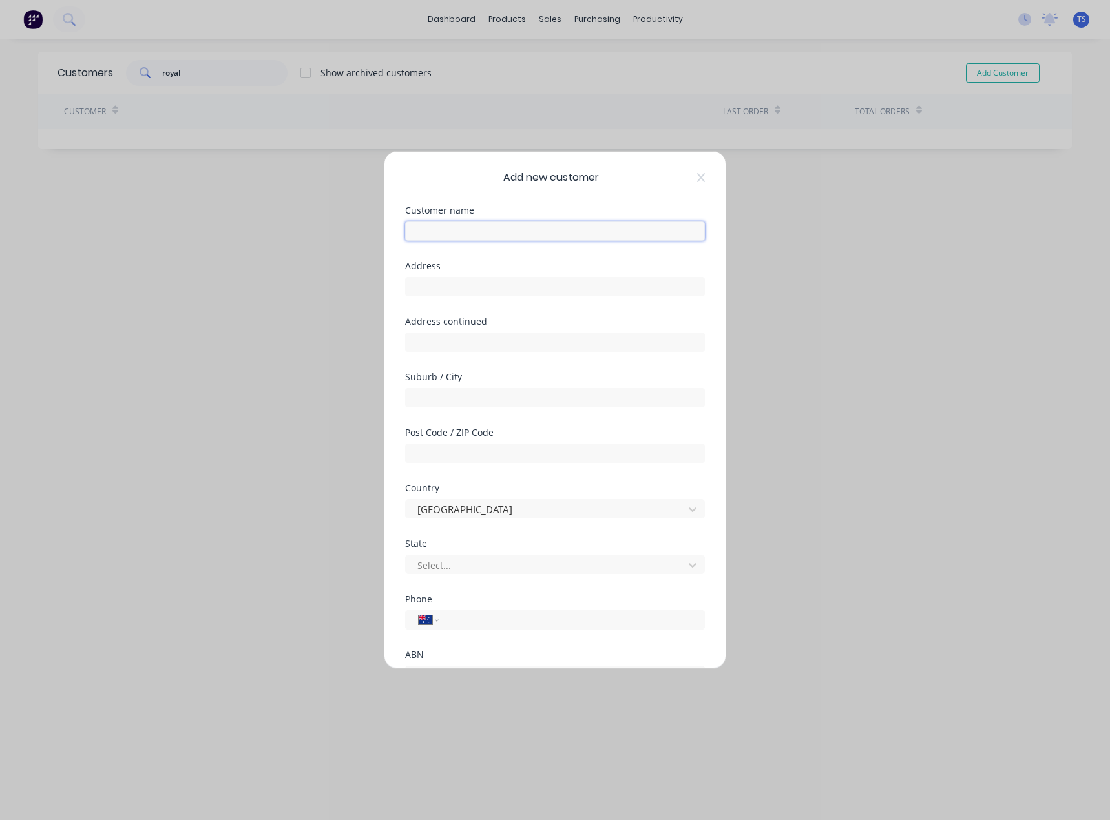
click at [451, 229] on input "text" at bounding box center [555, 231] width 300 height 19
type input "Royal Foods"
click at [484, 283] on input "text" at bounding box center [555, 286] width 300 height 19
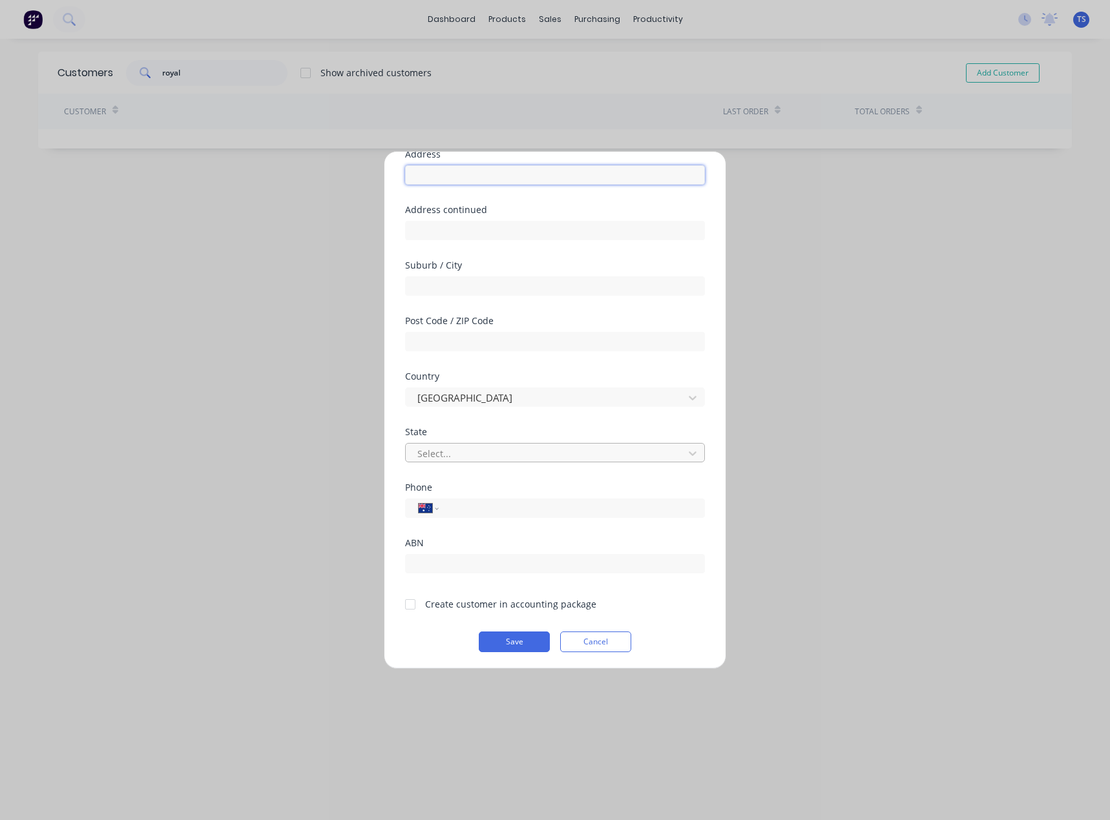
scroll to position [114, 0]
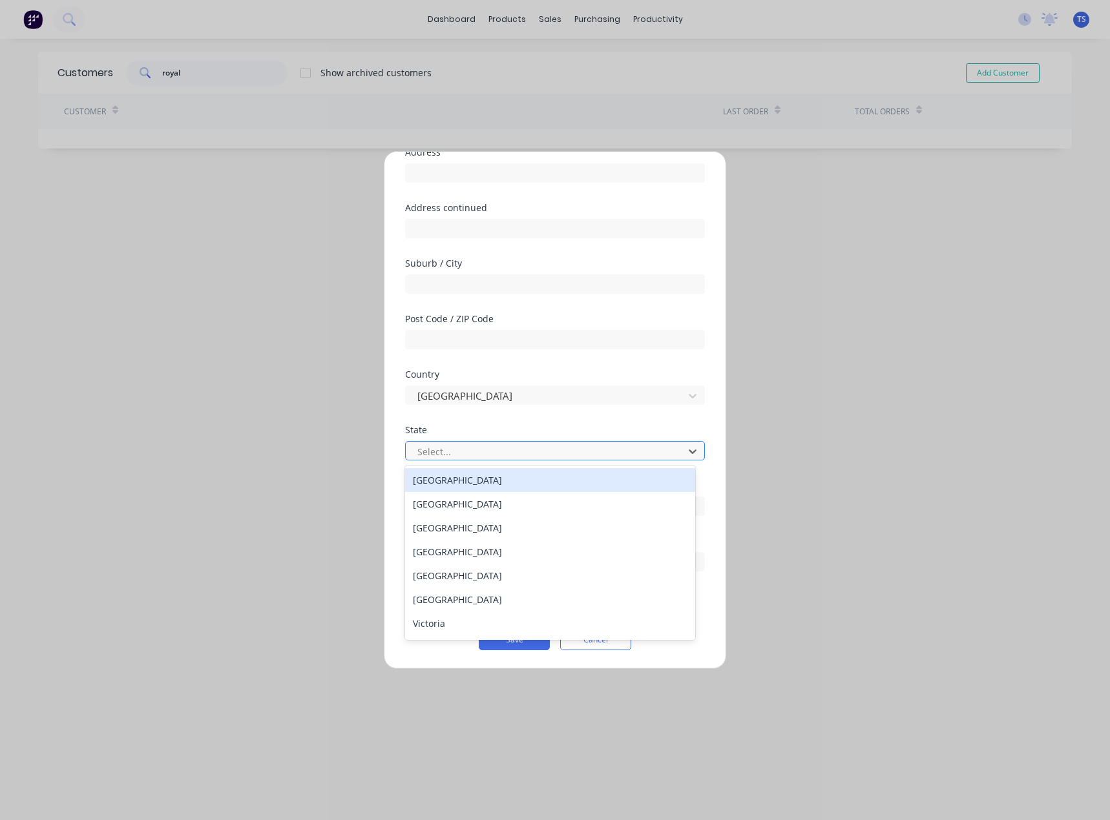
click at [429, 448] on div at bounding box center [546, 452] width 261 height 16
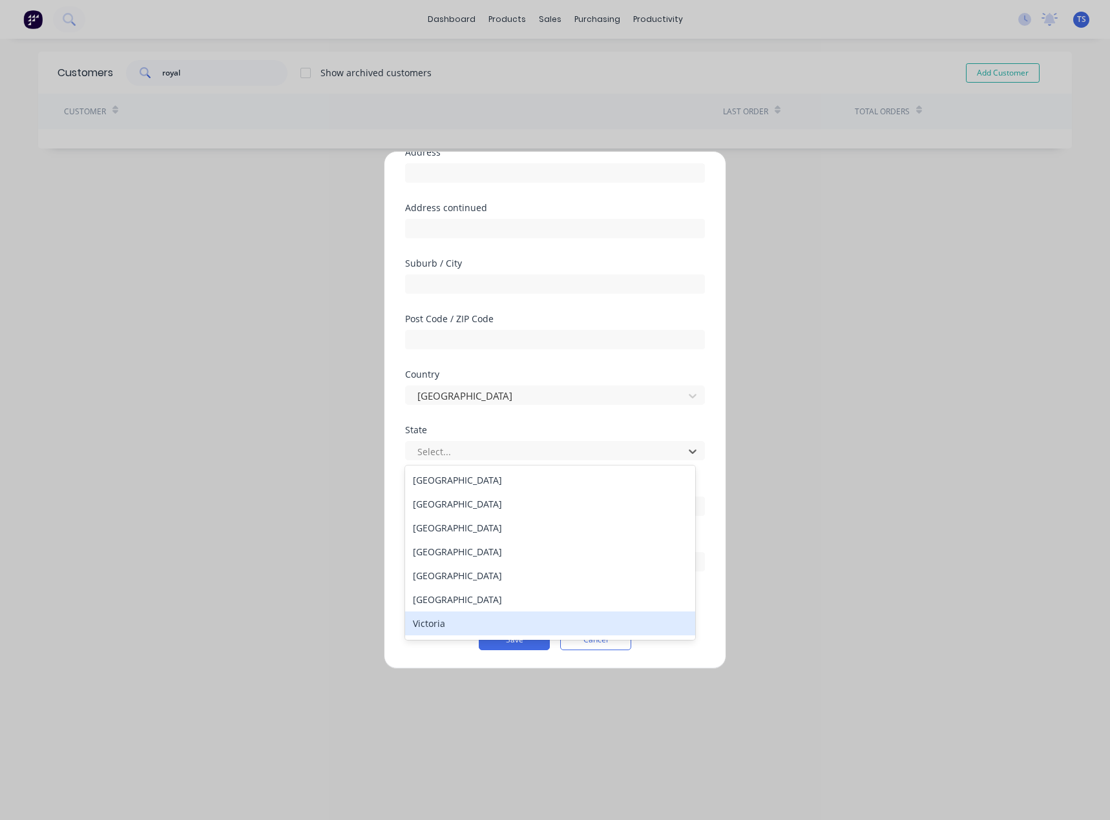
click at [430, 622] on div "Victoria" at bounding box center [550, 624] width 290 height 24
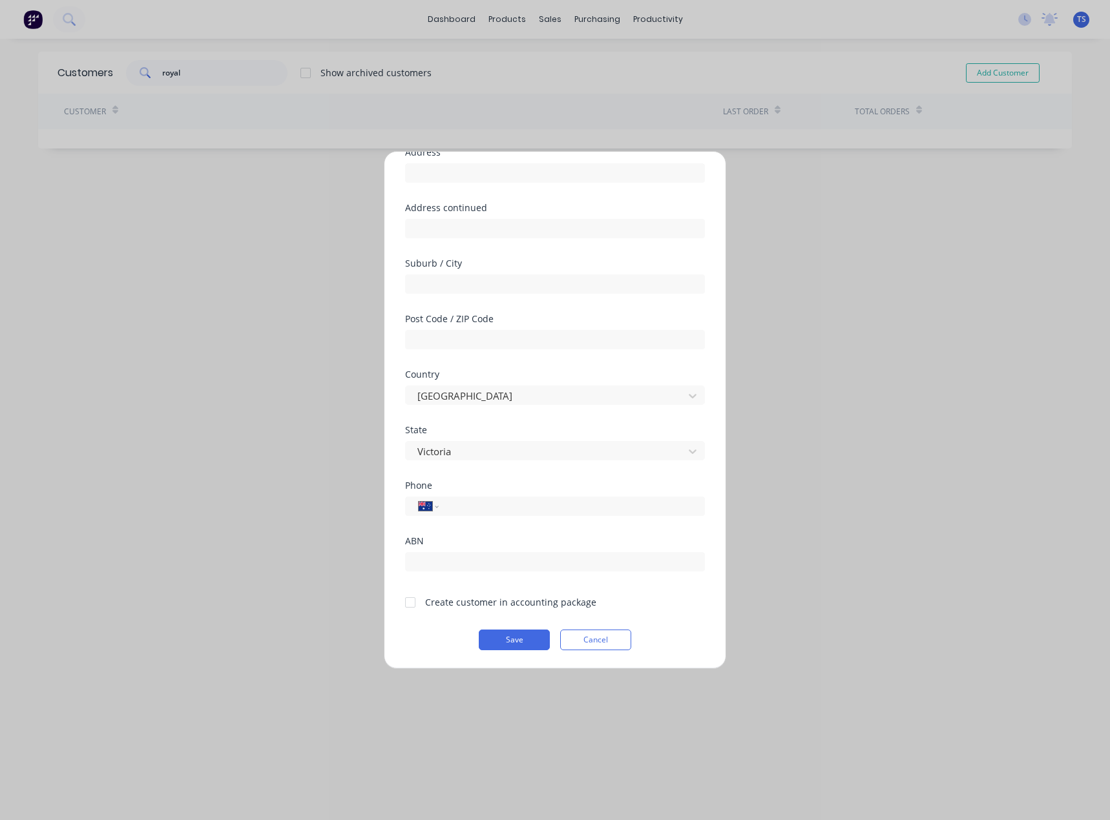
click at [406, 602] on div at bounding box center [410, 603] width 26 height 26
click at [501, 639] on button "Save" at bounding box center [514, 640] width 71 height 21
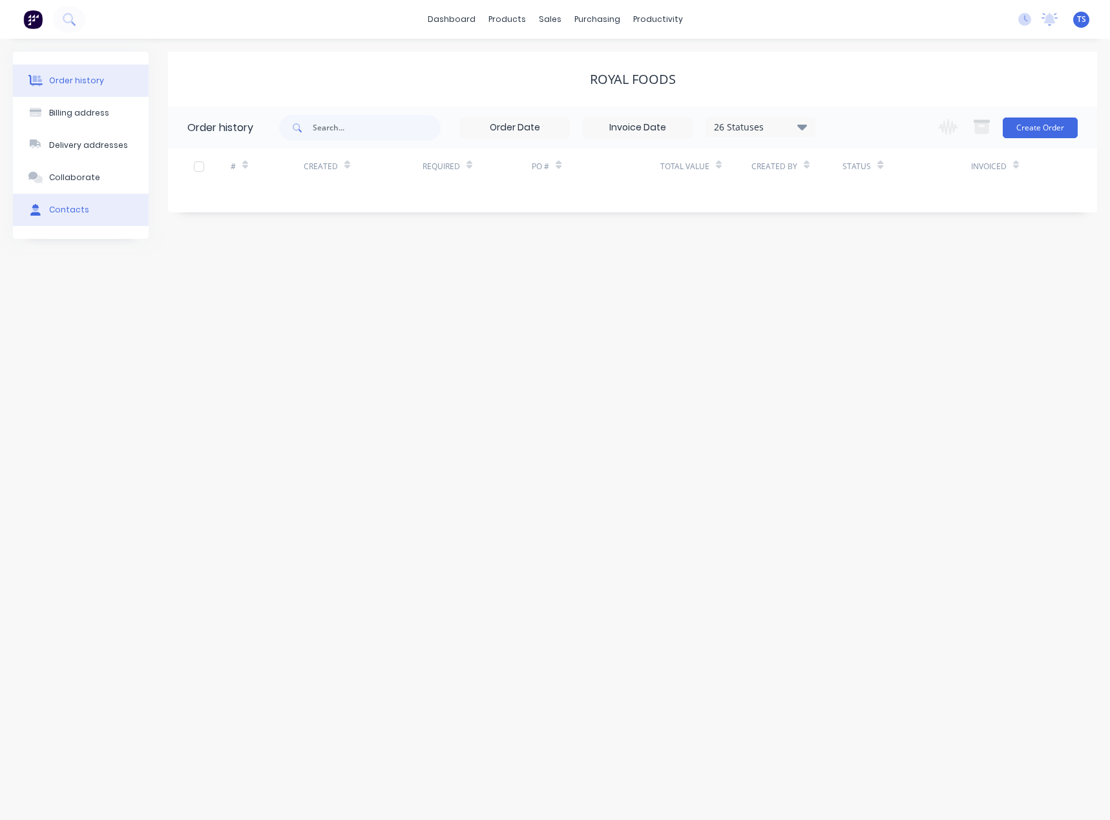
click at [70, 219] on button "Contacts" at bounding box center [81, 210] width 136 height 32
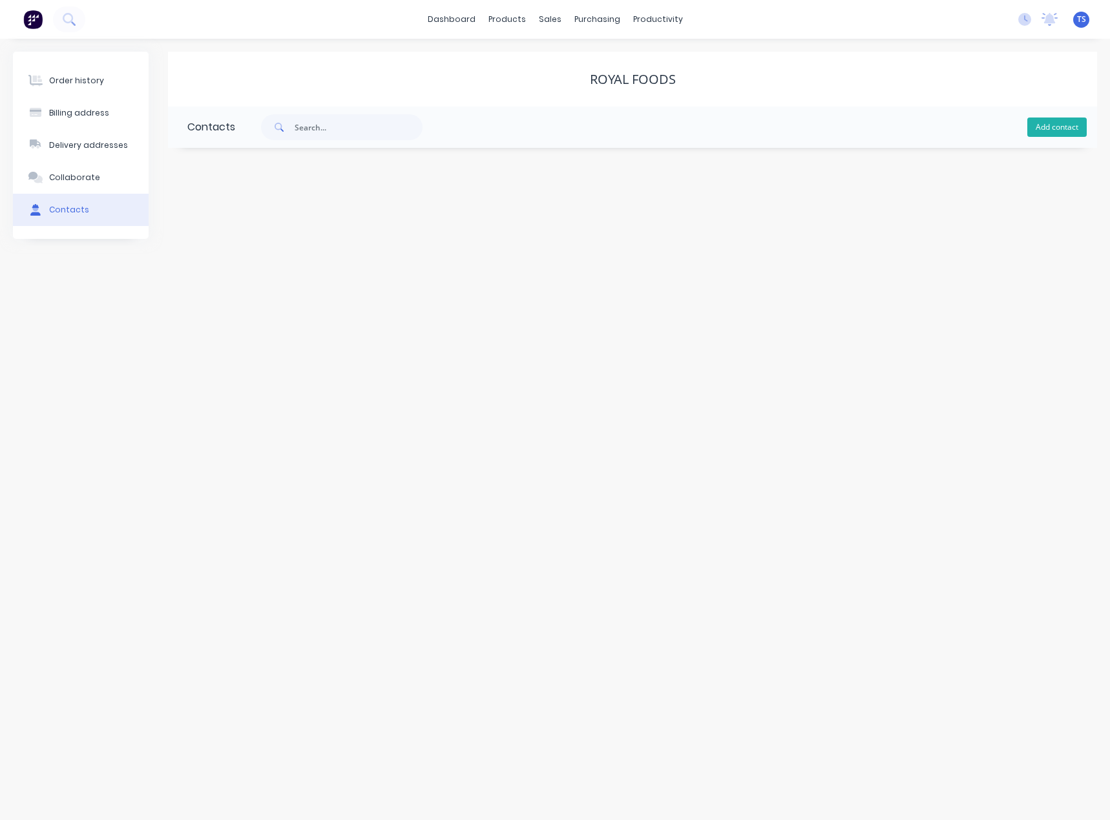
click at [1046, 124] on button "Add contact" at bounding box center [1056, 127] width 59 height 19
select select "AU"
click at [242, 223] on input "text" at bounding box center [292, 222] width 211 height 19
type input "[PERSON_NAME]"
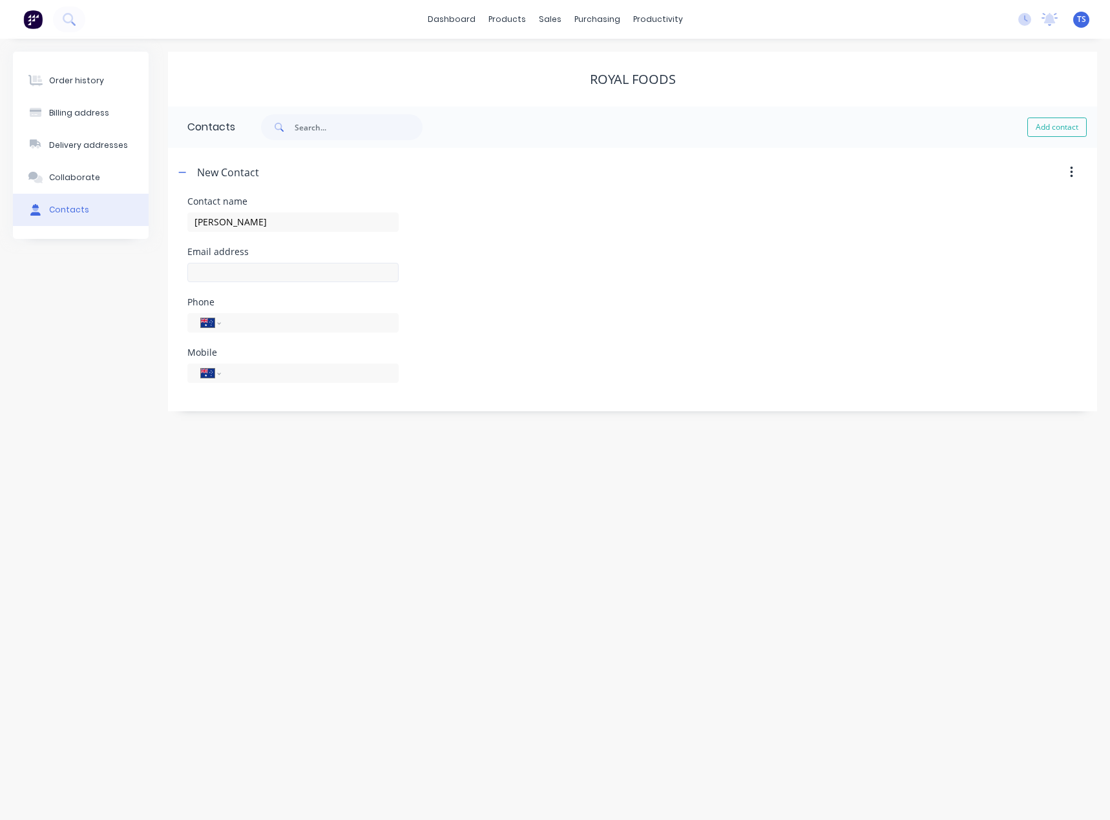
select select "AU"
click at [214, 273] on input "text" at bounding box center [292, 272] width 211 height 19
type input "[PERSON_NAME][EMAIL_ADDRESS][DOMAIN_NAME]"
click at [254, 380] on input "tel" at bounding box center [307, 373] width 155 height 15
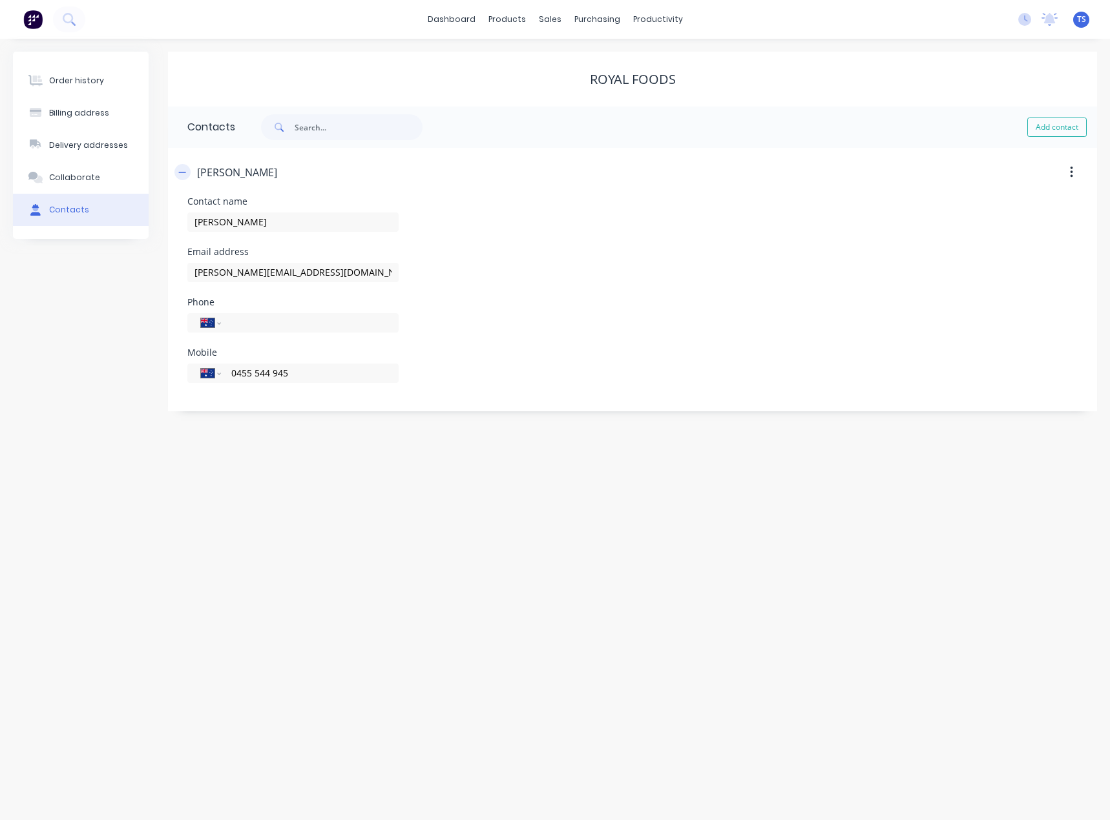
type input "0455 544 945"
click at [182, 171] on icon "button" at bounding box center [182, 172] width 8 height 9
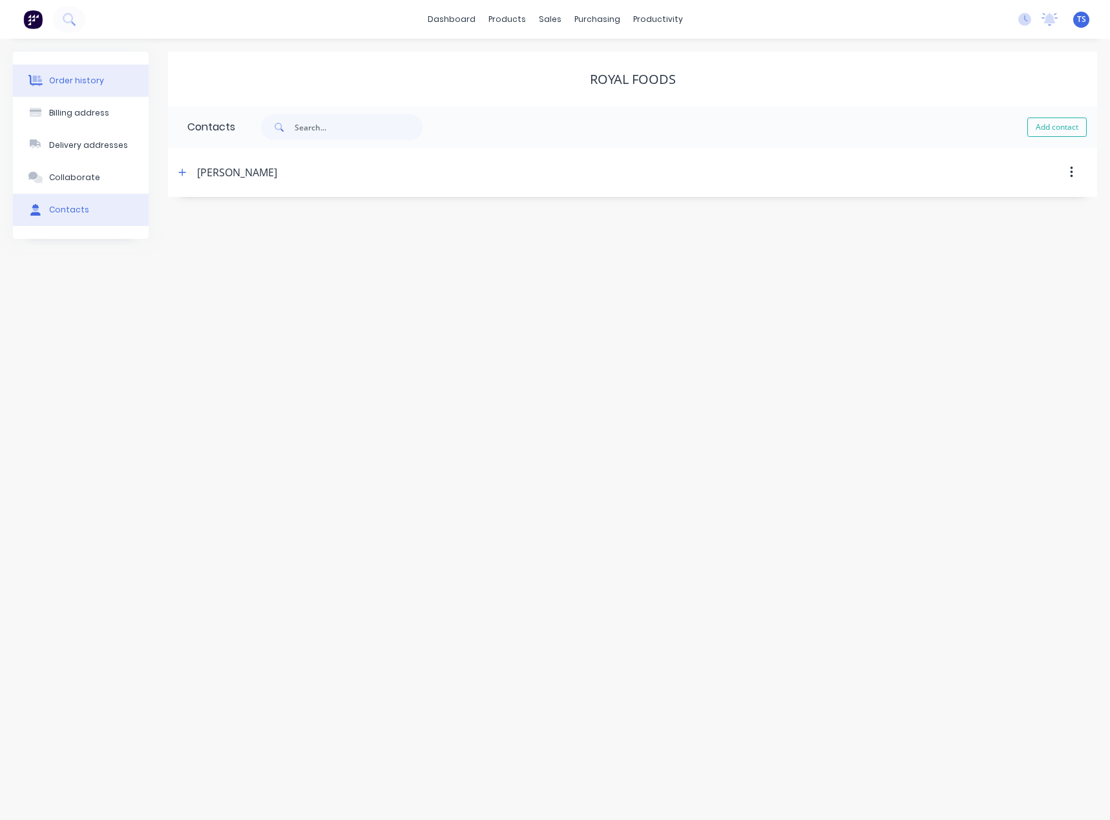
click at [96, 87] on button "Order history" at bounding box center [81, 81] width 136 height 32
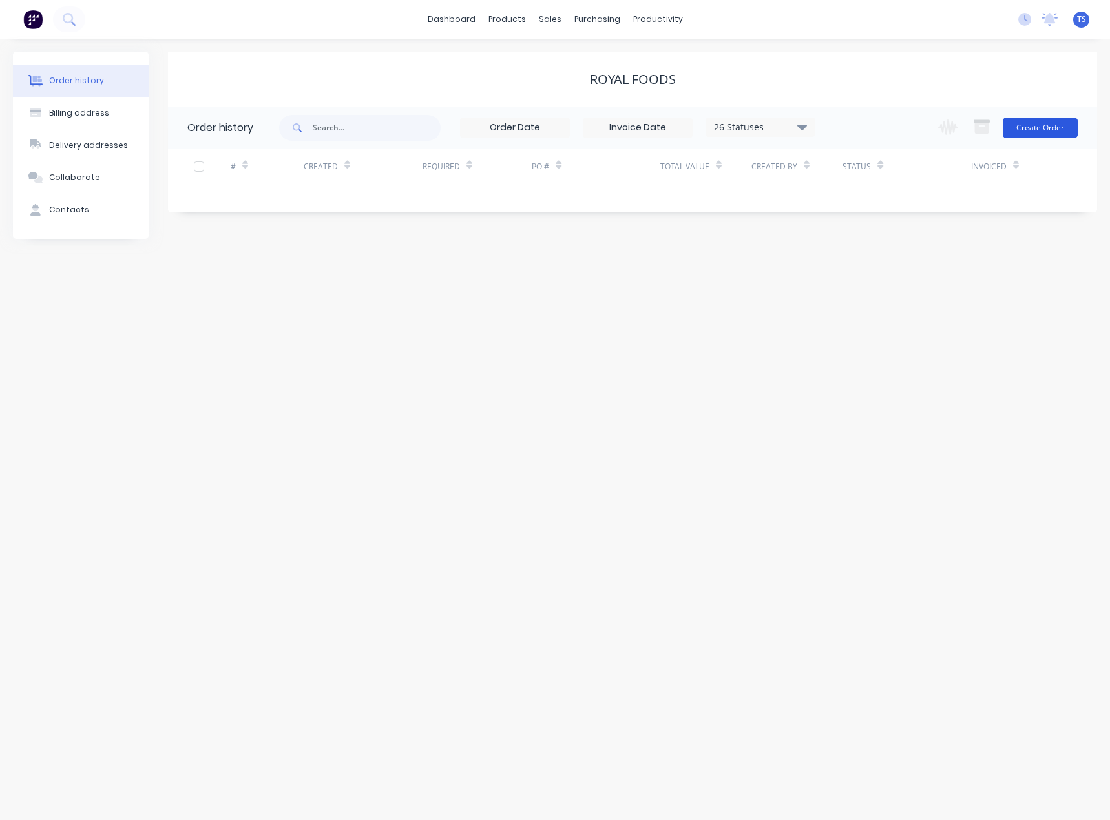
click at [1028, 128] on button "Create Order" at bounding box center [1039, 128] width 75 height 21
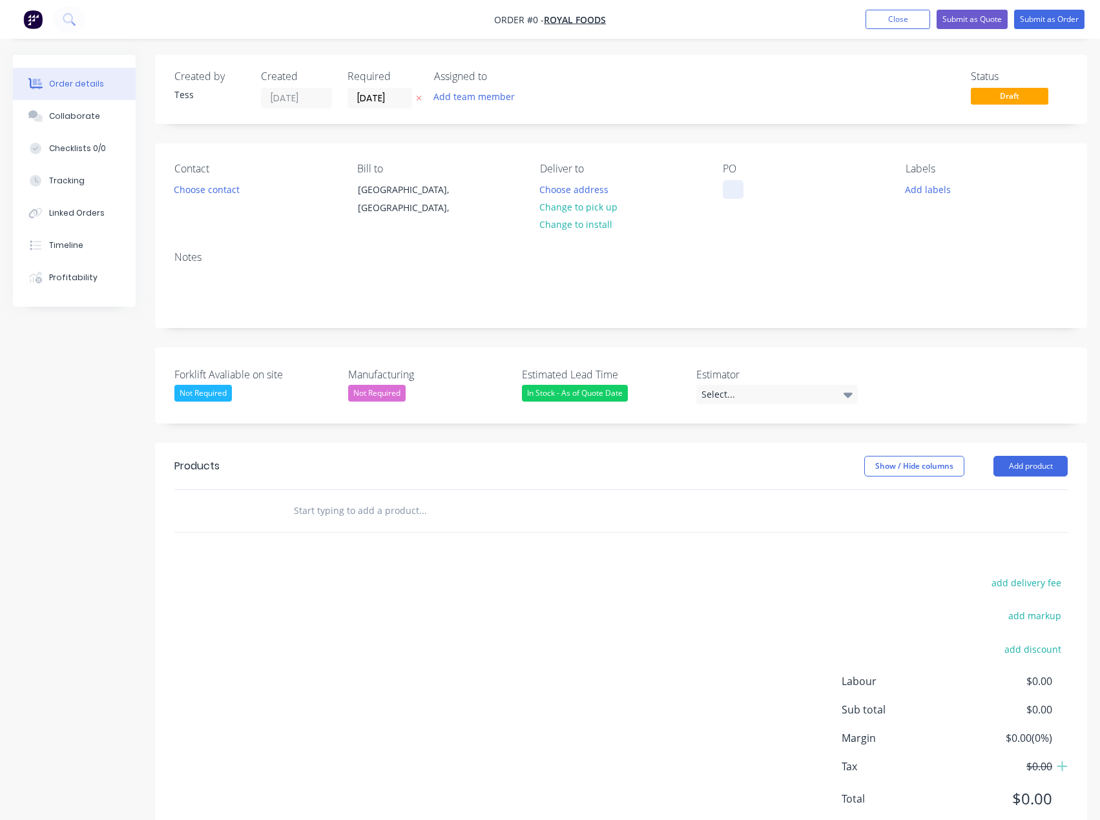
click at [742, 183] on div at bounding box center [733, 189] width 21 height 19
click at [931, 192] on div "Creating draft order... Loading... Order details Collaborate Checklists 0/0 Tra…" at bounding box center [550, 458] width 1100 height 807
click at [931, 192] on button "Add labels" at bounding box center [927, 188] width 59 height 17
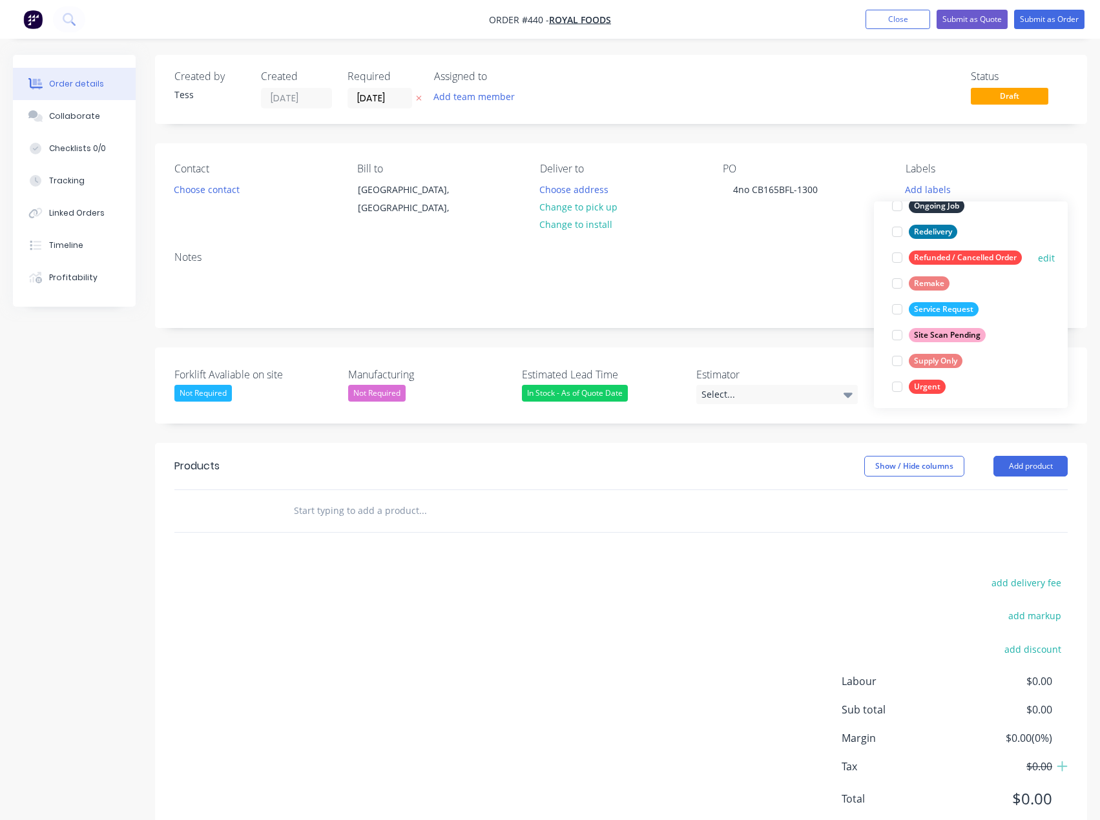
scroll to position [207, 0]
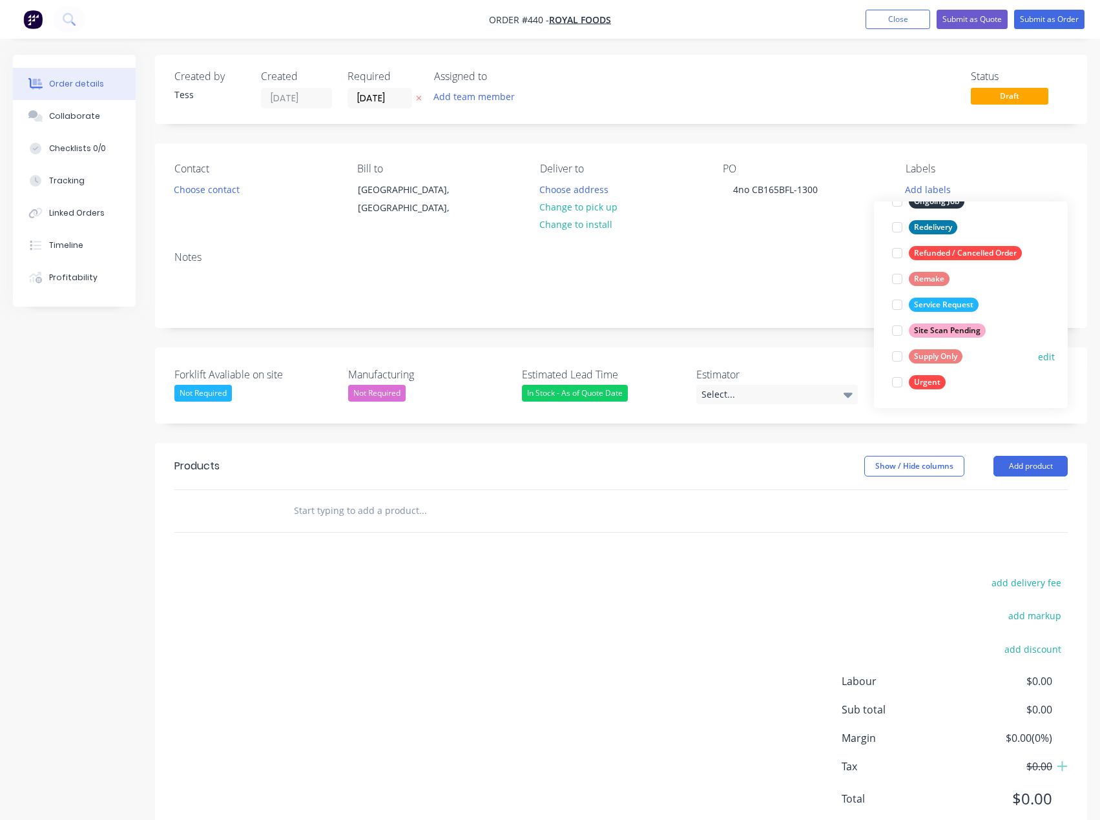
click at [898, 359] on div at bounding box center [897, 357] width 26 height 26
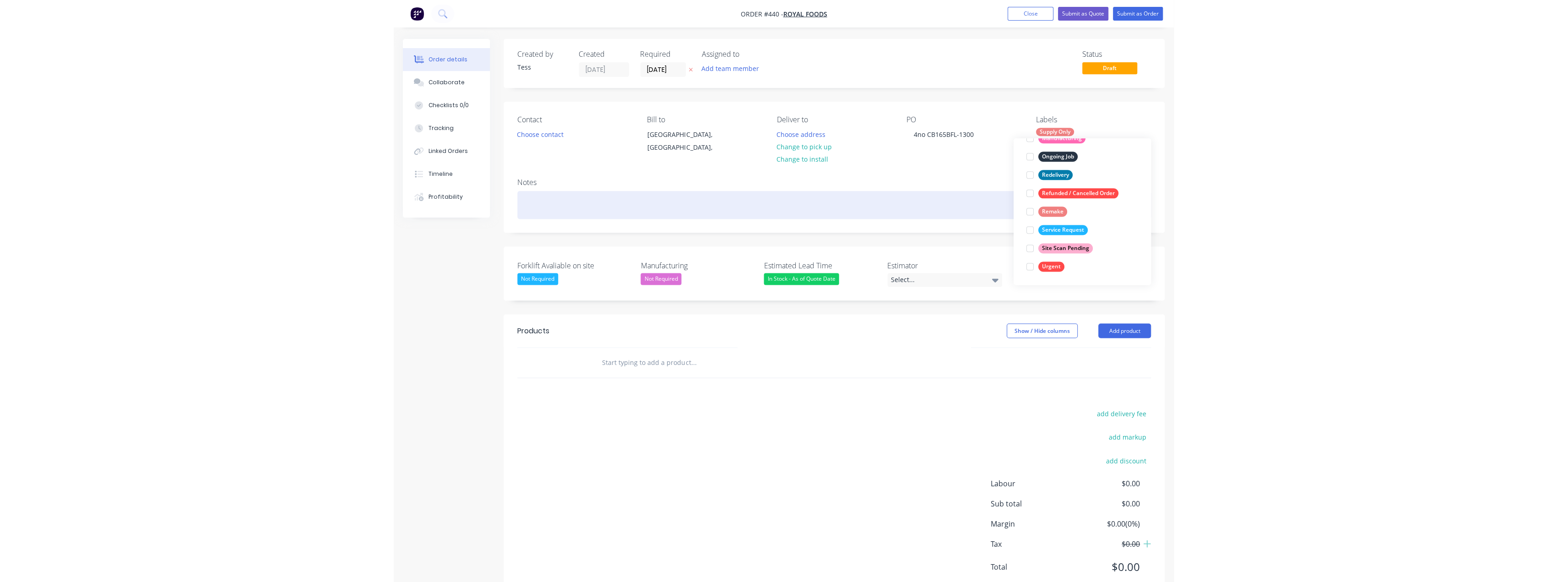
scroll to position [0, 0]
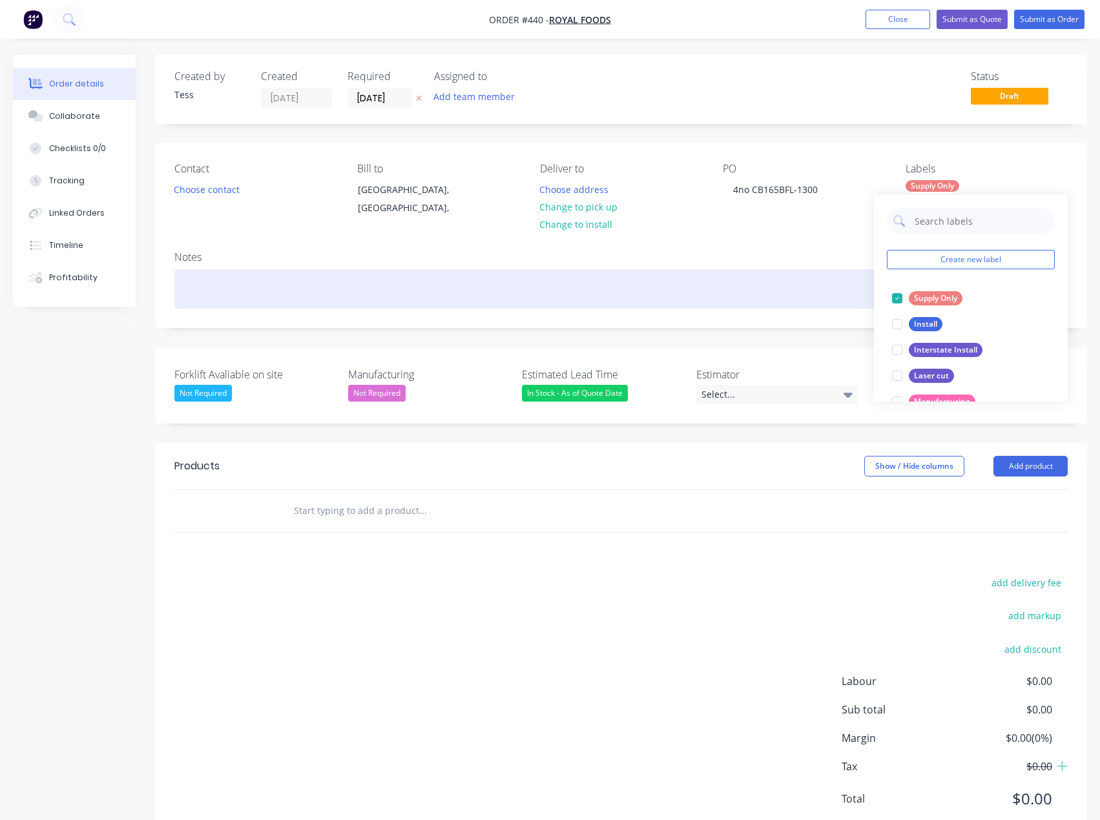
click at [804, 275] on div at bounding box center [620, 288] width 893 height 39
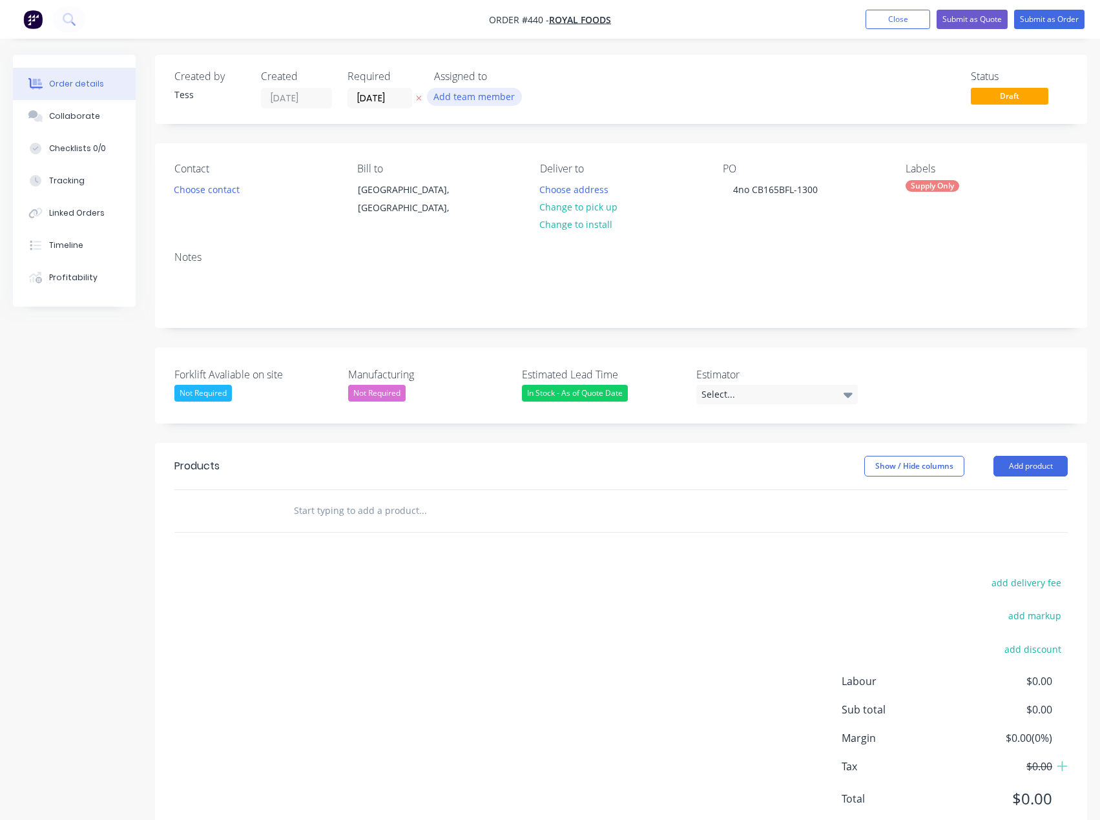
click at [461, 99] on button "Add team member" at bounding box center [474, 96] width 95 height 17
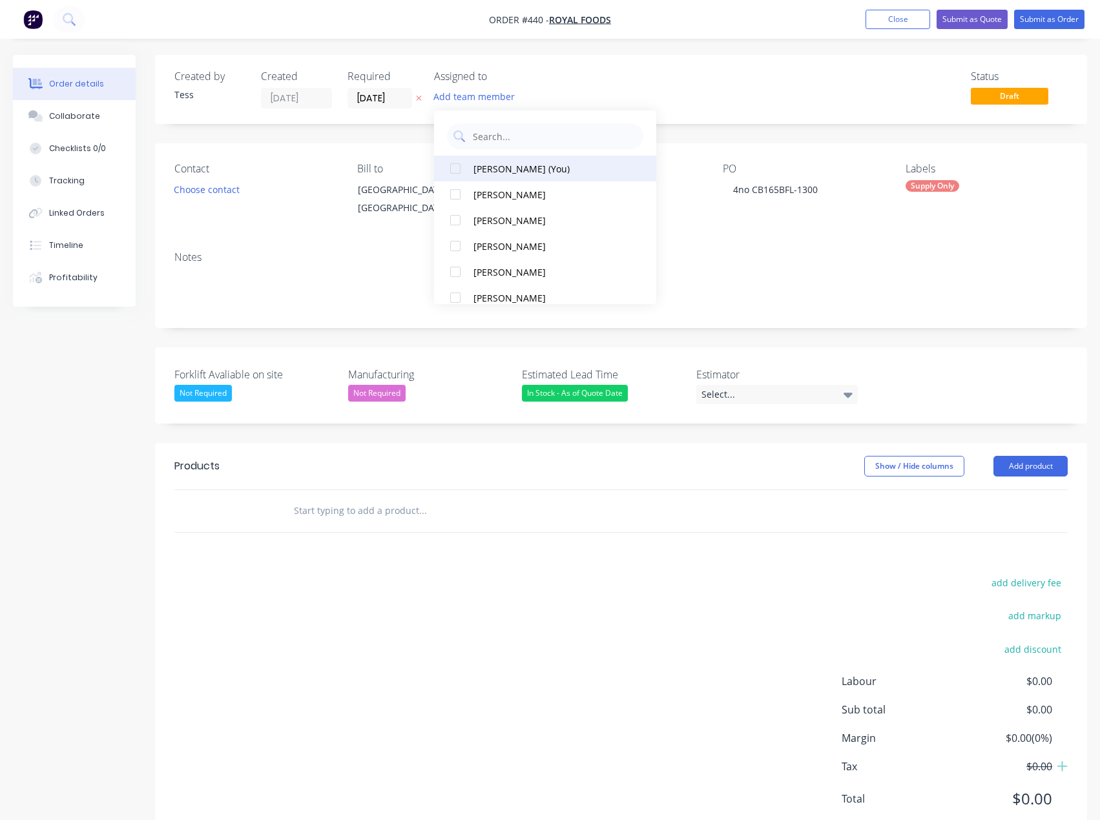
click at [476, 165] on div "[PERSON_NAME] (You)" at bounding box center [549, 169] width 152 height 14
click at [571, 78] on div "Status Draft" at bounding box center [815, 89] width 504 height 38
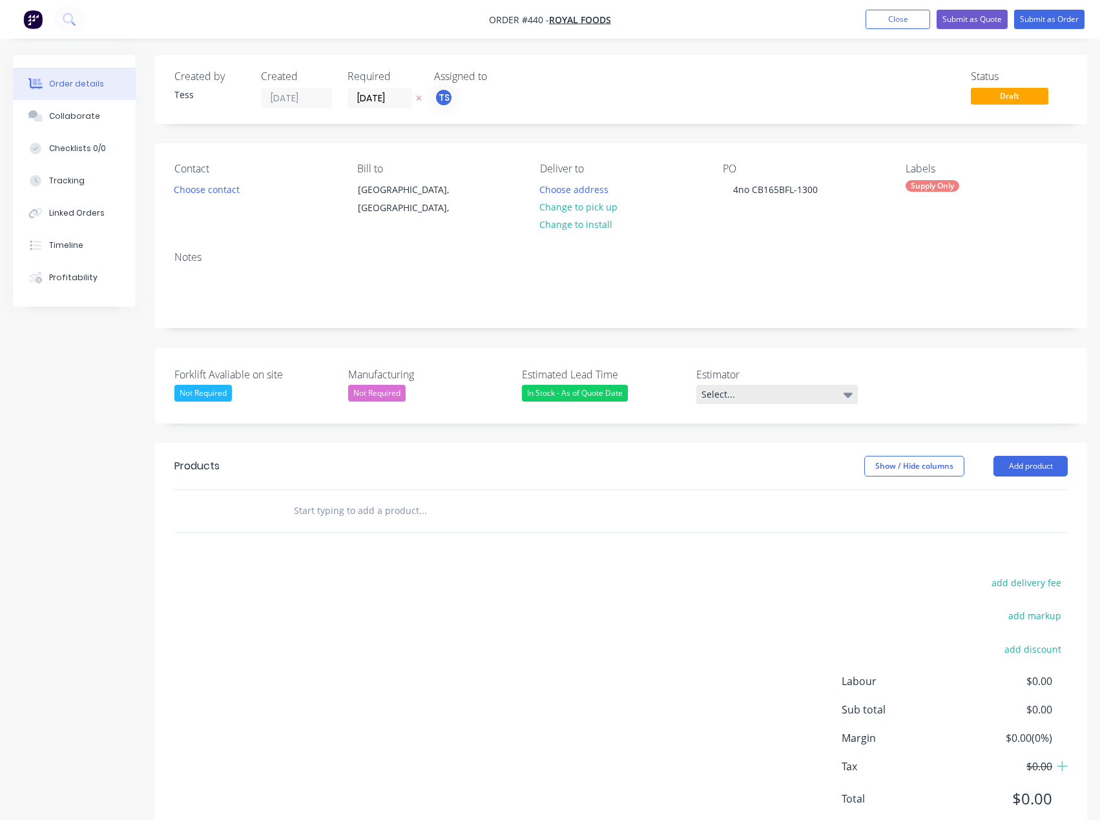
click at [811, 399] on div "Select..." at bounding box center [776, 394] width 161 height 19
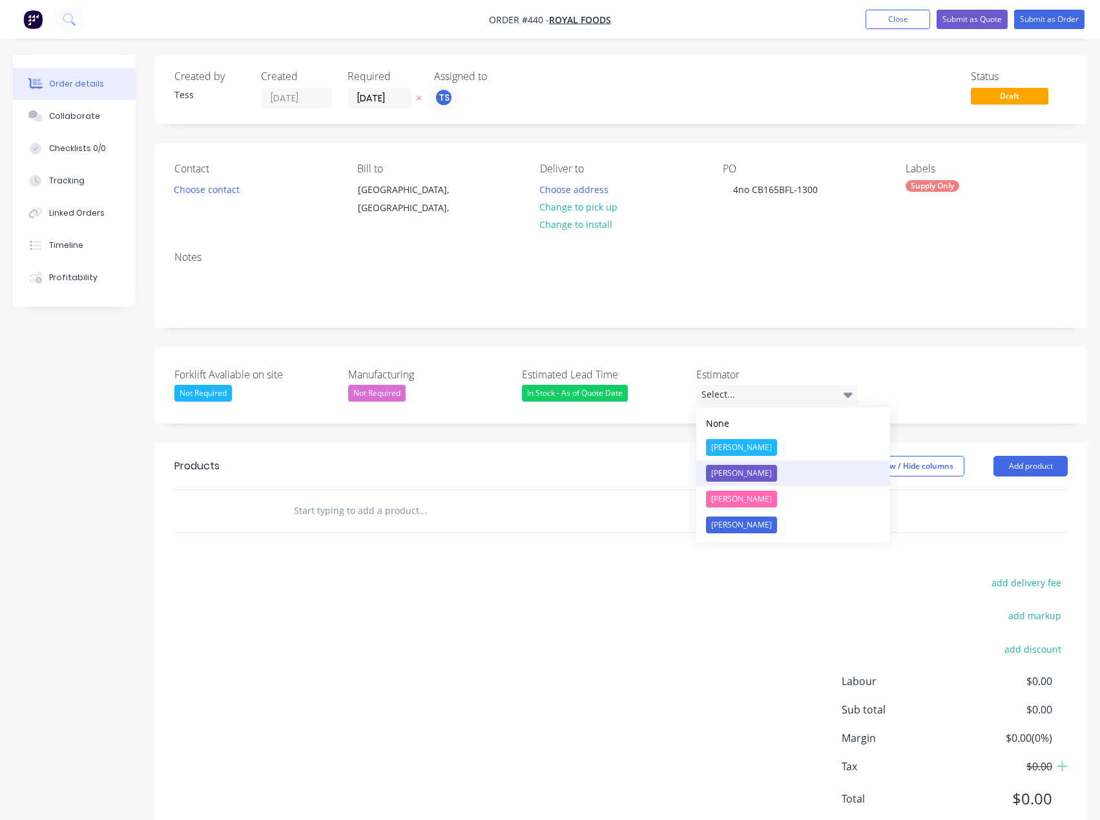
click at [736, 475] on div "[PERSON_NAME]" at bounding box center [741, 473] width 71 height 17
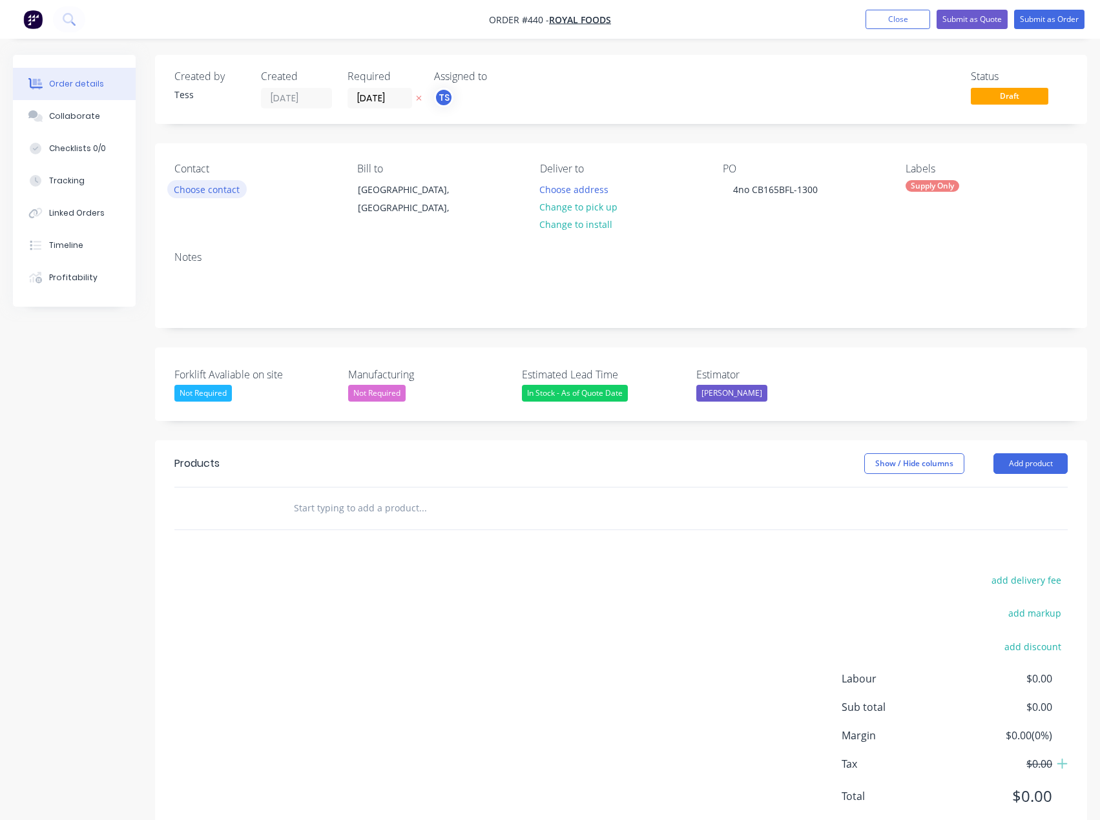
click at [223, 187] on button "Choose contact" at bounding box center [206, 188] width 79 height 17
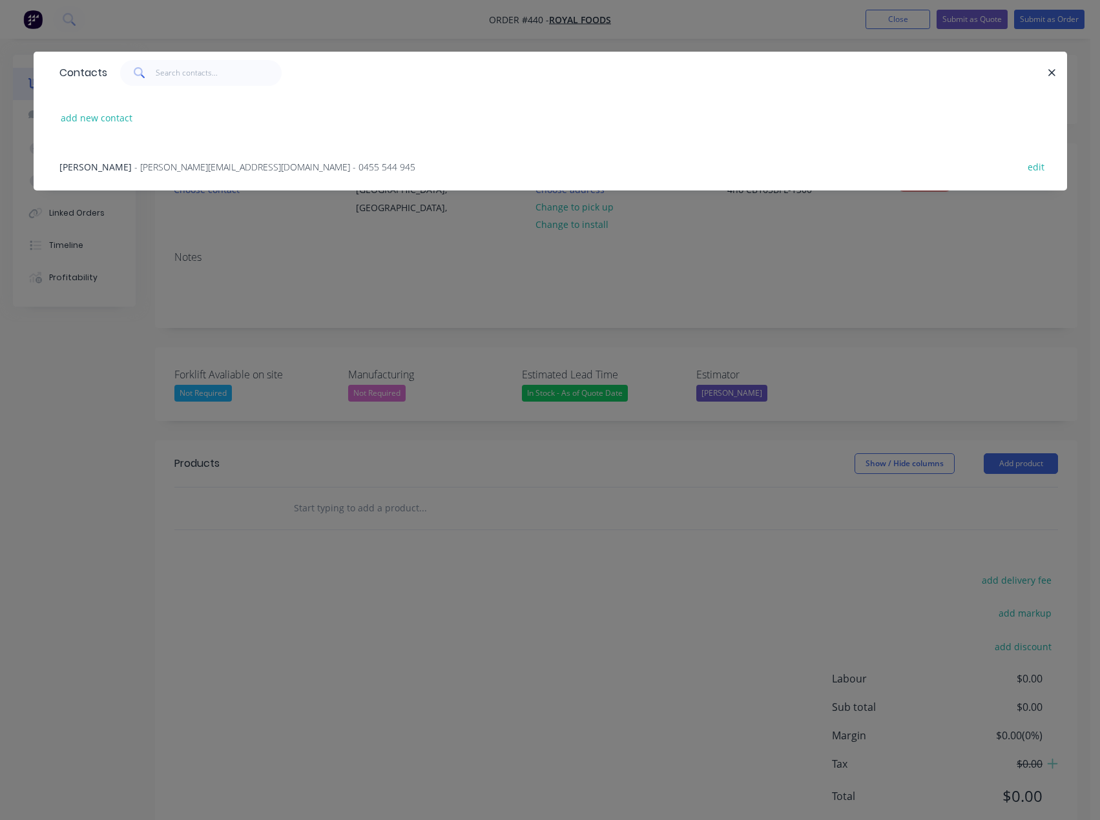
click at [167, 168] on span "- [PERSON_NAME][EMAIL_ADDRESS][DOMAIN_NAME] - 0455 544 945" at bounding box center [274, 167] width 281 height 12
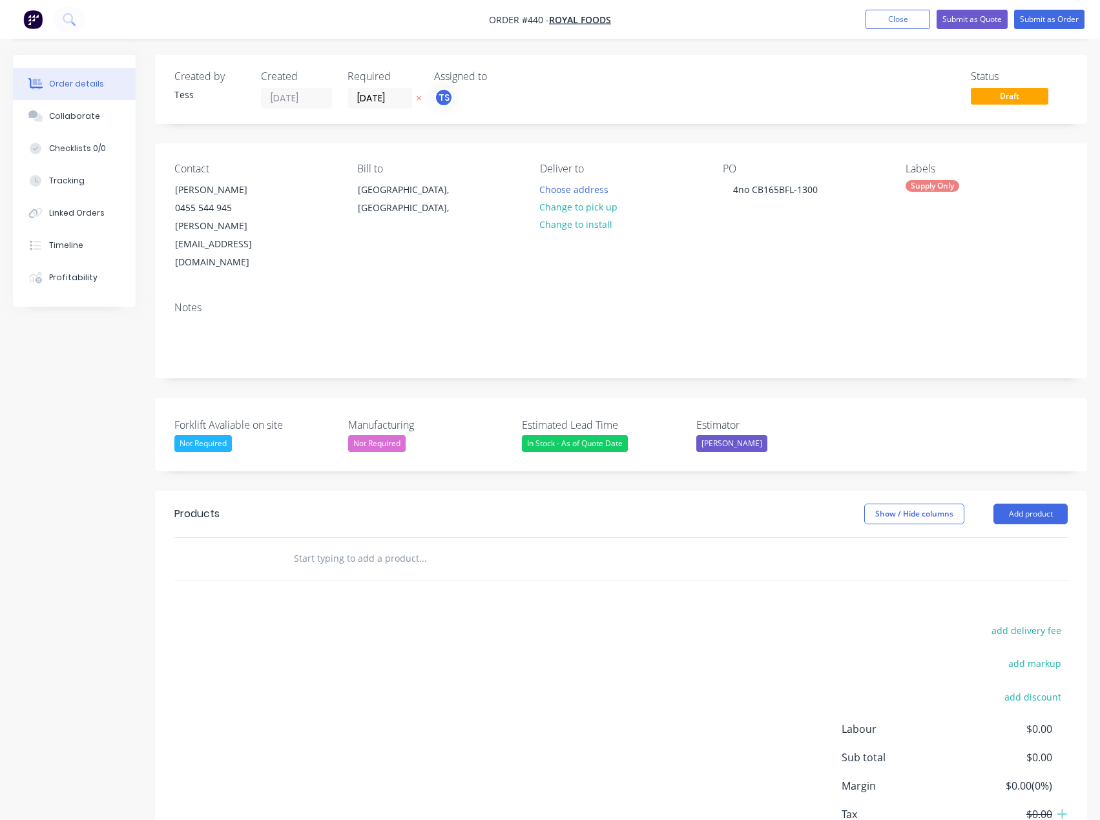
click at [357, 546] on input "text" at bounding box center [422, 559] width 258 height 26
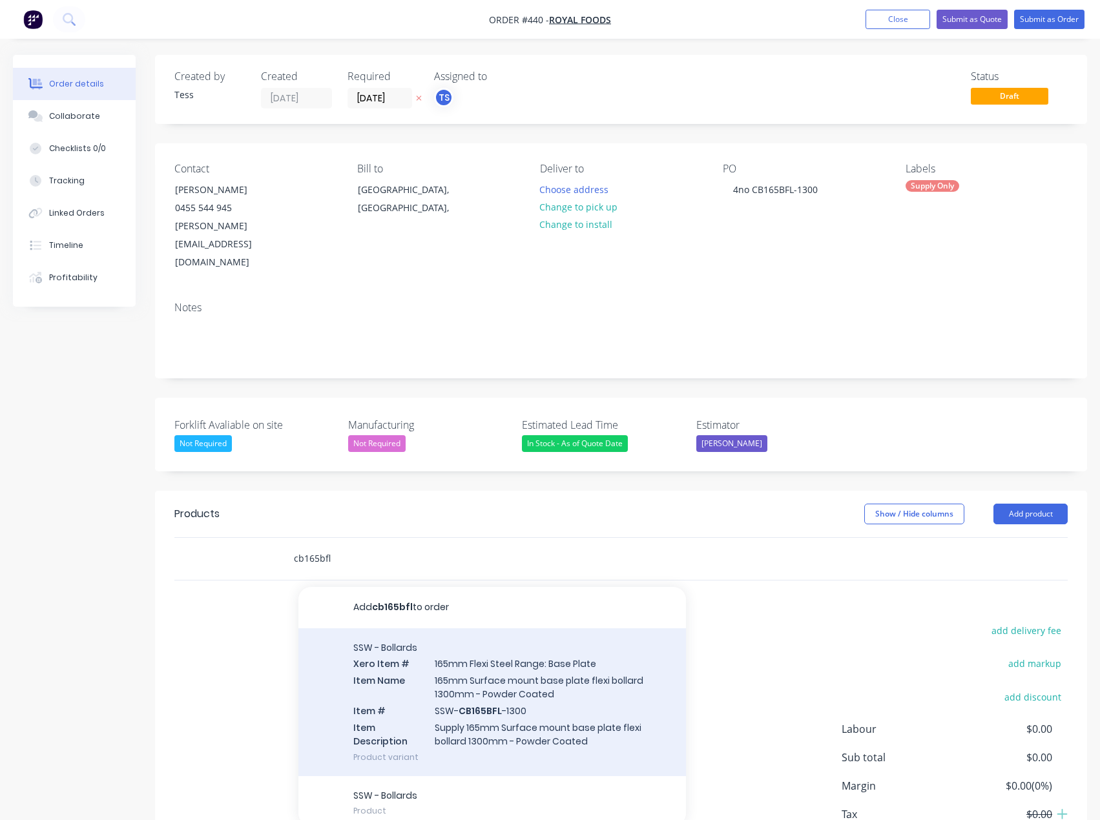
type input "cb165bfl"
click at [478, 659] on div "SSW - Bollards Xero Item # 165mm Flexi Steel Range: Base Plate Item Name 165mm …" at bounding box center [492, 702] width 388 height 148
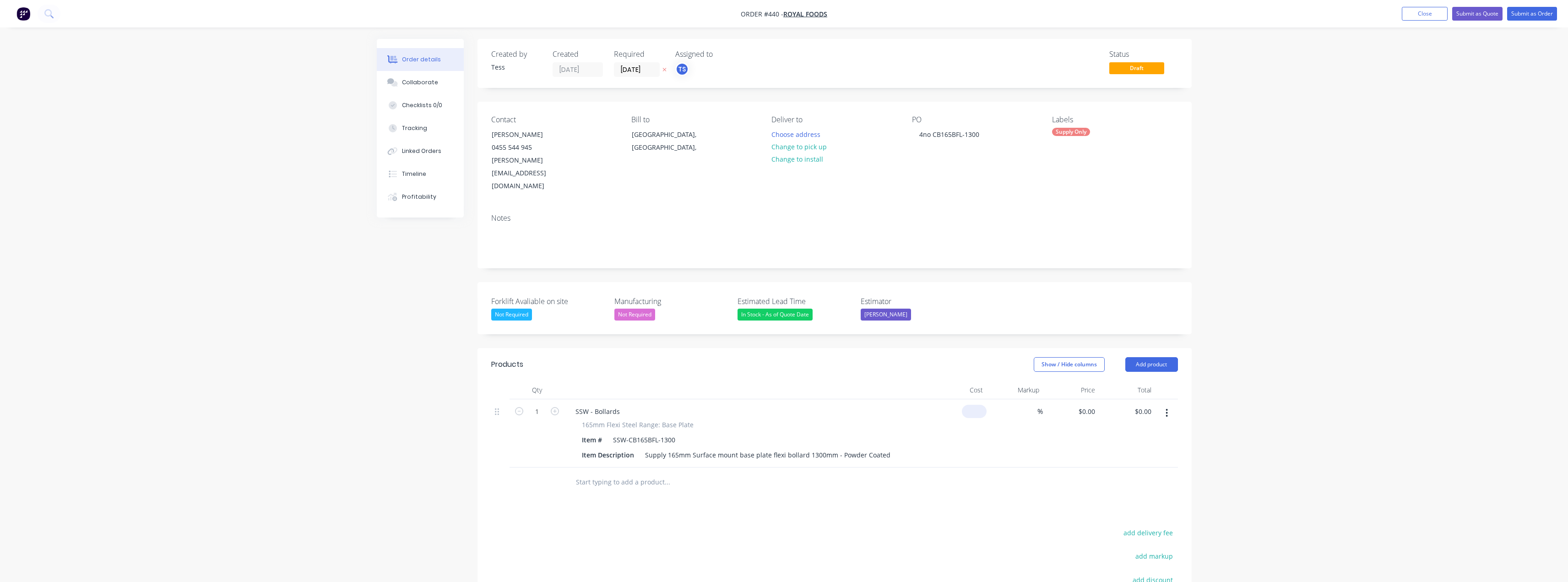
click at [786, 405] on div "$0.00" at bounding box center [976, 411] width 21 height 13
type input "$1.00"
type input "1"
type input "$1.00"
click at [786, 405] on div "1 $0.00" at bounding box center [1086, 411] width 25 height 13
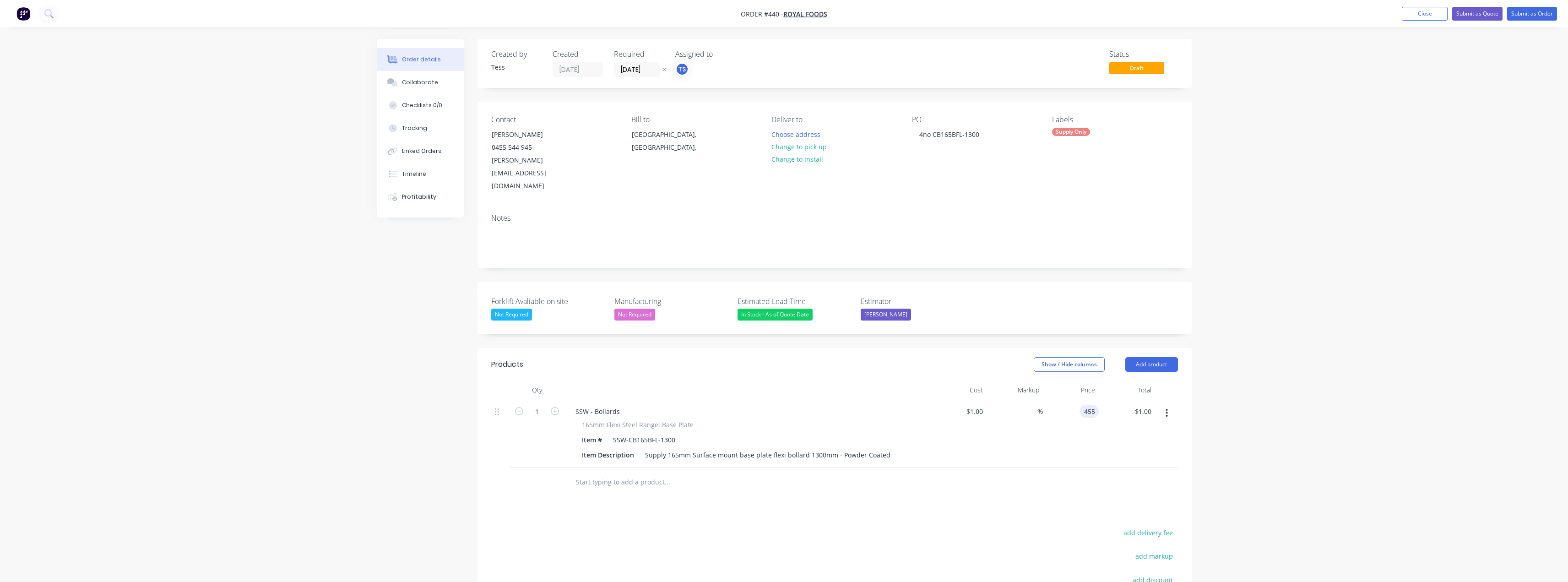
drag, startPoint x: 1088, startPoint y: 385, endPoint x: 1109, endPoint y: 384, distance: 21.0
click at [786, 399] on div "1 SSW - Bollards 165mm Flexi Steel Range: Base Plate Item # SSW-CB165BFL-1300 I…" at bounding box center [834, 433] width 687 height 68
type input "440"
type input "43900"
type input "$440.00"
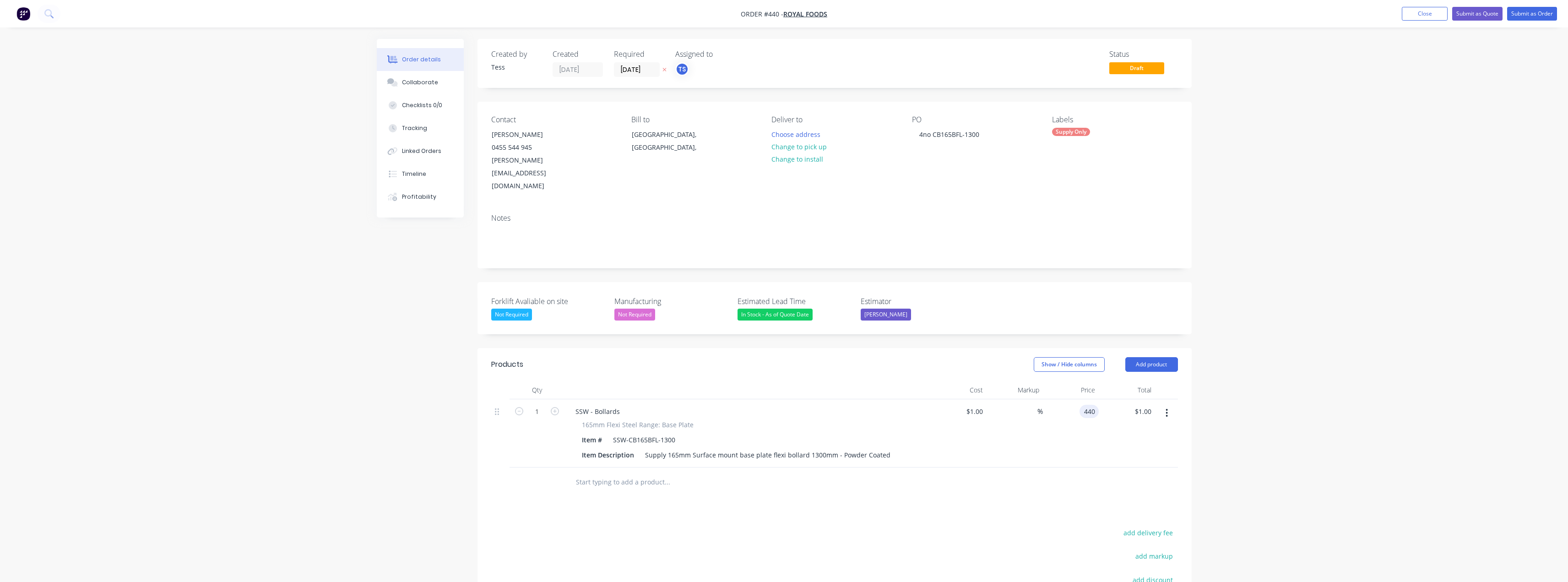
type input "$440.00"
click at [554, 407] on icon "button" at bounding box center [555, 411] width 9 height 9
type input "2"
type input "$880.00"
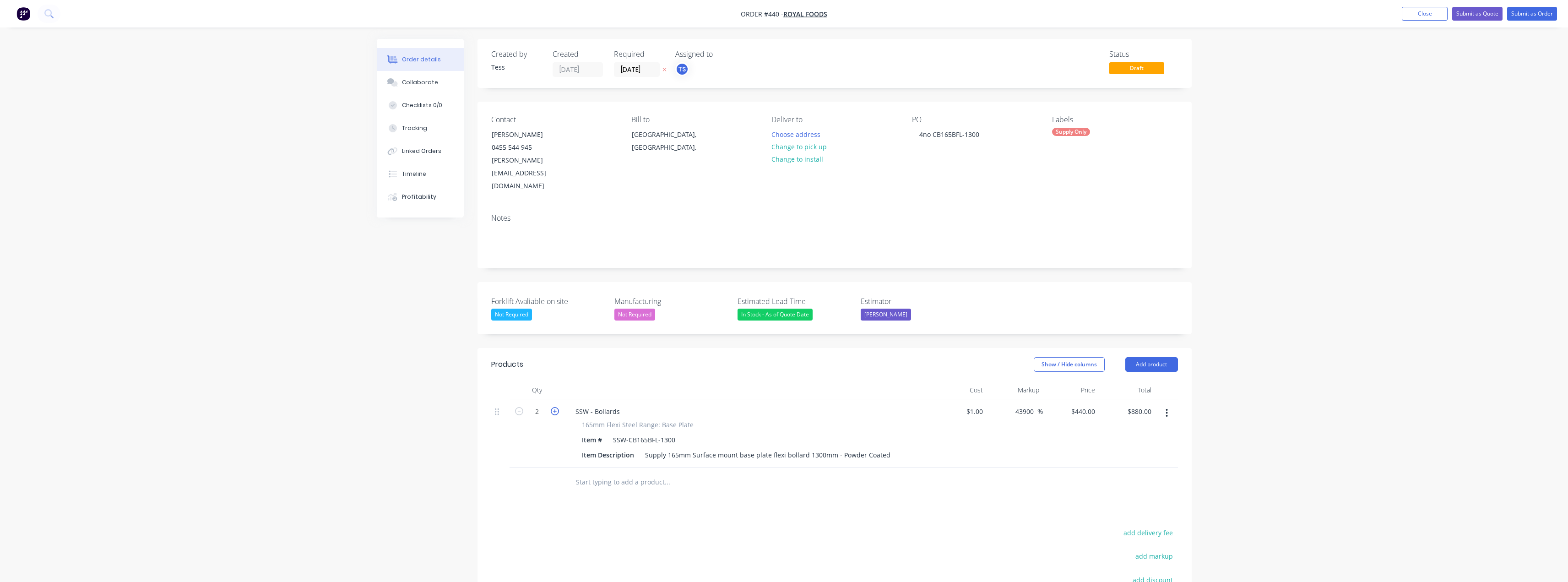
click at [554, 407] on icon "button" at bounding box center [555, 411] width 9 height 9
type input "3"
type input "$1,320.00"
click at [554, 407] on icon "button" at bounding box center [555, 411] width 9 height 9
type input "4"
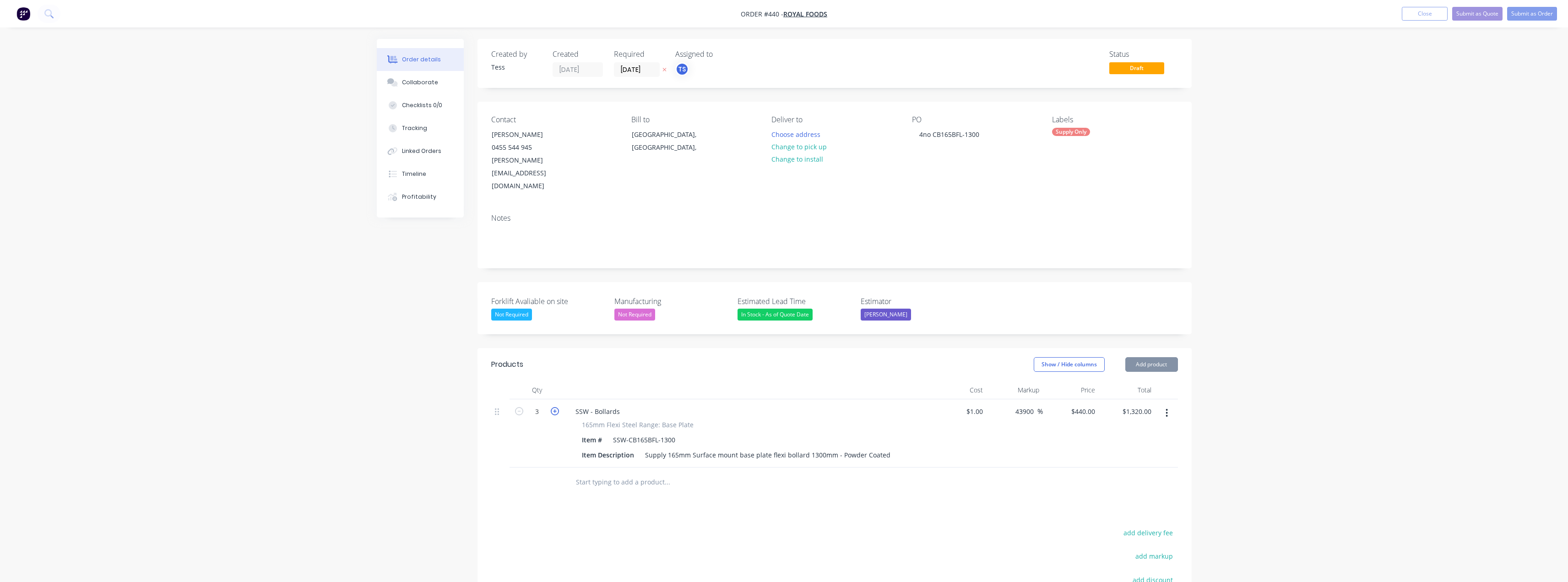
type input "$1,760.00"
click at [786, 476] on div "Products Show / Hide columns Add product Qty Cost Markup Price Total 4 SSW - Bo…" at bounding box center [835, 532] width 715 height 369
click at [786, 357] on button "Add product" at bounding box center [1152, 364] width 52 height 15
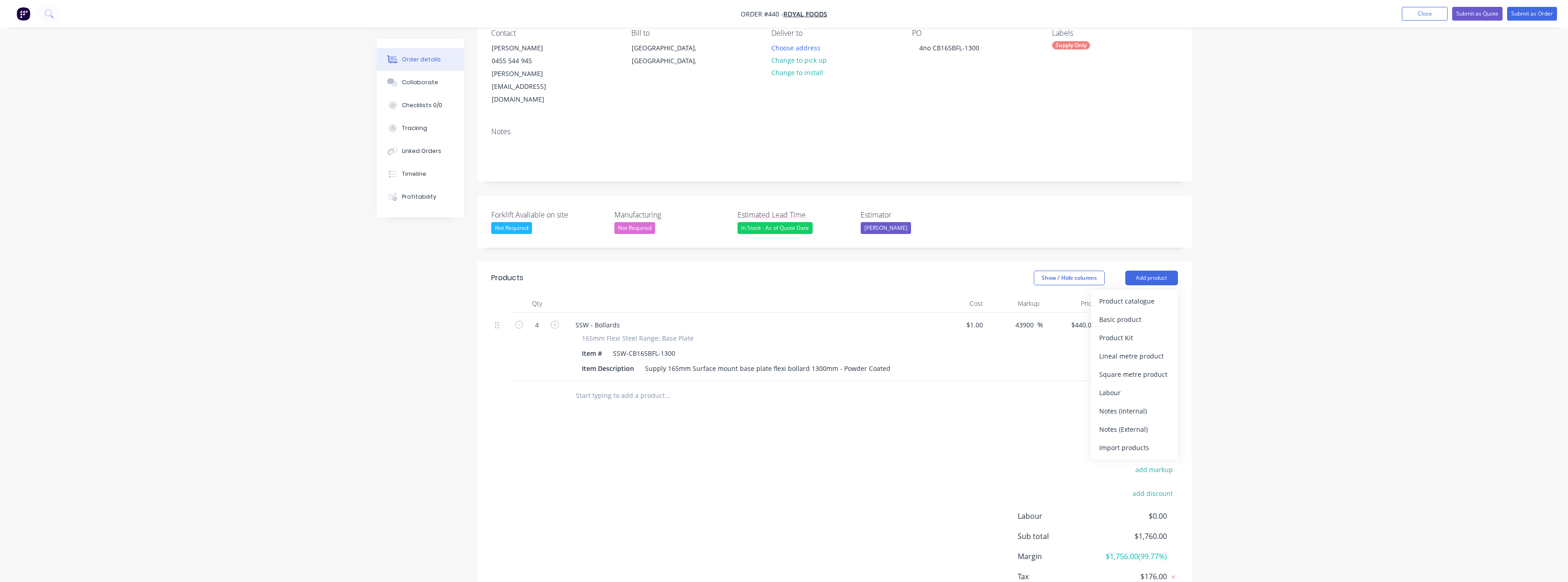
scroll to position [91, 0]
click at [786, 418] on div "Notes (External)" at bounding box center [1134, 424] width 70 height 13
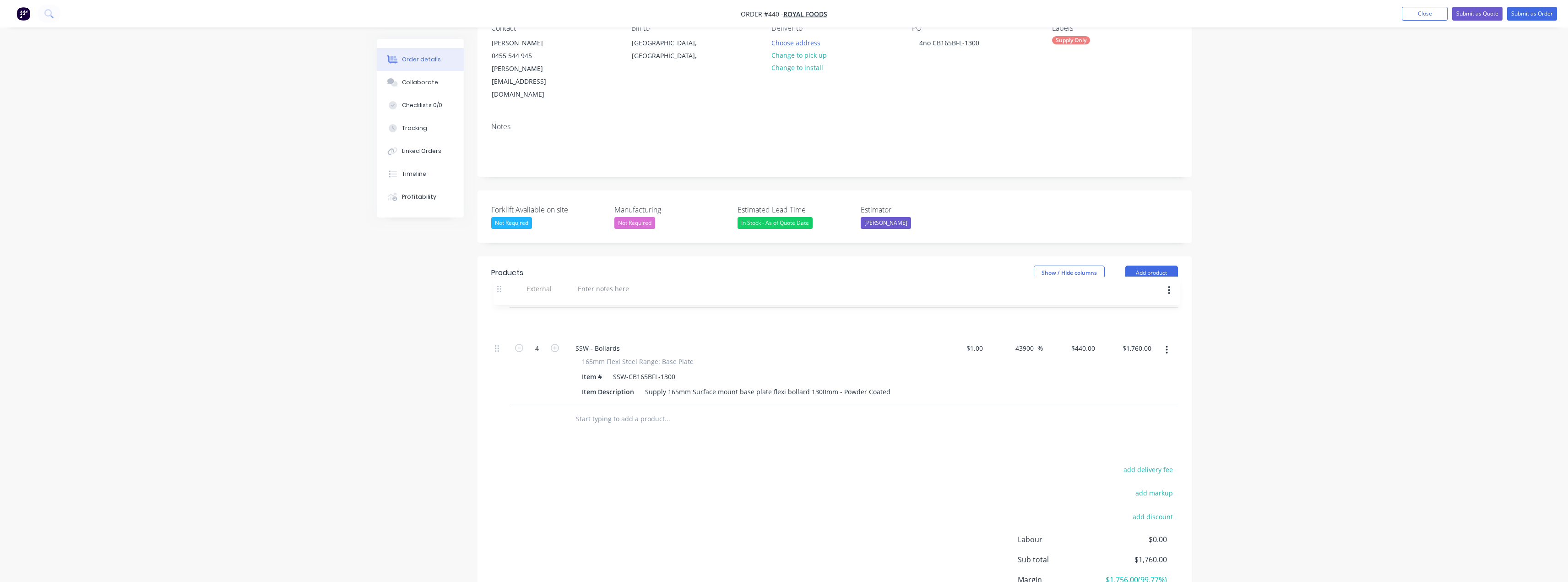
drag, startPoint x: 495, startPoint y: 363, endPoint x: 497, endPoint y: 286, distance: 77.0
click at [497, 308] on div "4 SSW - Bollards 165mm Flexi Steel Range: Base Plate Item # SSW-CB165BFL-1300 I…" at bounding box center [834, 356] width 687 height 96
click at [589, 313] on div at bounding box center [601, 320] width 66 height 13
click at [683, 313] on div "SUPPLY ONLY- 165mm Flexi bollard." at bounding box center [630, 320] width 124 height 13
click at [705, 405] on div at bounding box center [729, 419] width 330 height 30
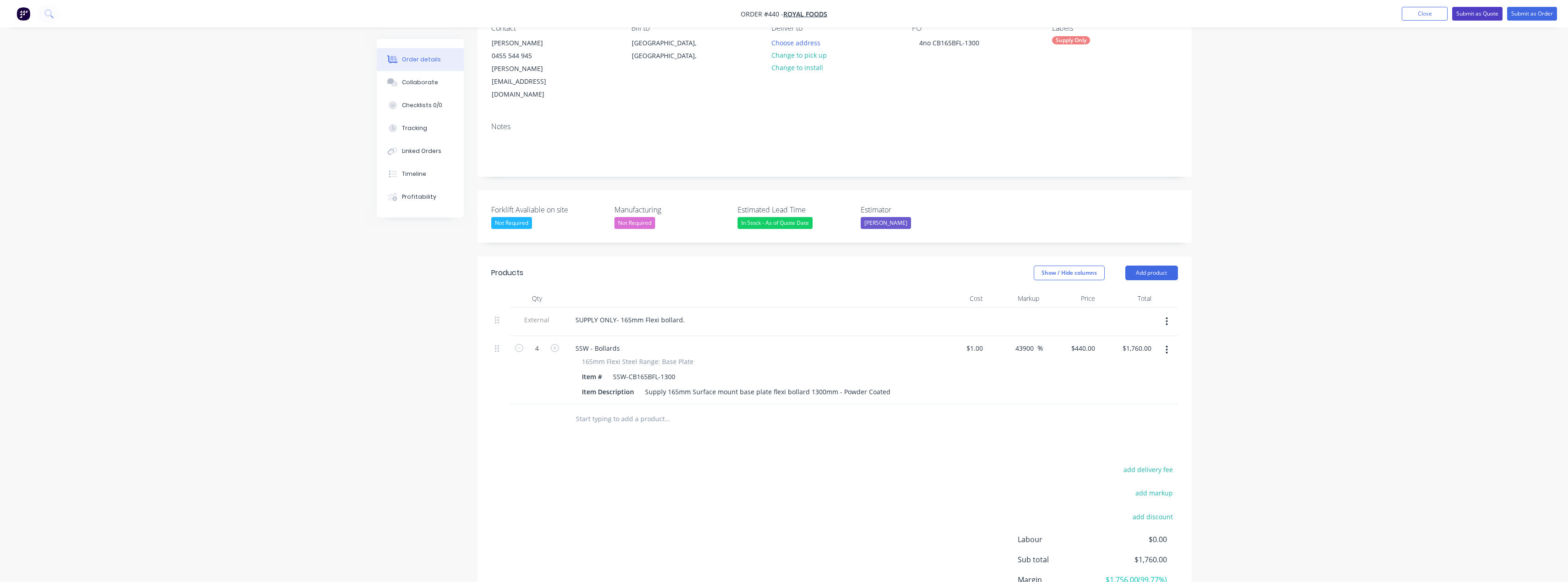
click at [786, 11] on button "Submit as Quote" at bounding box center [1477, 13] width 50 height 13
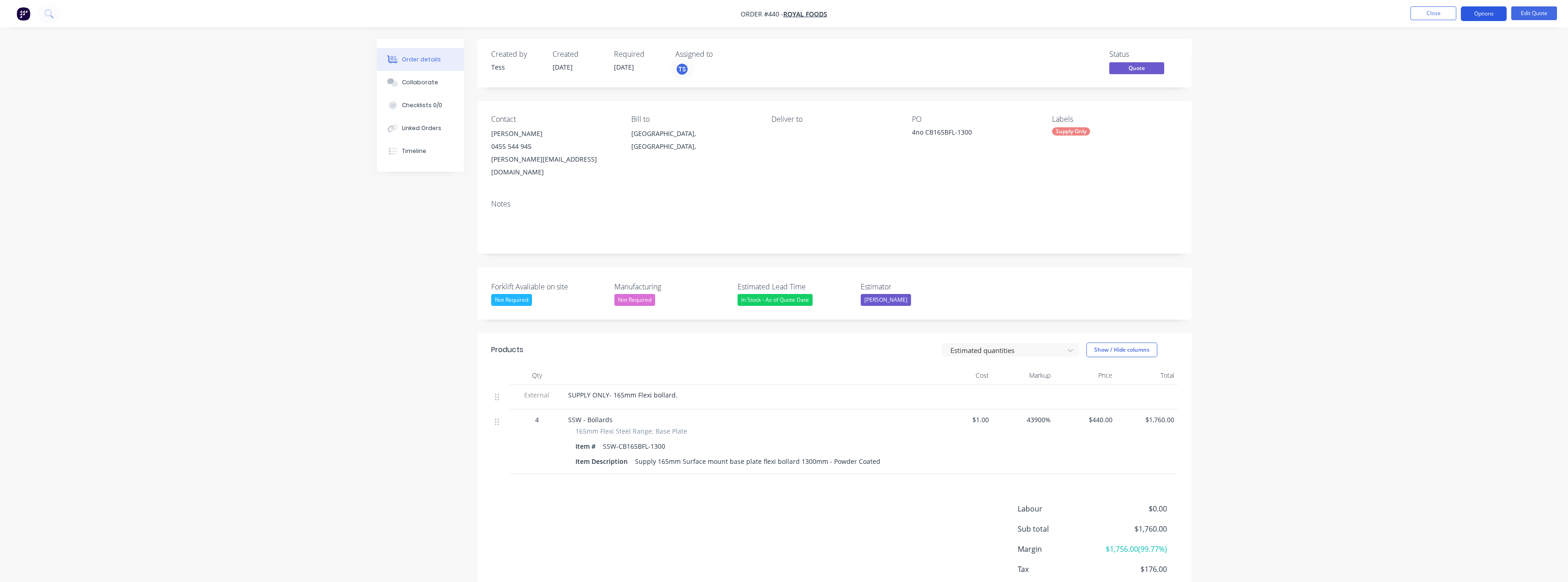
click at [786, 11] on button "Options" at bounding box center [1484, 13] width 46 height 15
click at [786, 164] on div "Duplicate" at bounding box center [1456, 165] width 84 height 13
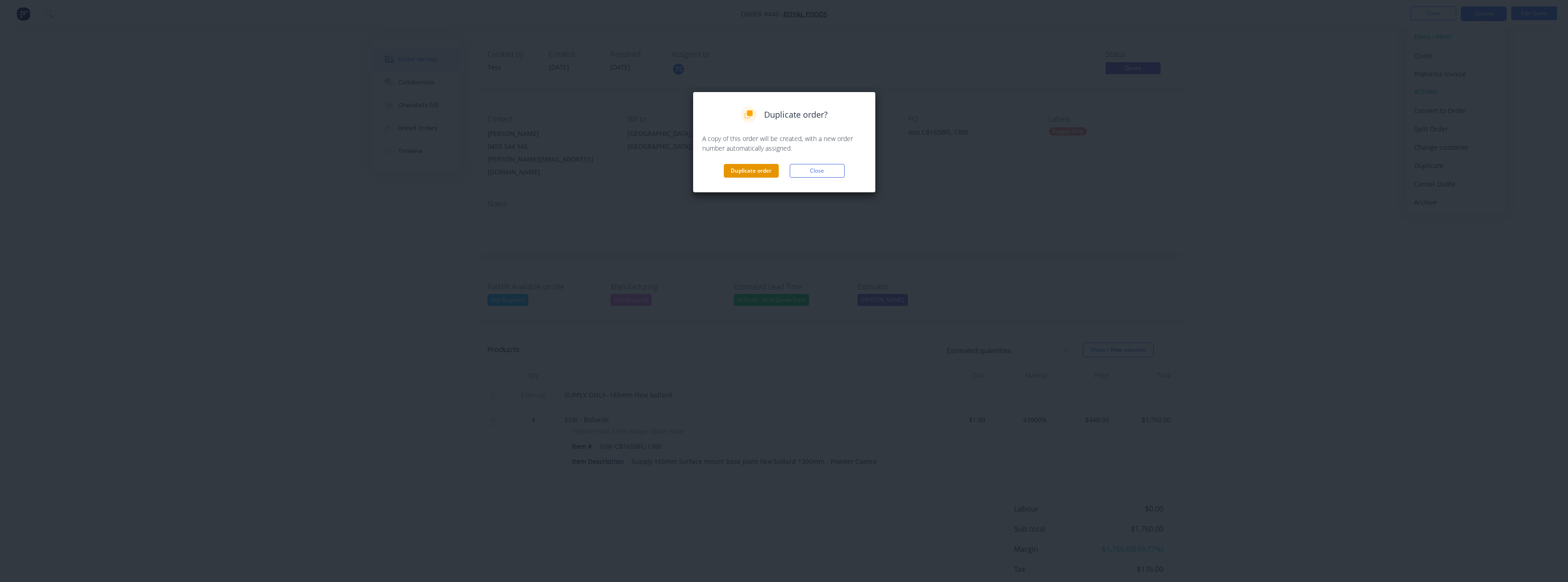
click at [764, 175] on button "Duplicate order" at bounding box center [751, 170] width 55 height 13
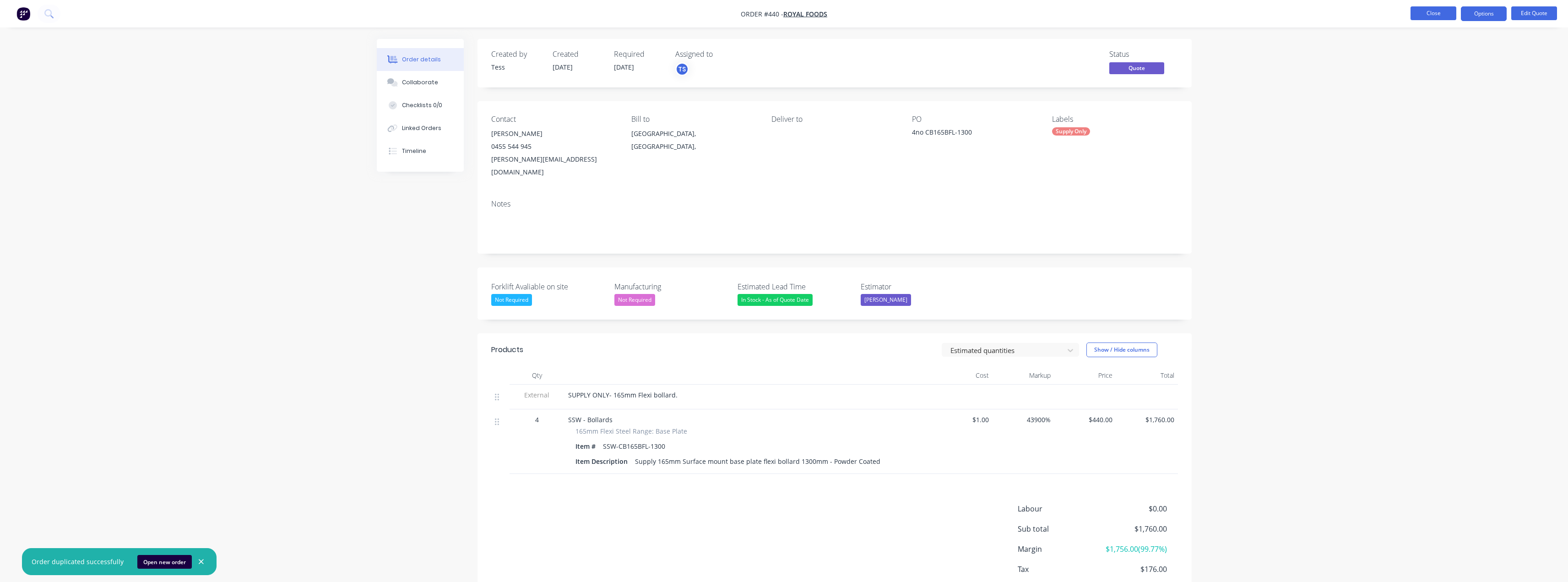
click at [786, 17] on button "Close" at bounding box center [1433, 13] width 46 height 13
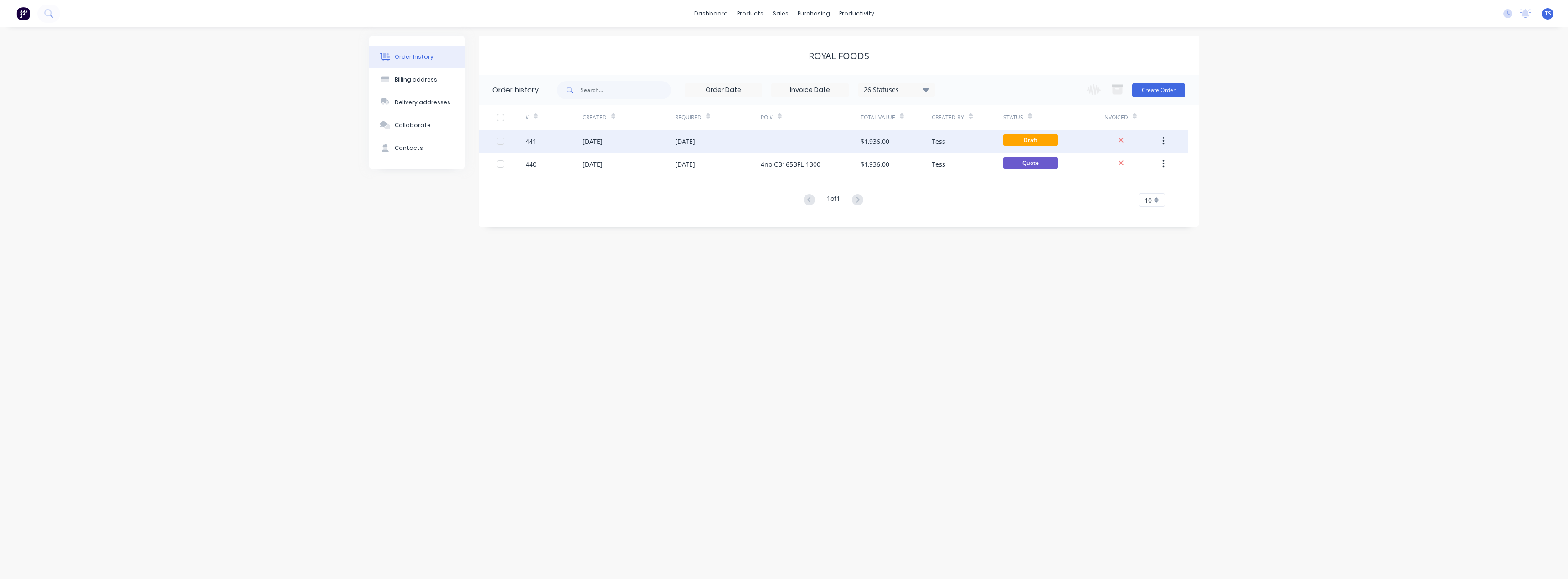
click at [783, 141] on div at bounding box center [810, 141] width 99 height 23
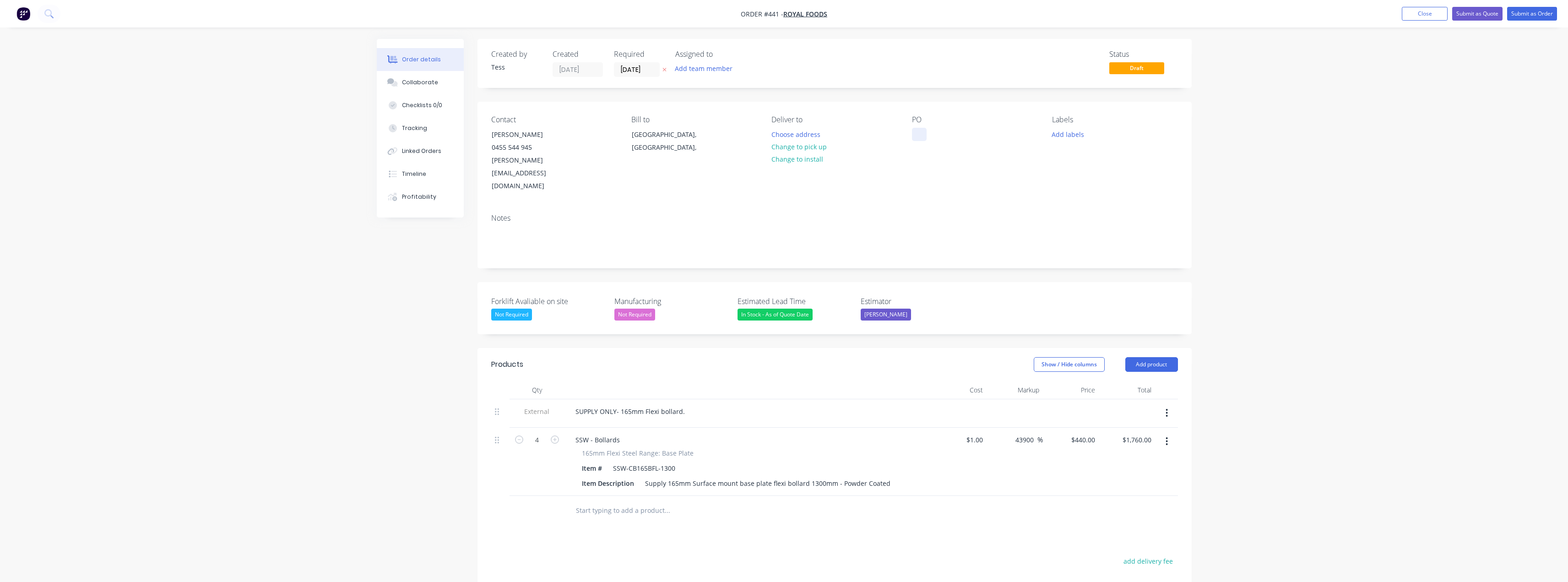
click at [786, 137] on div at bounding box center [919, 134] width 15 height 13
click at [632, 501] on input "text" at bounding box center [667, 510] width 183 height 18
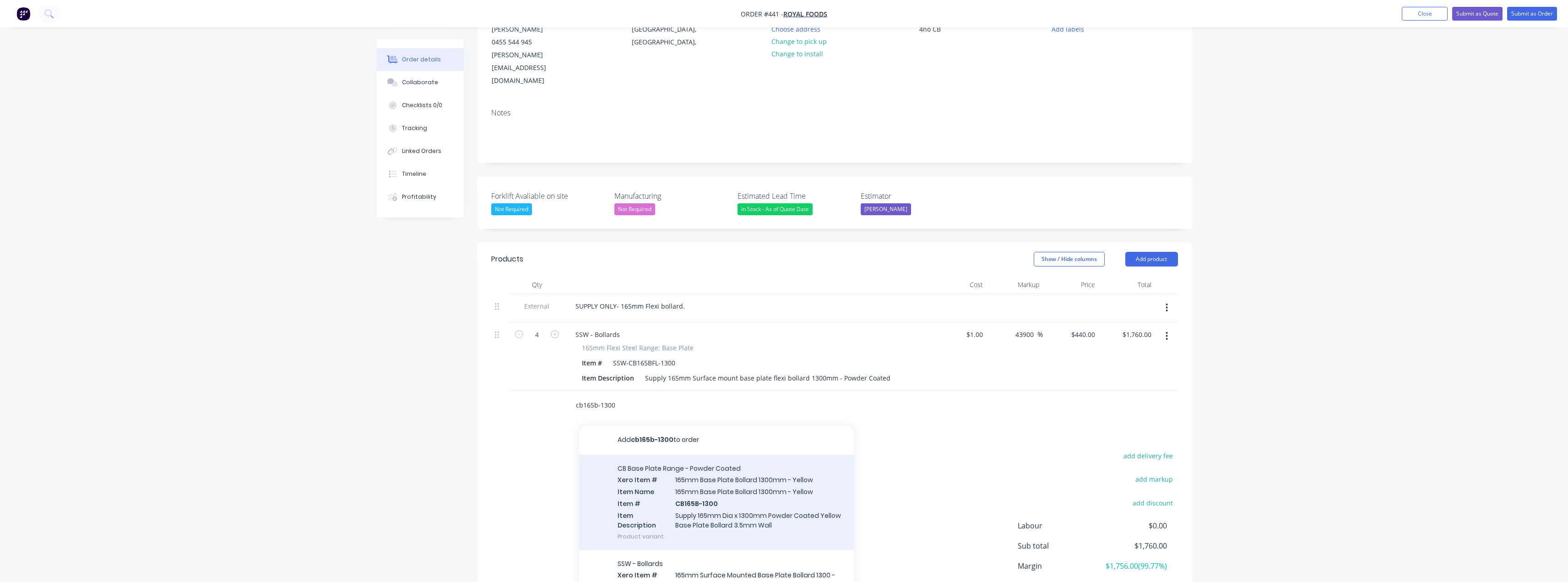
scroll to position [152, 0]
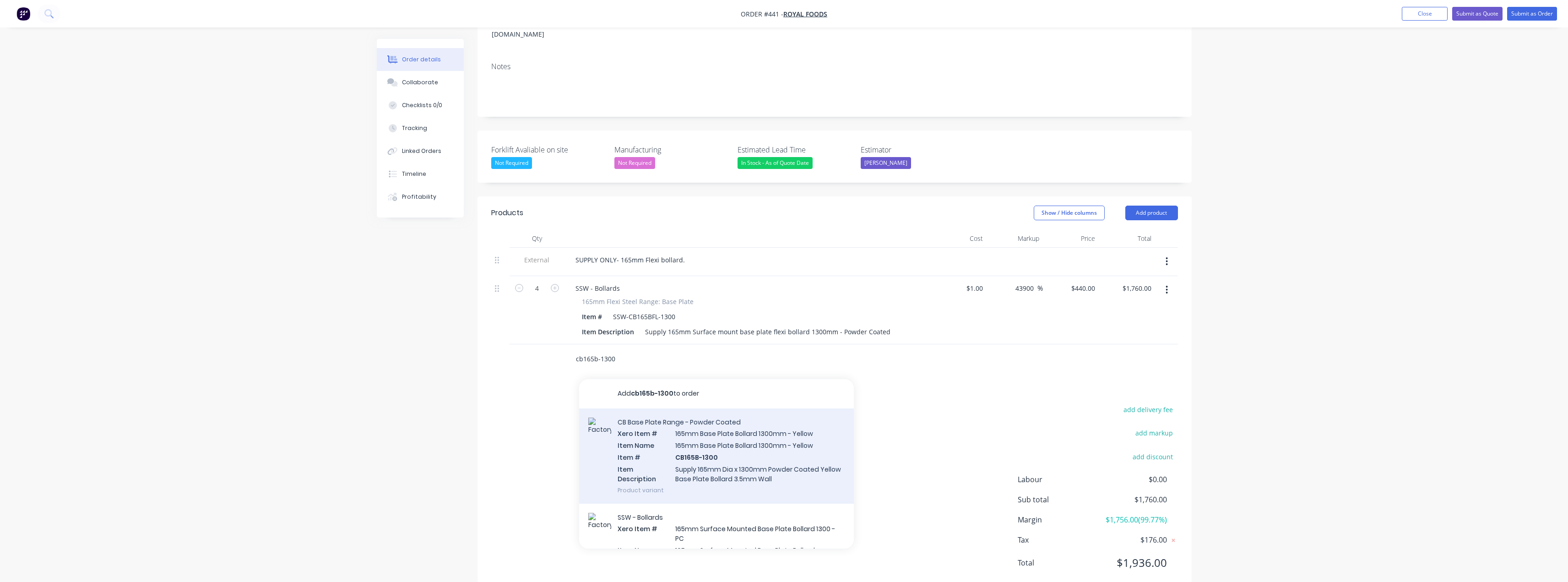
type input "cb165b-1300"
click at [744, 434] on div "CB Base Plate Range - Powder Coated Xero Item # 165mm Base Plate Bollard 1300mm…" at bounding box center [717, 456] width 275 height 95
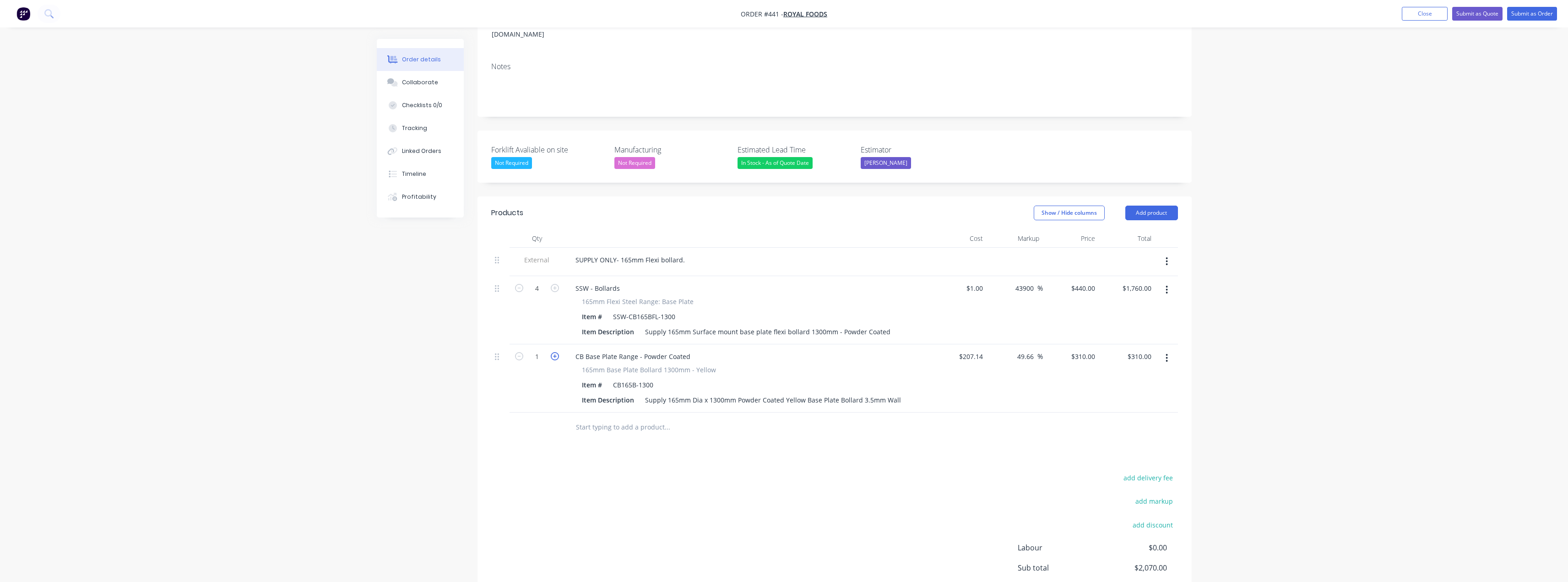
click at [553, 352] on icon "button" at bounding box center [555, 357] width 9 height 9
type input "2"
type input "$620.00"
click at [553, 352] on icon "button" at bounding box center [555, 357] width 9 height 9
type input "3"
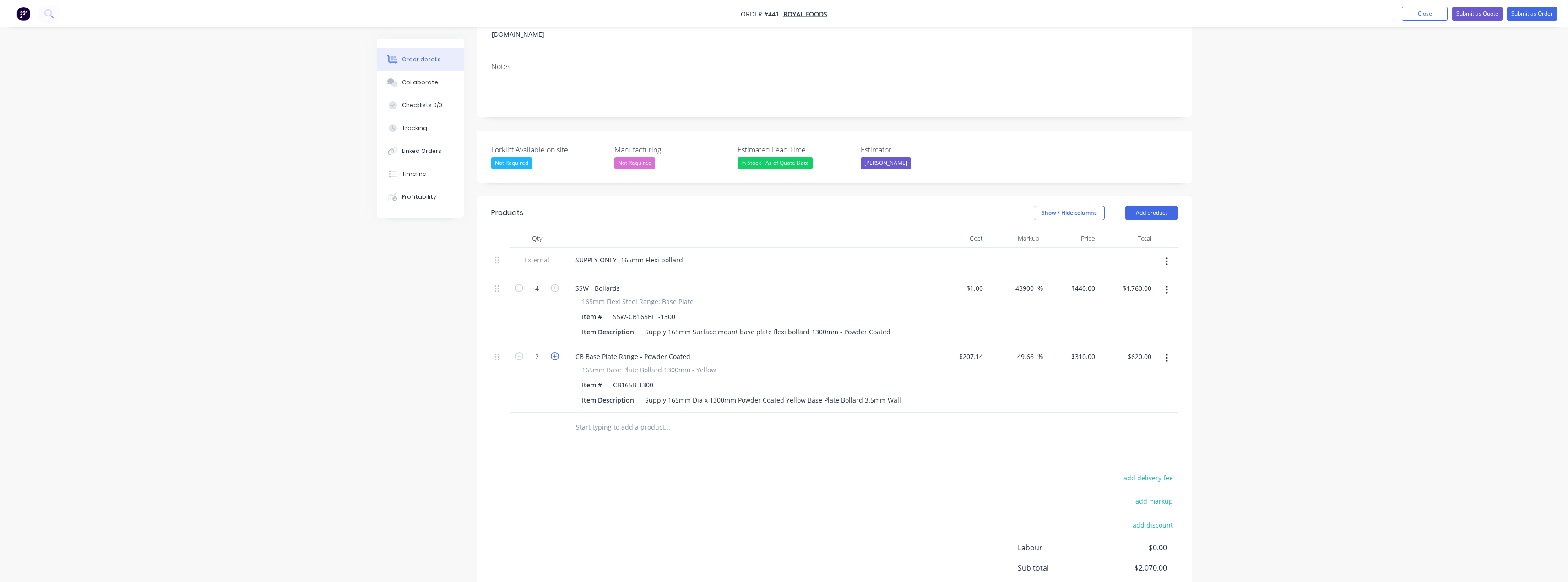
type input "$930.00"
click at [553, 352] on icon "button" at bounding box center [555, 357] width 9 height 9
type input "4"
type input "$1,240.00"
click at [553, 352] on icon "button" at bounding box center [555, 357] width 9 height 9
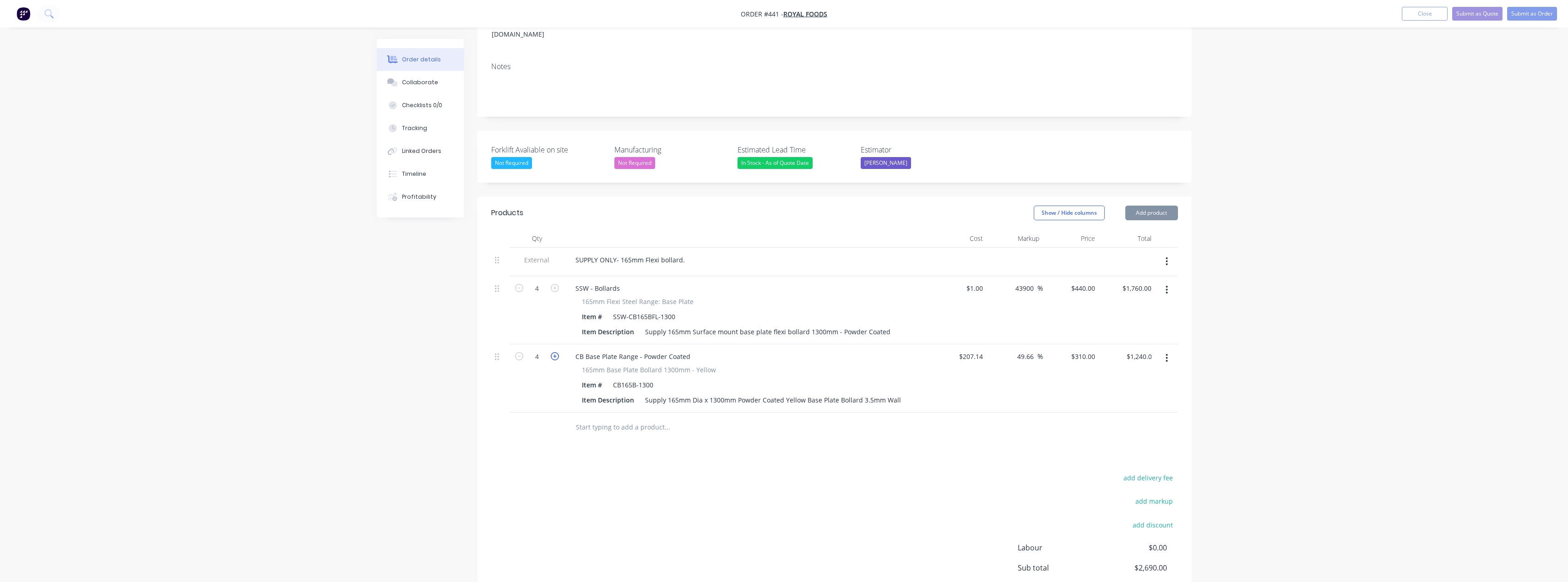
type input "5"
type input "$1,550.00"
click at [520, 352] on icon "button" at bounding box center [520, 357] width 9 height 9
type input "4"
type input "$1,240.00"
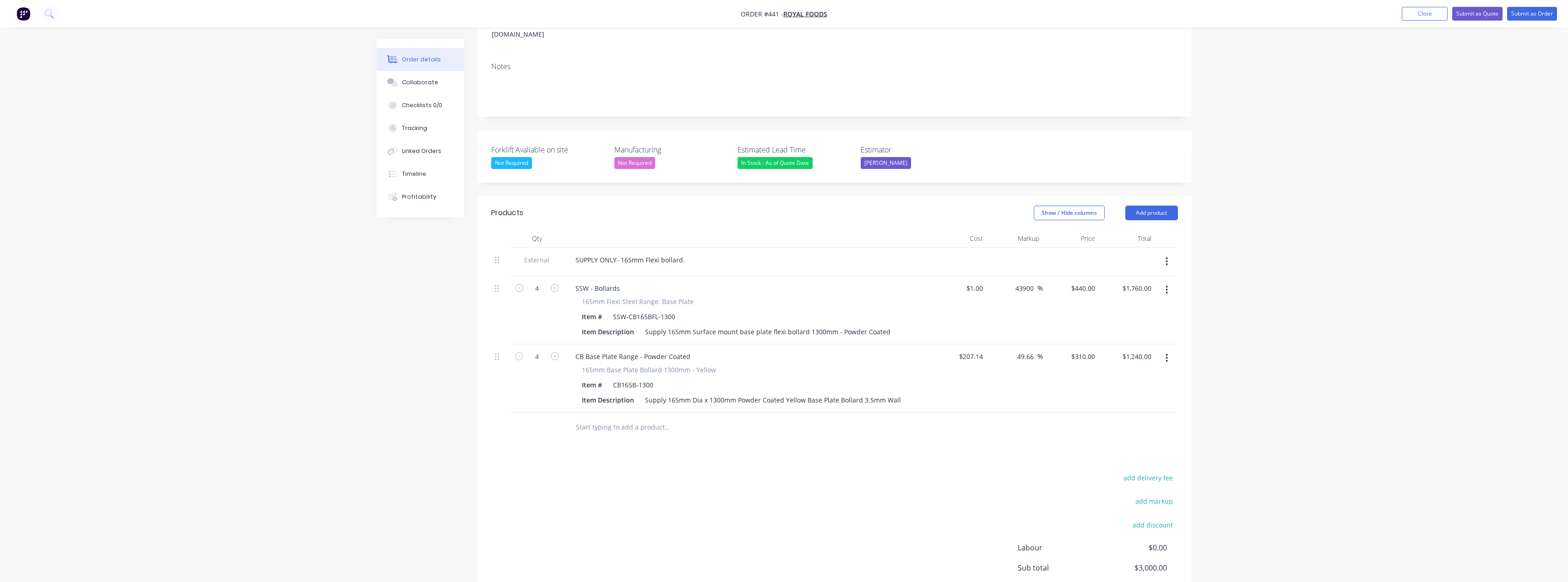
click at [786, 281] on button "button" at bounding box center [1167, 289] width 21 height 16
click at [786, 362] on div "Delete" at bounding box center [1134, 369] width 70 height 13
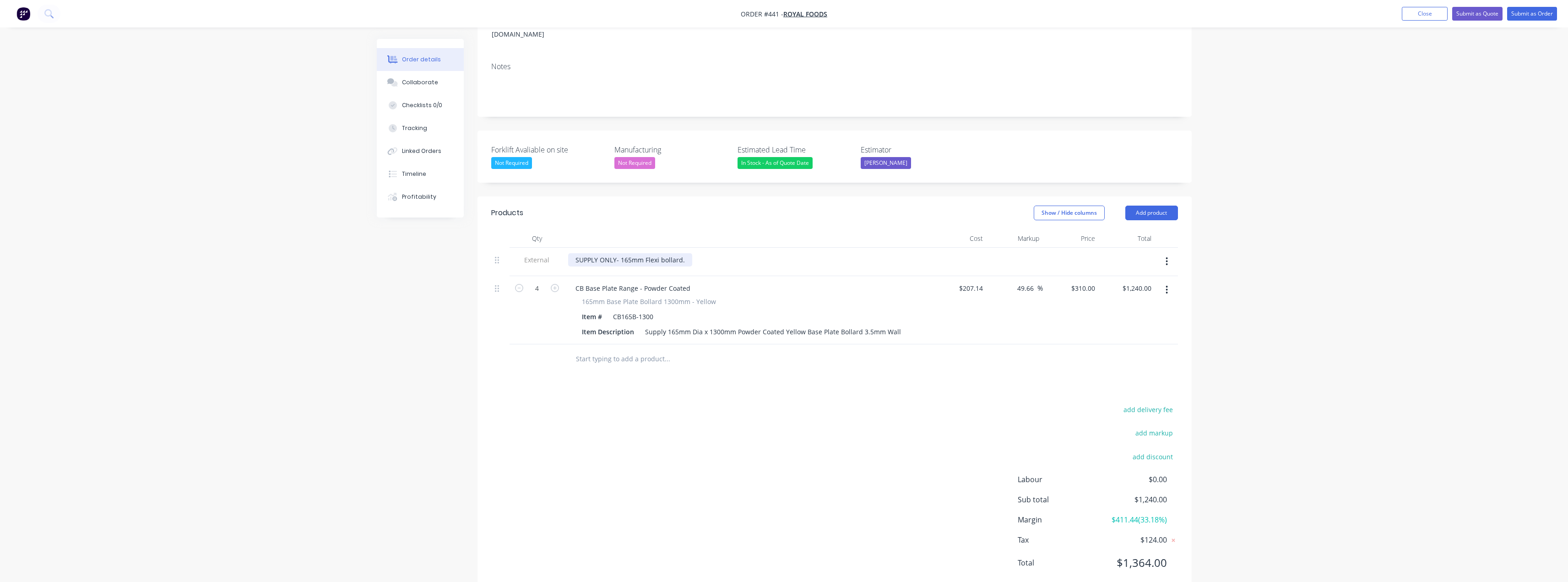
click at [638, 253] on div "SUPPLY ONLY- 165mm Flexi bollard." at bounding box center [630, 259] width 124 height 13
click at [659, 253] on div "SUPPLY ONLY- 165mm Flexi bollard." at bounding box center [630, 259] width 124 height 13
click at [680, 253] on div "SUPPLY ONLY- 165mm Base Plate bollard." at bounding box center [639, 259] width 142 height 13
click at [708, 349] on input "text" at bounding box center [667, 359] width 183 height 18
click at [701, 253] on div "SUPPLY ONLY- 165mm Base Plate Bollard." at bounding box center [639, 259] width 142 height 13
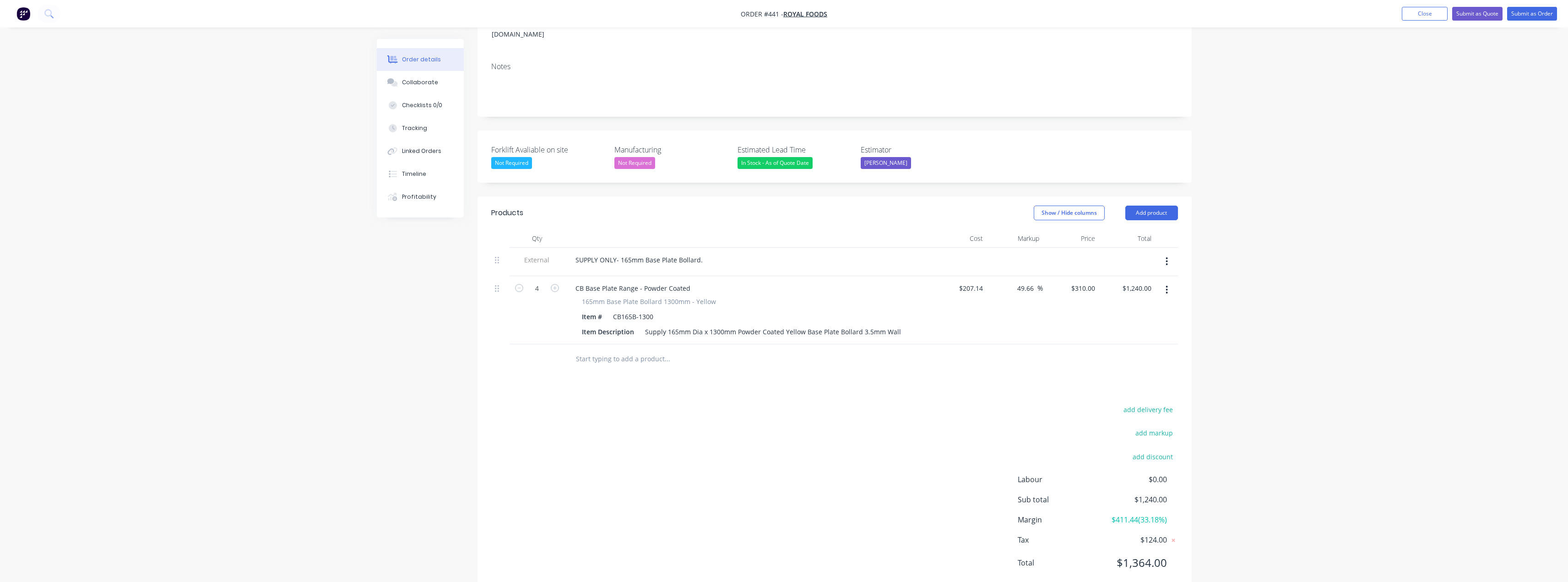
click at [786, 403] on div "add delivery fee add markup add discount Labour $0.00 Sub total $1,240.00 Margi…" at bounding box center [834, 491] width 687 height 177
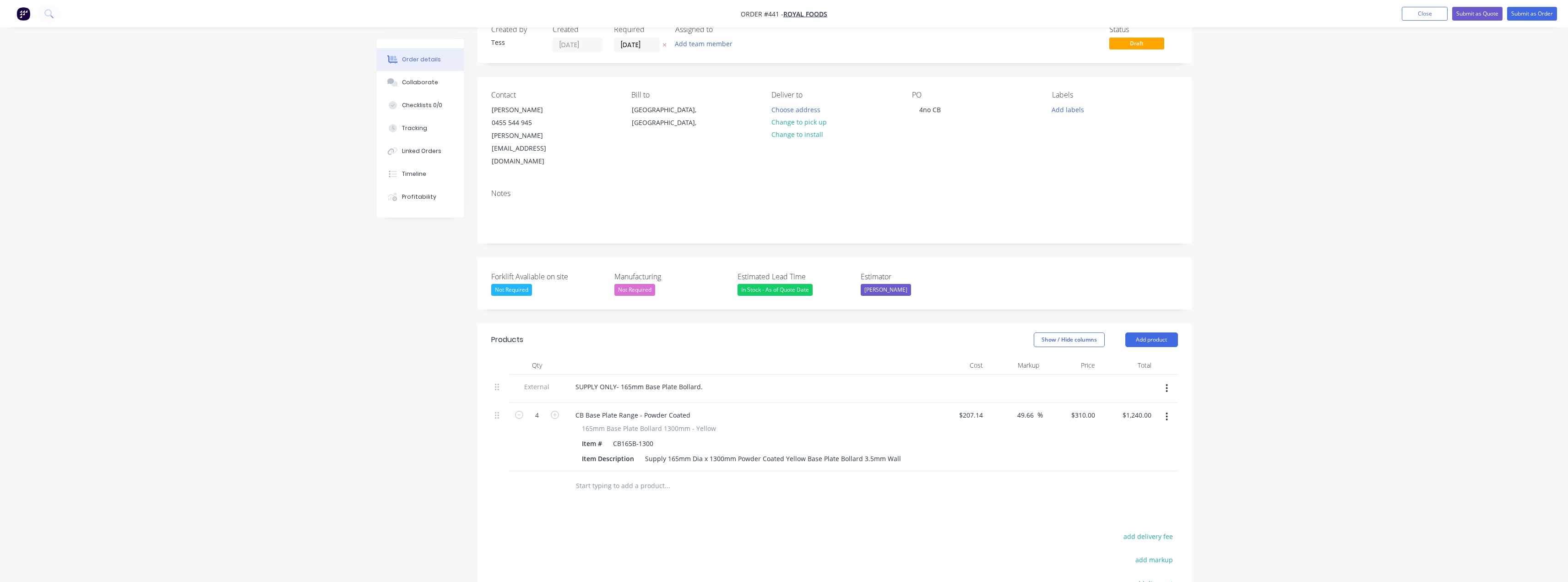
scroll to position [0, 0]
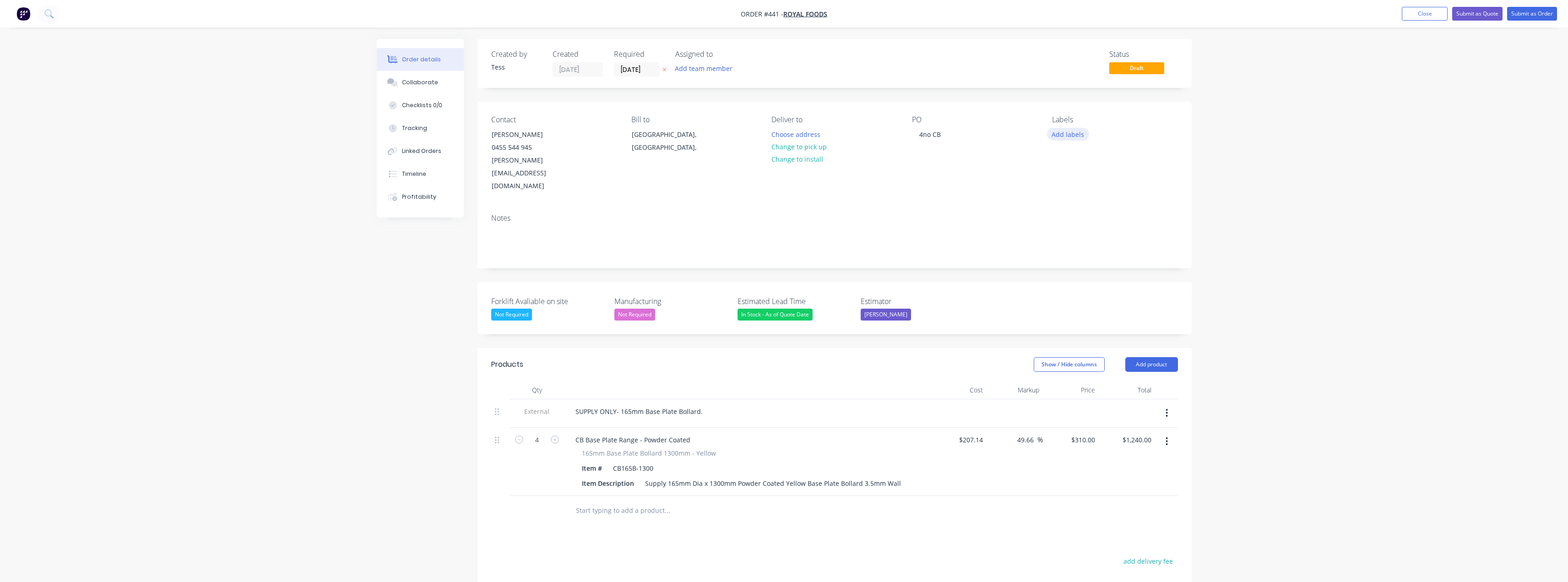
click at [786, 133] on button "Add labels" at bounding box center [1068, 133] width 42 height 12
click at [786, 254] on div at bounding box center [1069, 253] width 18 height 18
click at [786, 155] on div "PO 4no CB" at bounding box center [975, 154] width 125 height 77
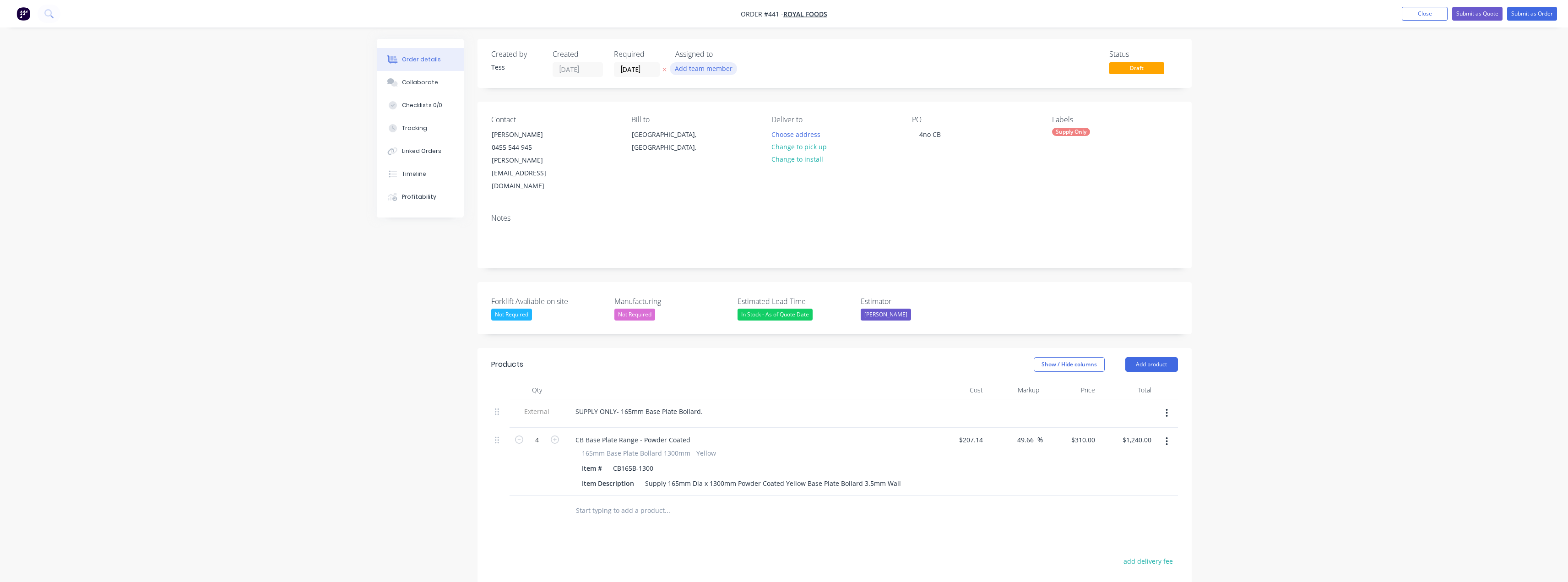
click at [687, 67] on button "Add team member" at bounding box center [703, 68] width 67 height 12
click at [709, 125] on button "[PERSON_NAME] (You)" at bounding box center [754, 120] width 157 height 18
click at [756, 54] on div "Assigned to" at bounding box center [721, 54] width 91 height 9
click at [786, 145] on button "Change to pick up" at bounding box center [799, 146] width 65 height 12
click at [576, 405] on div "SUPPLY ONLY- 165mm Base Plate Bollard." at bounding box center [639, 411] width 142 height 13
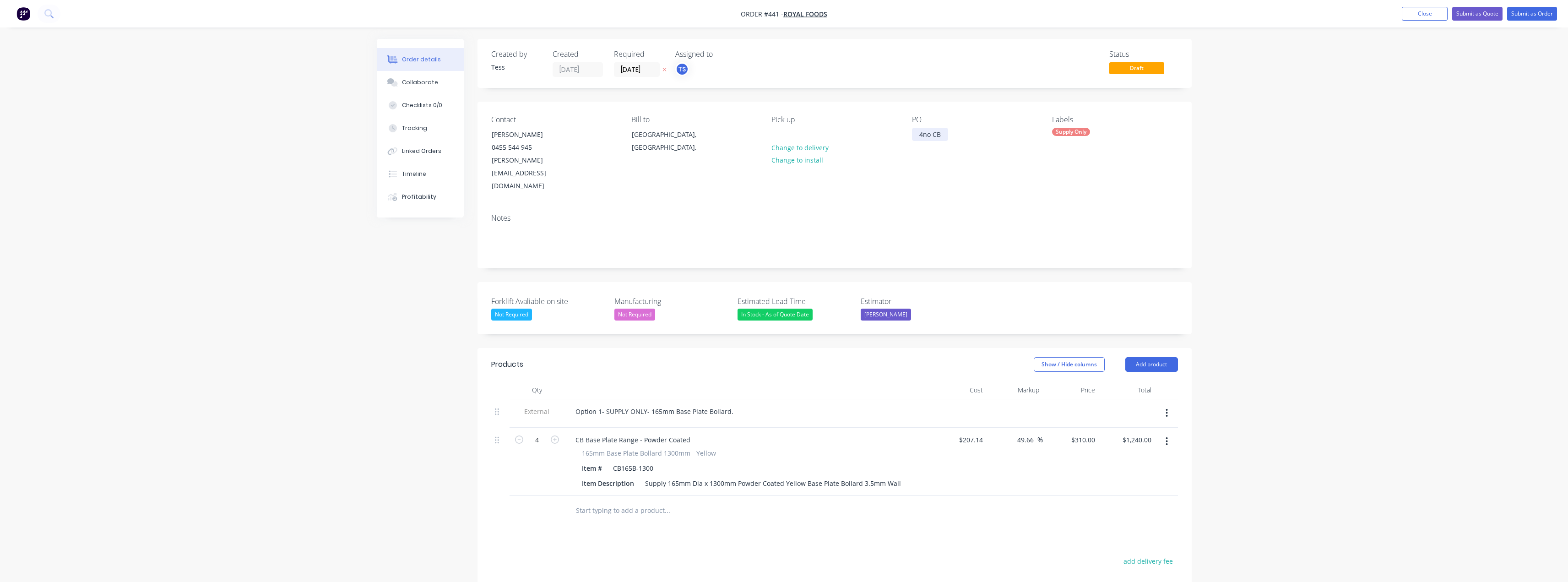
click at [786, 136] on div "4no CB" at bounding box center [930, 134] width 36 height 13
click at [786, 10] on button "Submit as Quote" at bounding box center [1477, 13] width 50 height 13
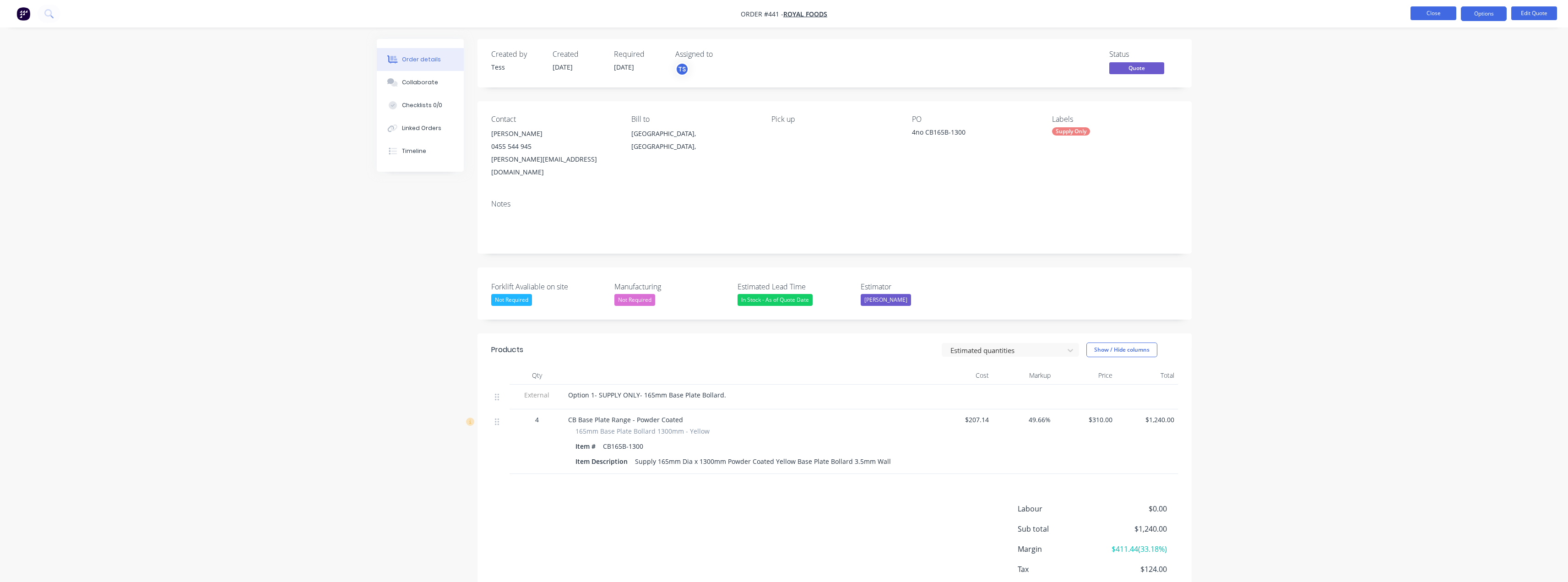
click at [786, 15] on button "Close" at bounding box center [1433, 13] width 46 height 13
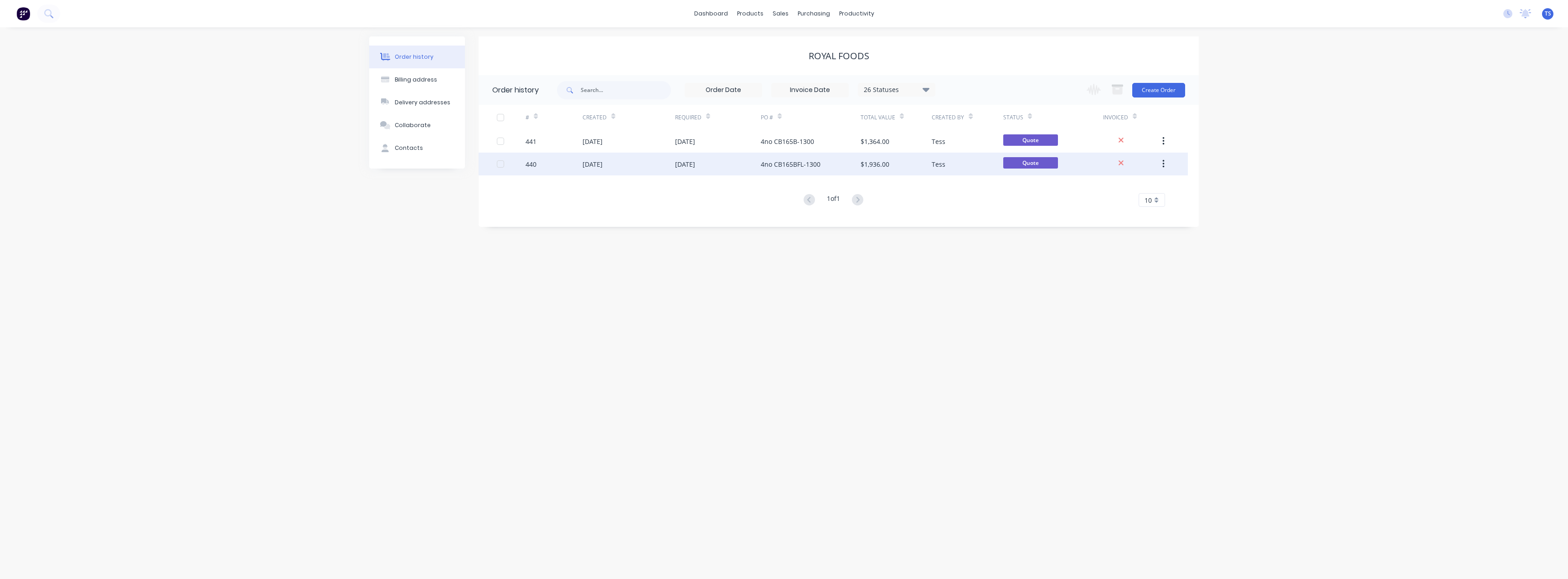
click at [771, 165] on div "4no CB165BFL-1300" at bounding box center [790, 164] width 60 height 10
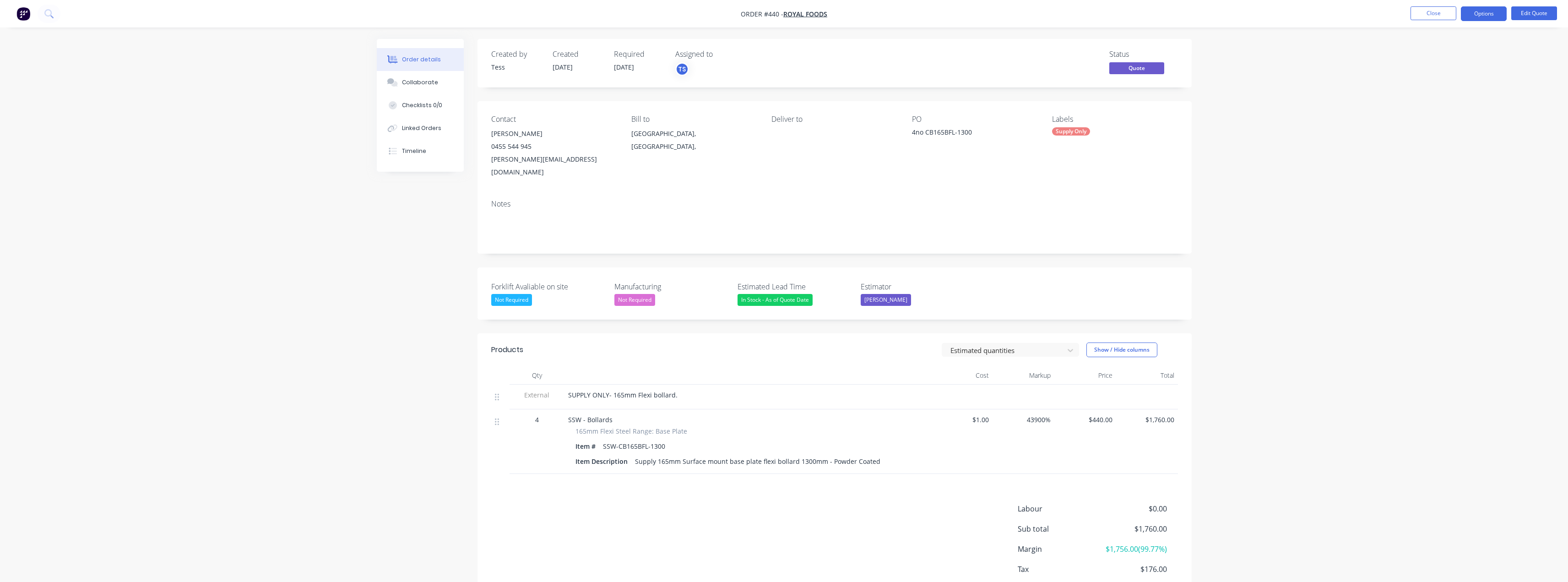
click at [571, 391] on span "SUPPLY ONLY- 165mm Flexi bollard." at bounding box center [623, 395] width 109 height 9
click at [786, 12] on button "Edit Quote" at bounding box center [1534, 13] width 46 height 13
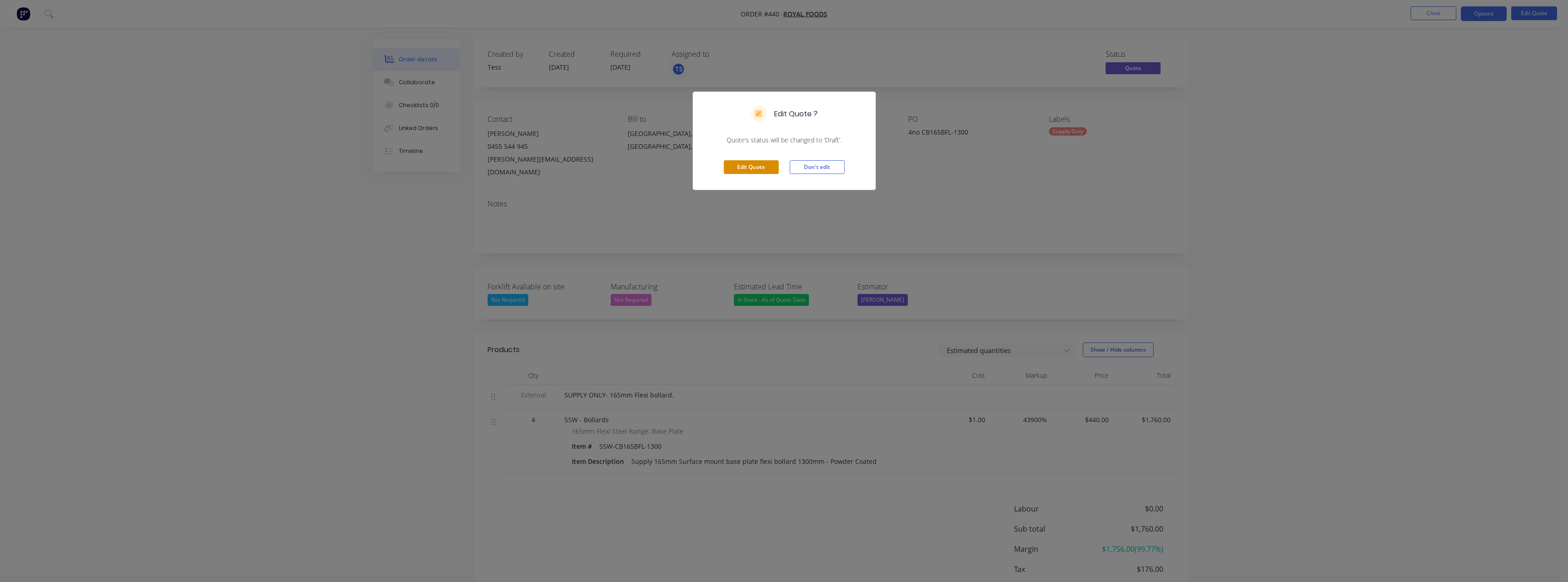
click at [770, 169] on button "Edit Quote" at bounding box center [751, 167] width 55 height 13
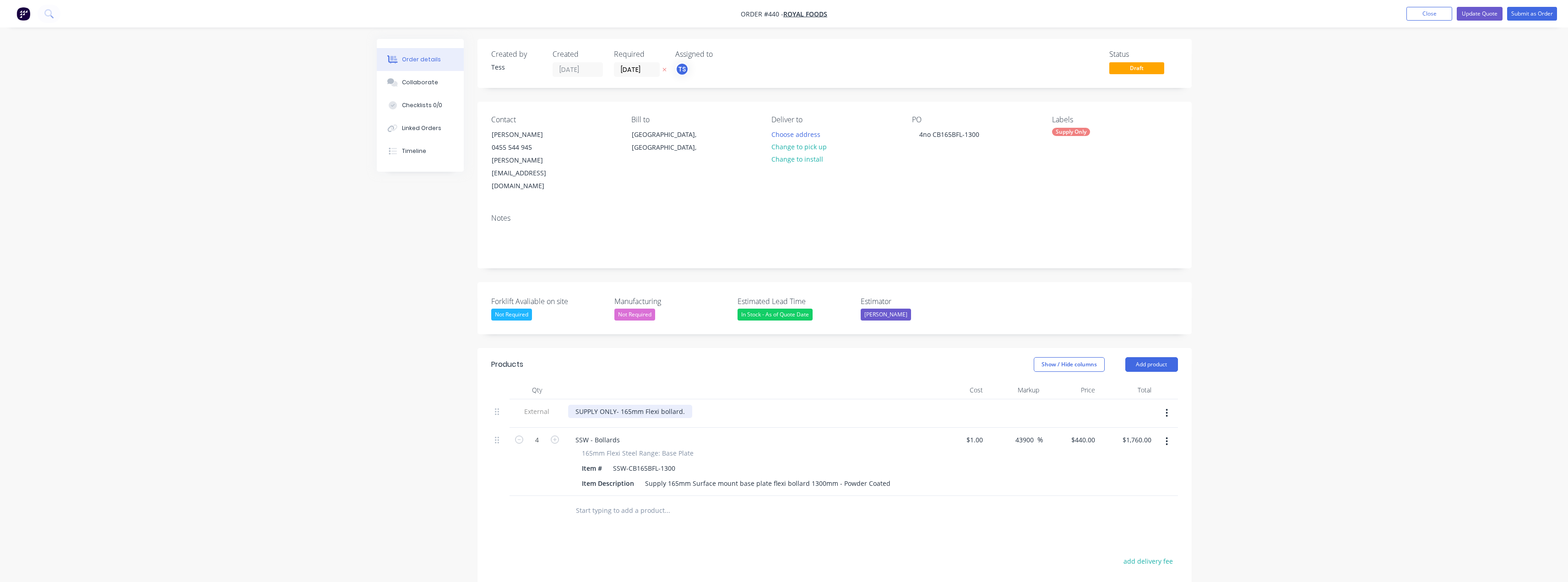
click at [576, 405] on div "SUPPLY ONLY- 165mm Flexi bollard." at bounding box center [630, 411] width 124 height 13
click at [786, 10] on button "Update Quote" at bounding box center [1479, 13] width 46 height 13
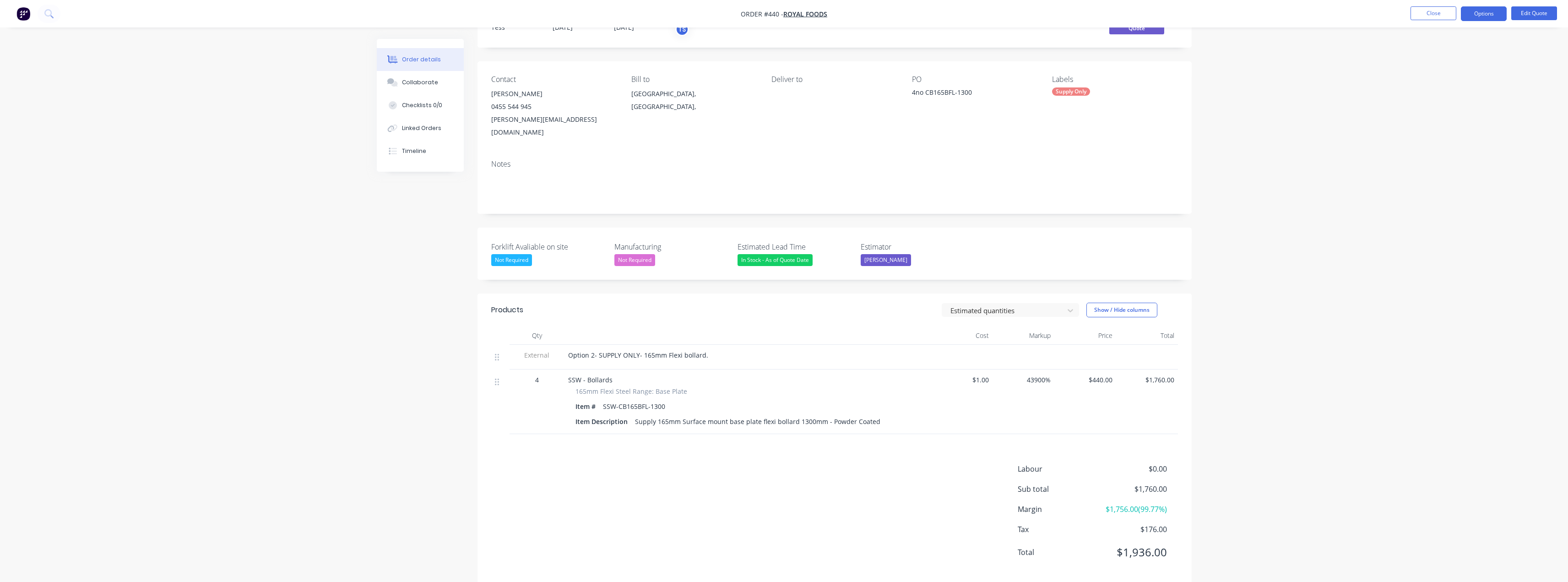
scroll to position [42, 0]
click at [786, 10] on button "Close" at bounding box center [1433, 13] width 46 height 13
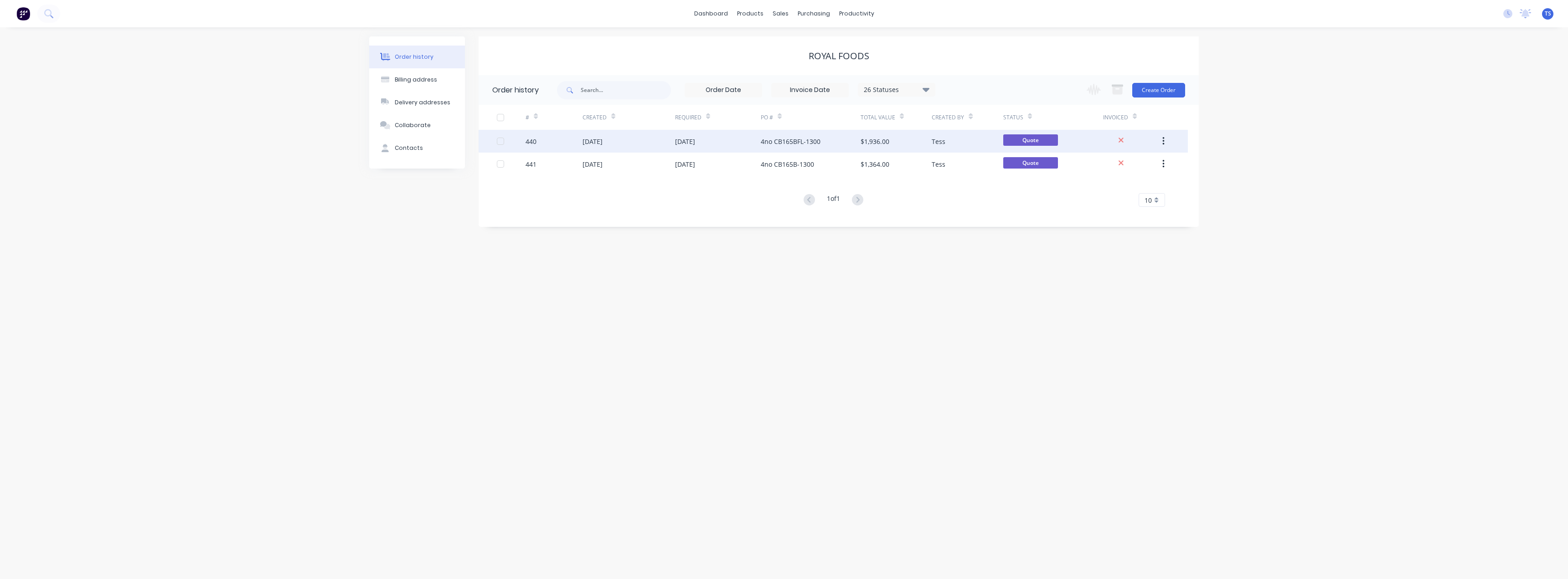
click at [705, 147] on div "[DATE]" at bounding box center [718, 141] width 85 height 23
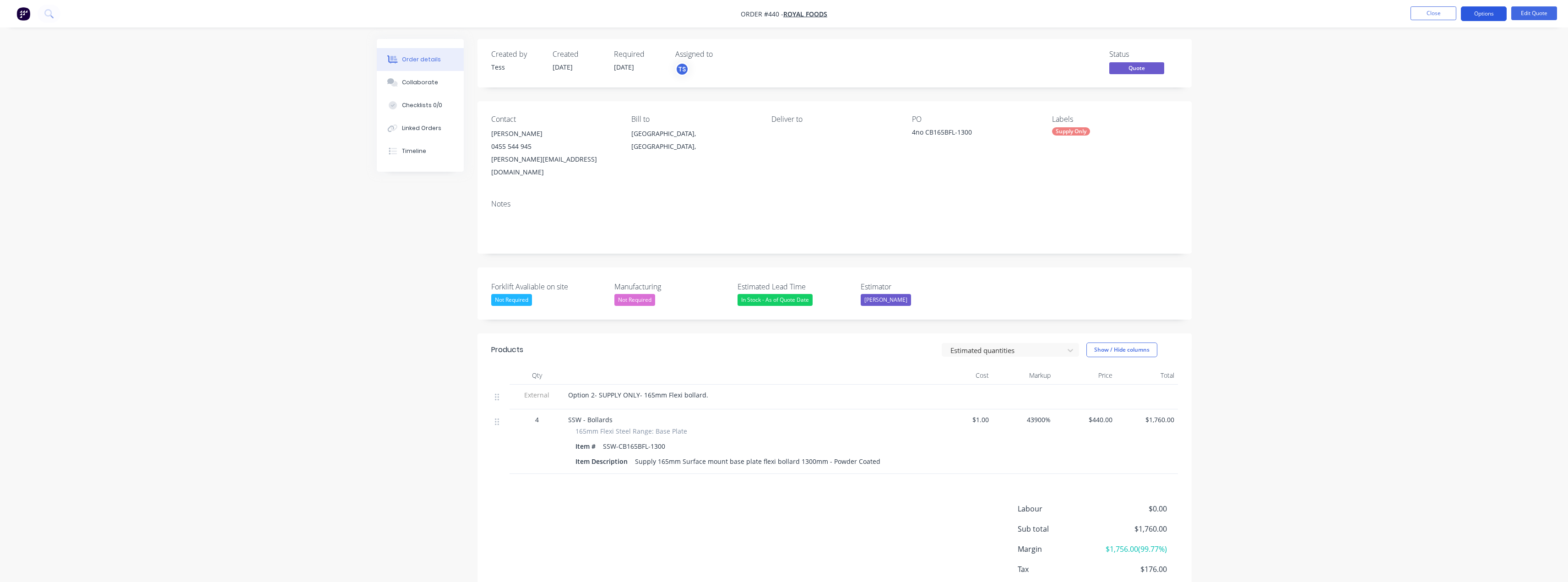
click at [786, 10] on button "Options" at bounding box center [1484, 13] width 46 height 15
click at [786, 56] on div "Quote" at bounding box center [1456, 55] width 84 height 13
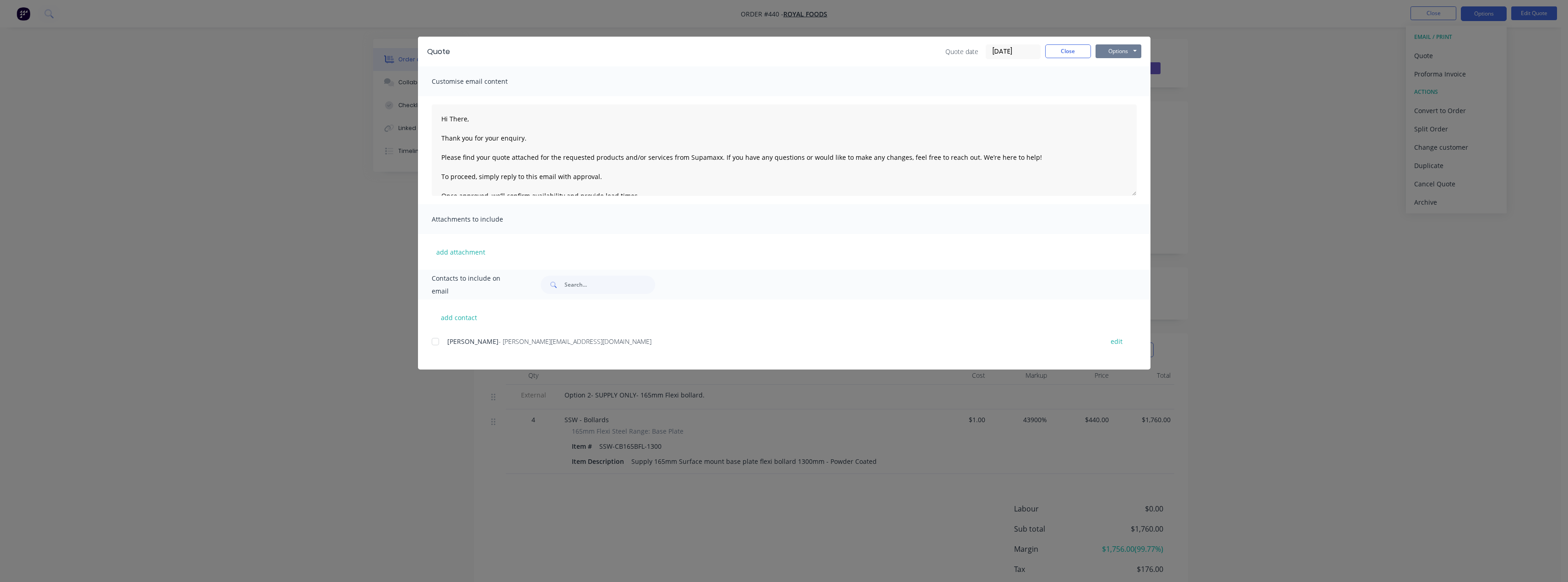
click at [786, 49] on button "Options" at bounding box center [1119, 51] width 46 height 13
click at [786, 65] on button "Preview" at bounding box center [1125, 67] width 59 height 15
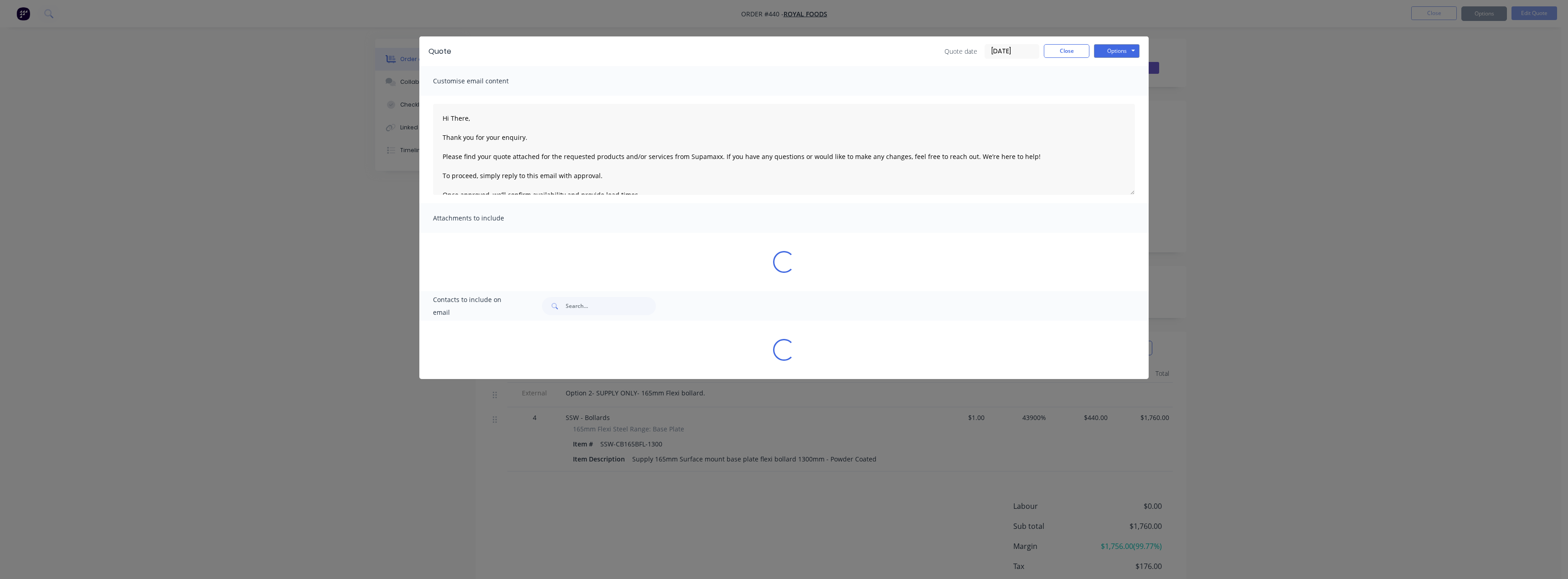
type textarea "Hi There, Thank you for your enquiry. Please find your quote attached for the r…"
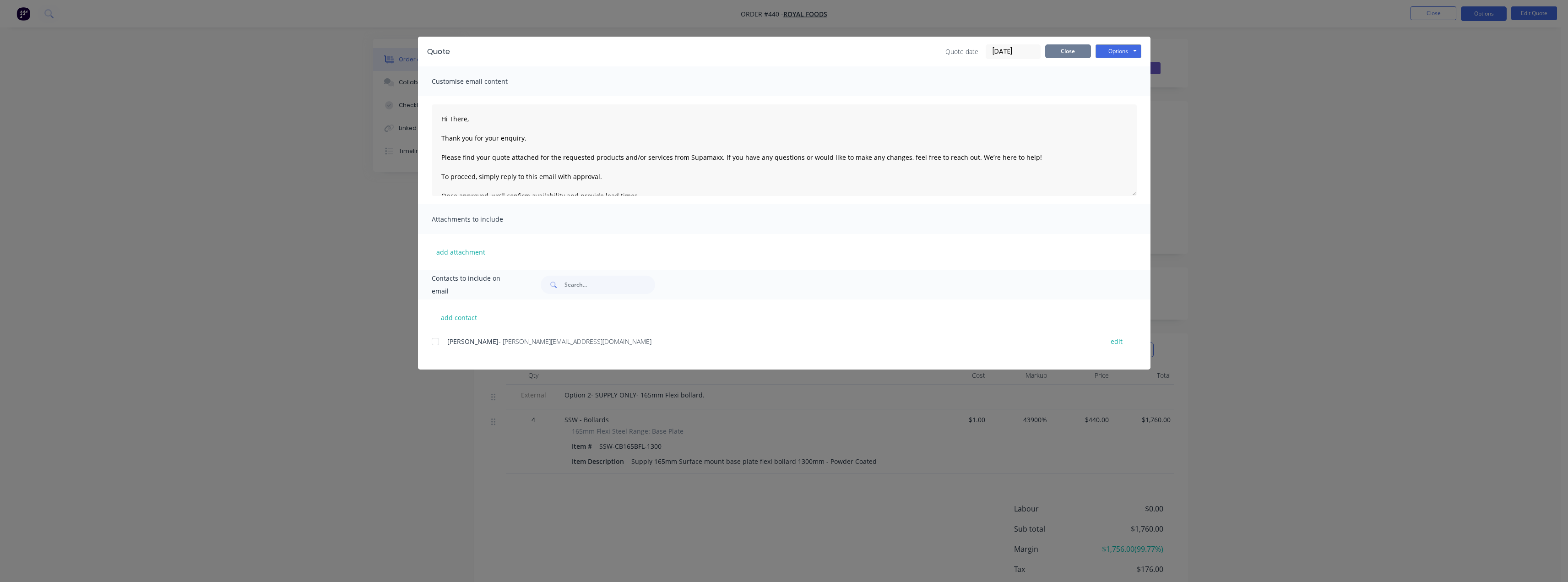
click at [786, 55] on button "Close" at bounding box center [1068, 51] width 46 height 13
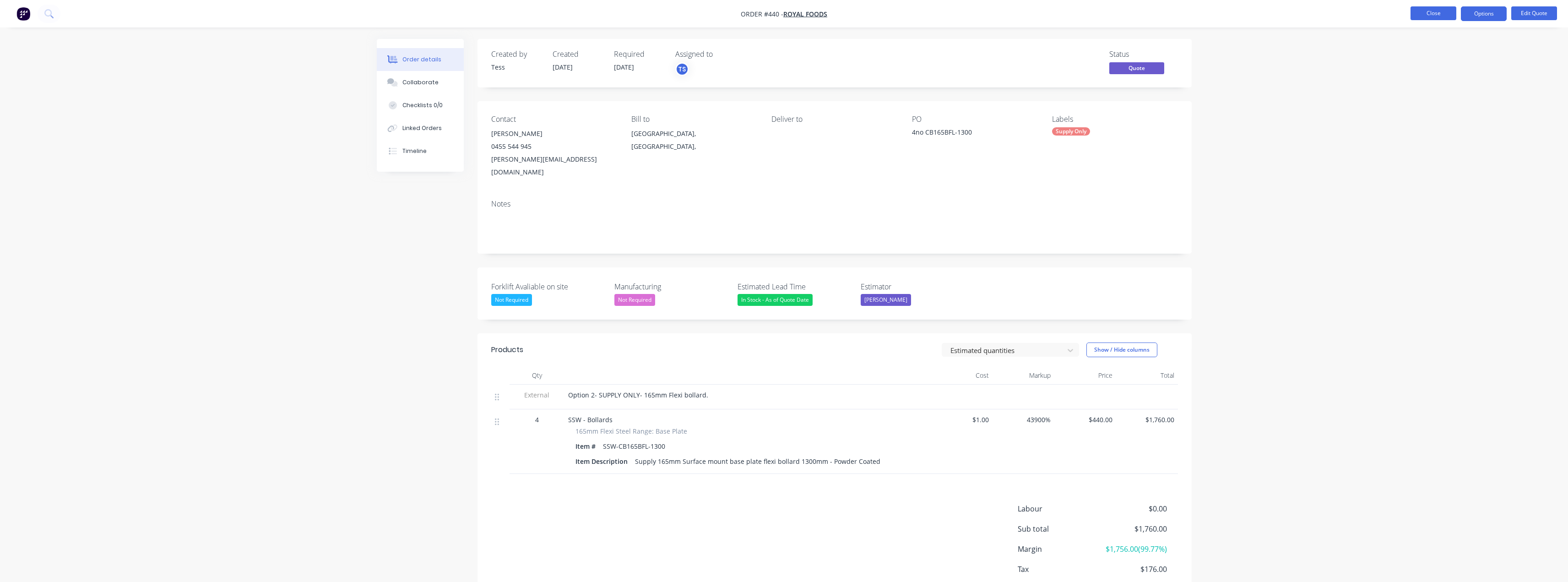
click at [786, 12] on button "Close" at bounding box center [1433, 13] width 46 height 13
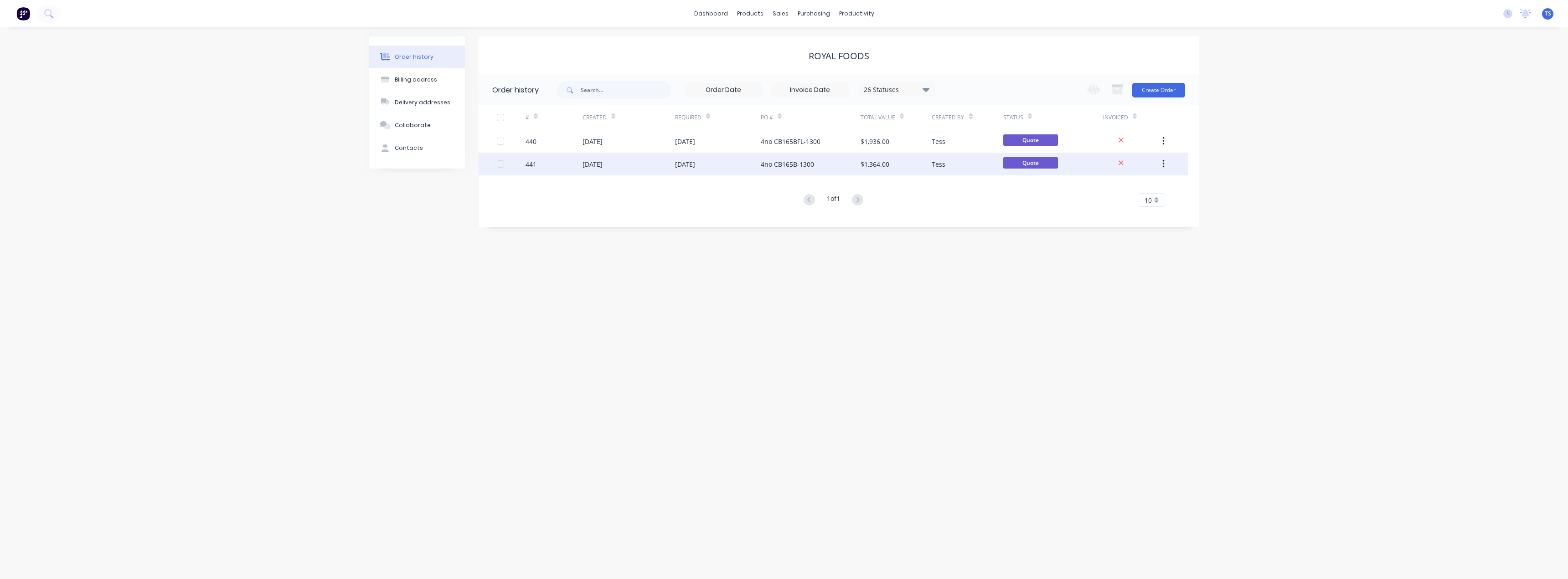
click at [777, 163] on div "4no CB165B-1300" at bounding box center [788, 164] width 54 height 10
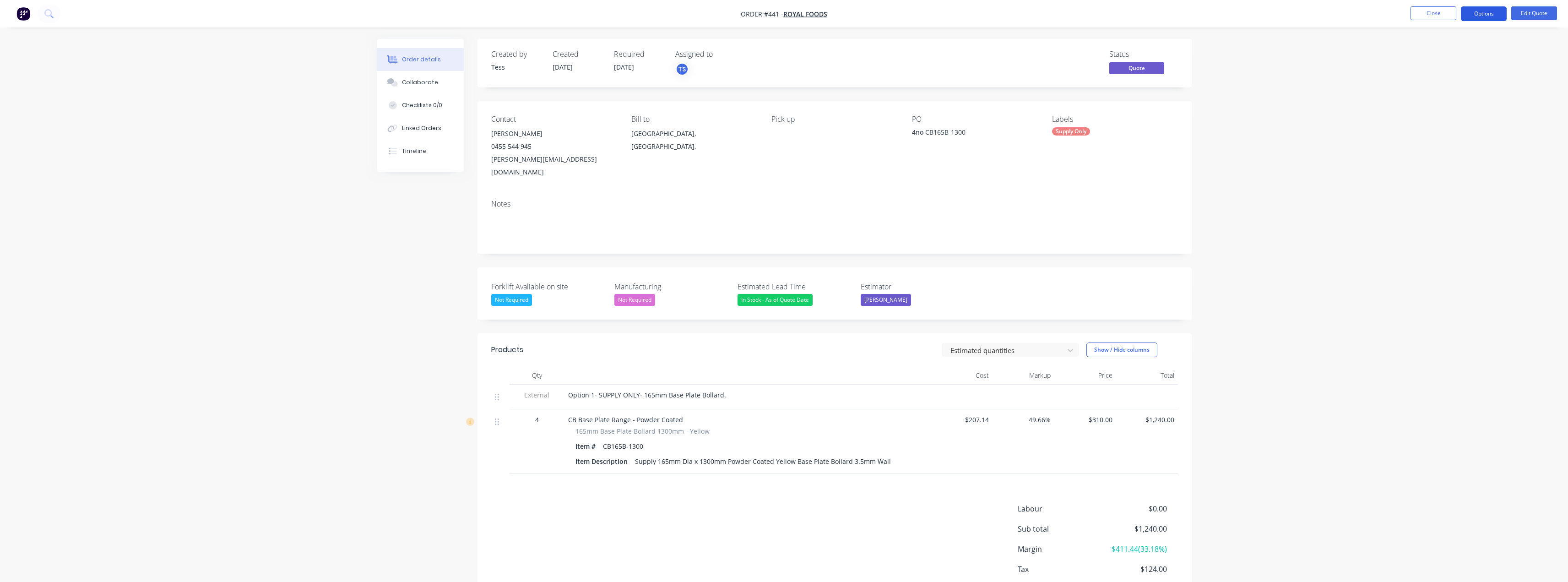
click at [786, 17] on button "Options" at bounding box center [1484, 13] width 46 height 15
click at [786, 58] on div "Quote" at bounding box center [1456, 55] width 84 height 13
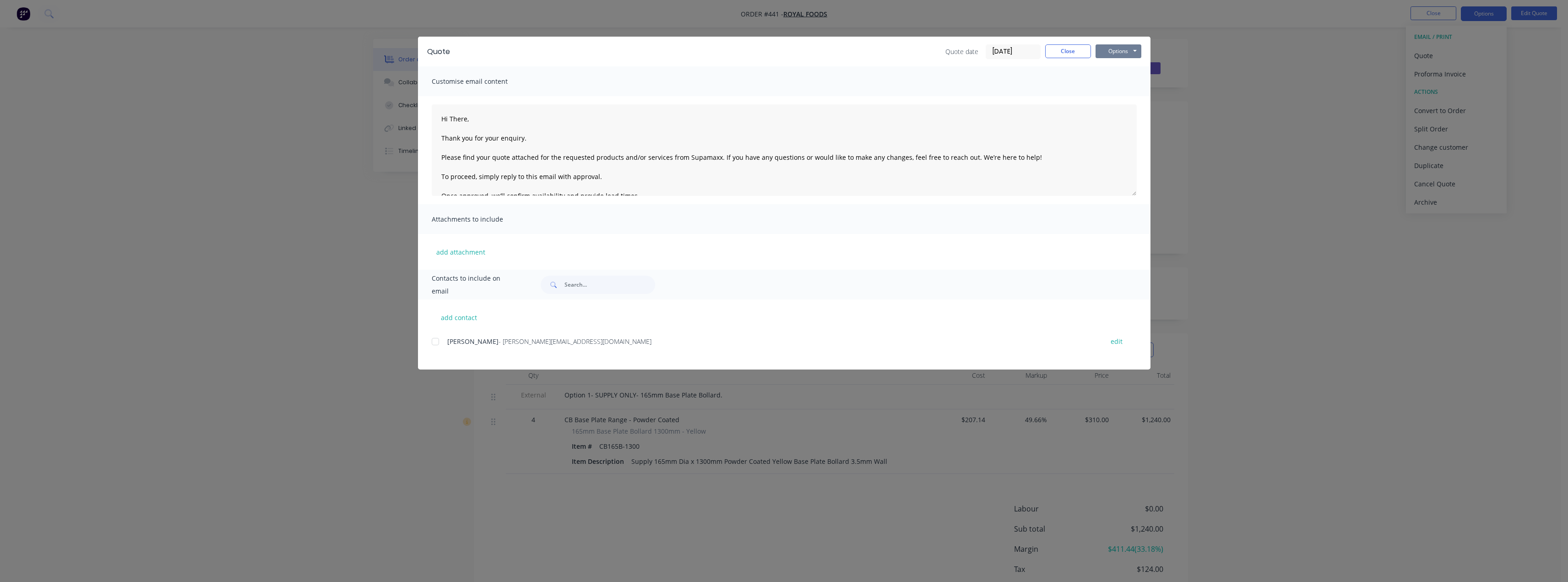
click at [786, 52] on button "Options" at bounding box center [1119, 51] width 46 height 13
click at [786, 72] on button "Preview" at bounding box center [1125, 67] width 59 height 15
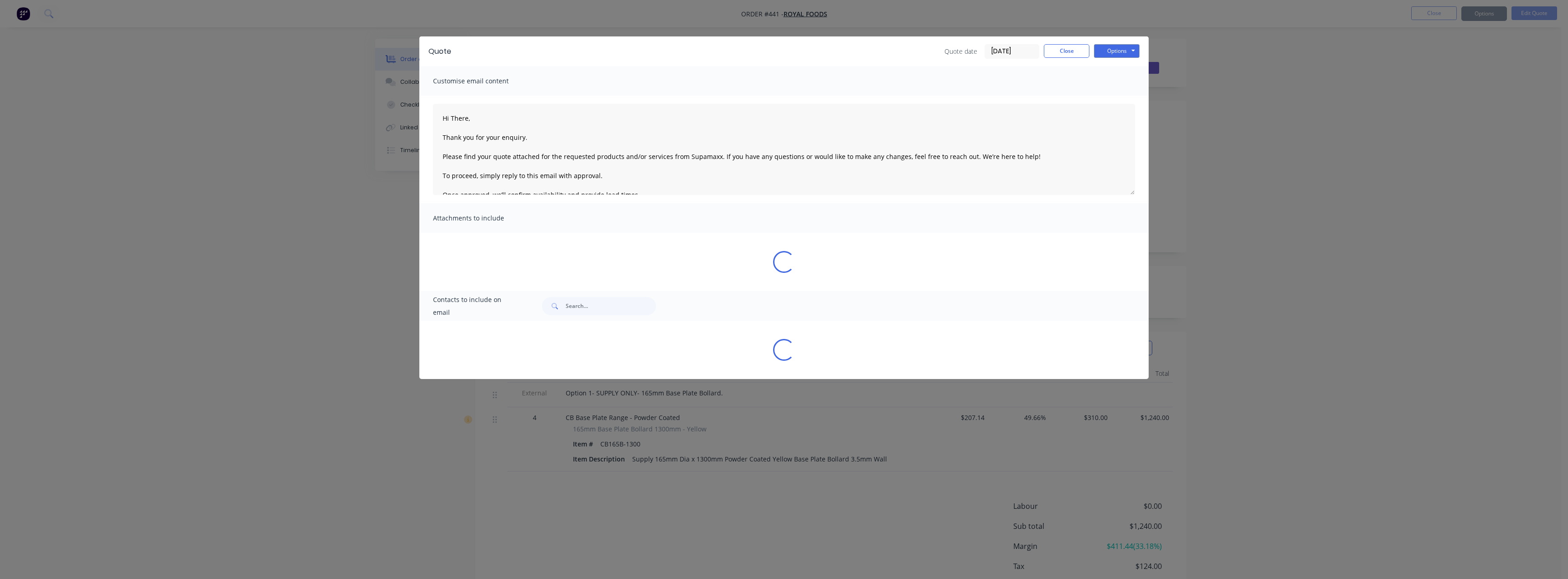
type textarea "Hi There, Thank you for your enquiry. Please find your quote attached for the r…"
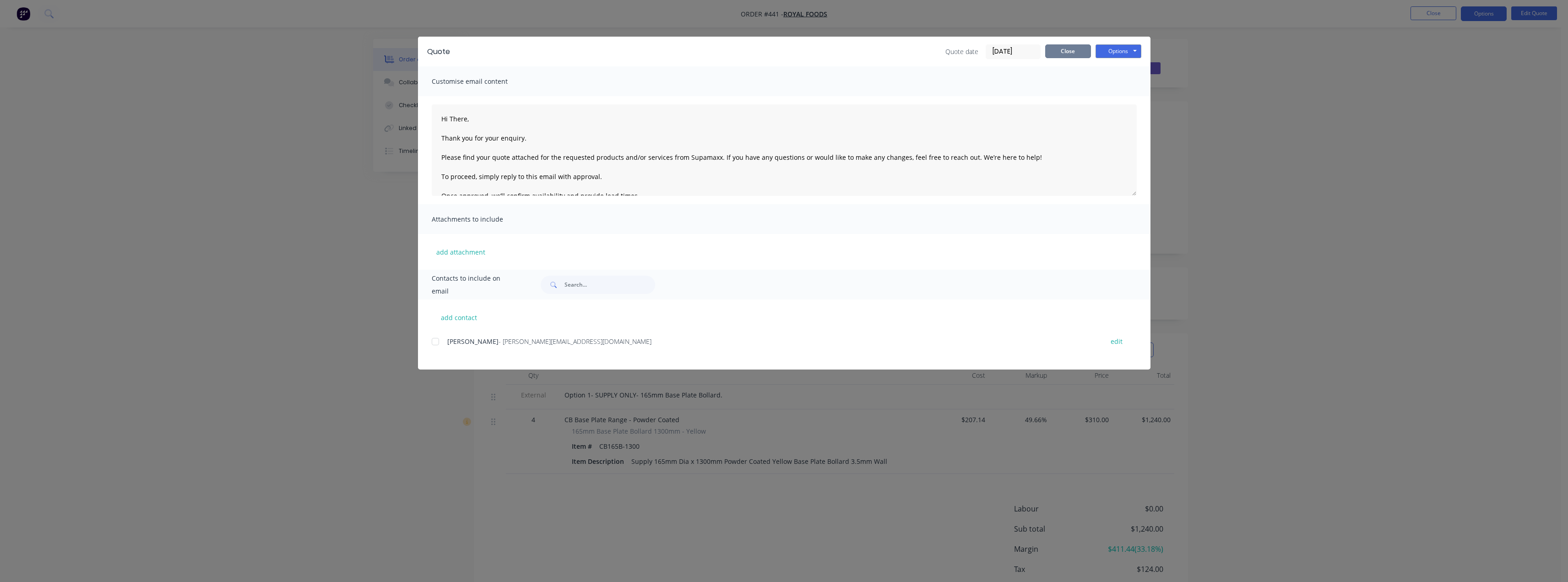
click at [786, 55] on button "Close" at bounding box center [1068, 51] width 46 height 13
